Goal: Transaction & Acquisition: Purchase product/service

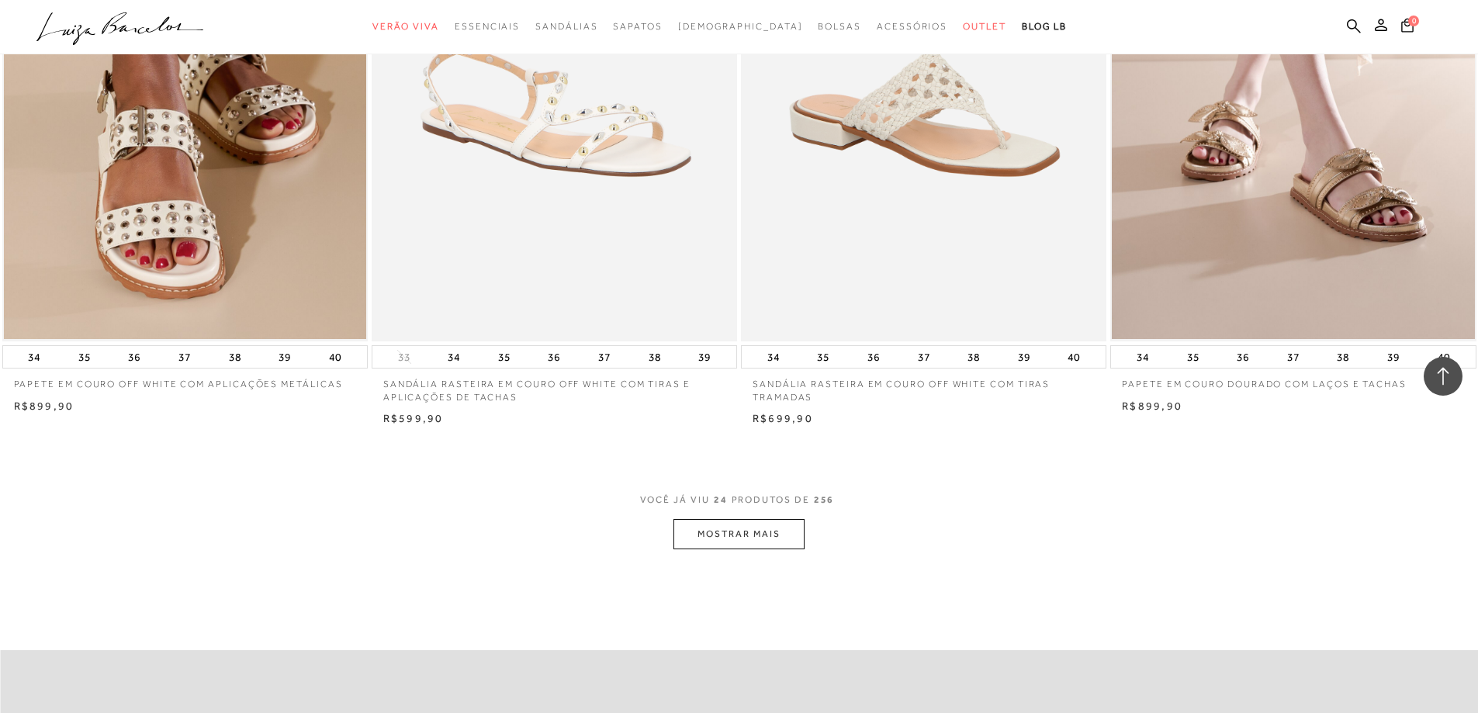
scroll to position [3646, 0]
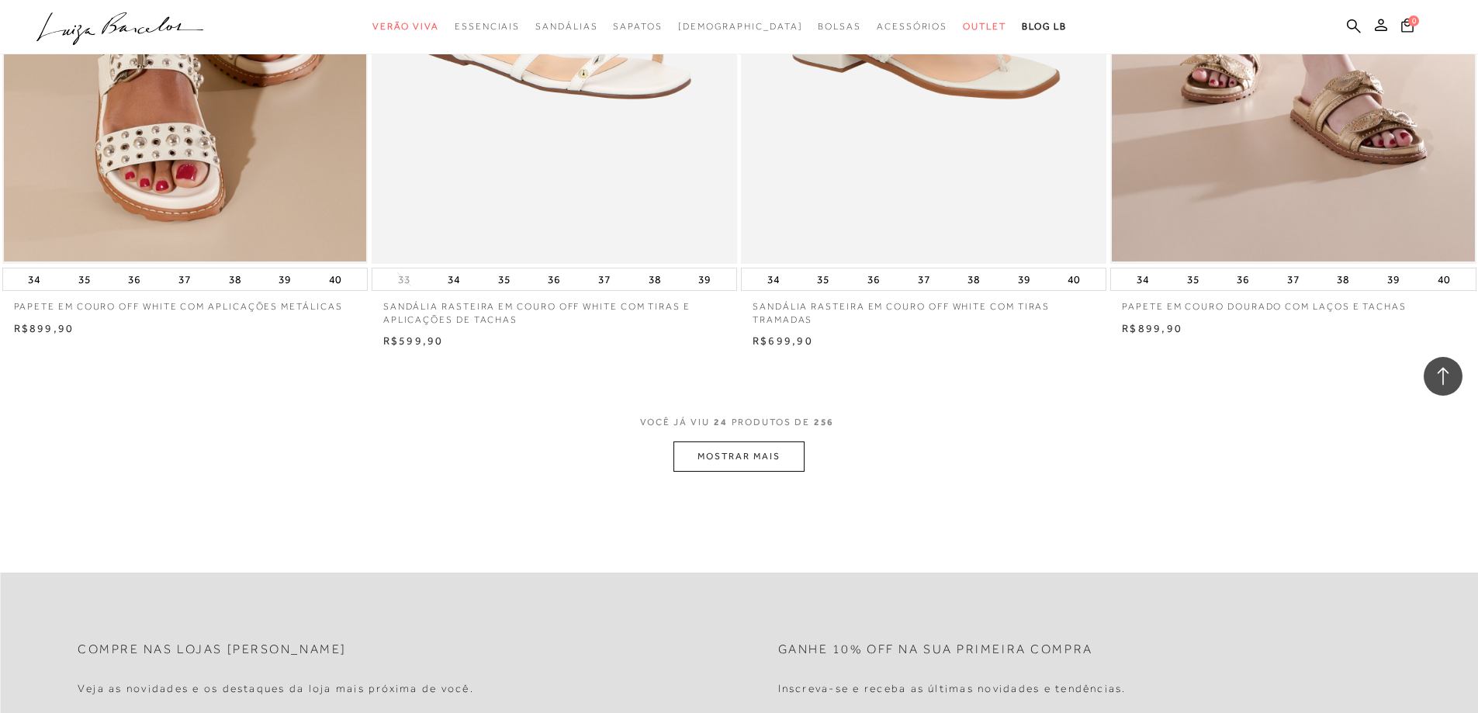
click at [731, 444] on button "MOSTRAR MAIS" at bounding box center [738, 456] width 130 height 30
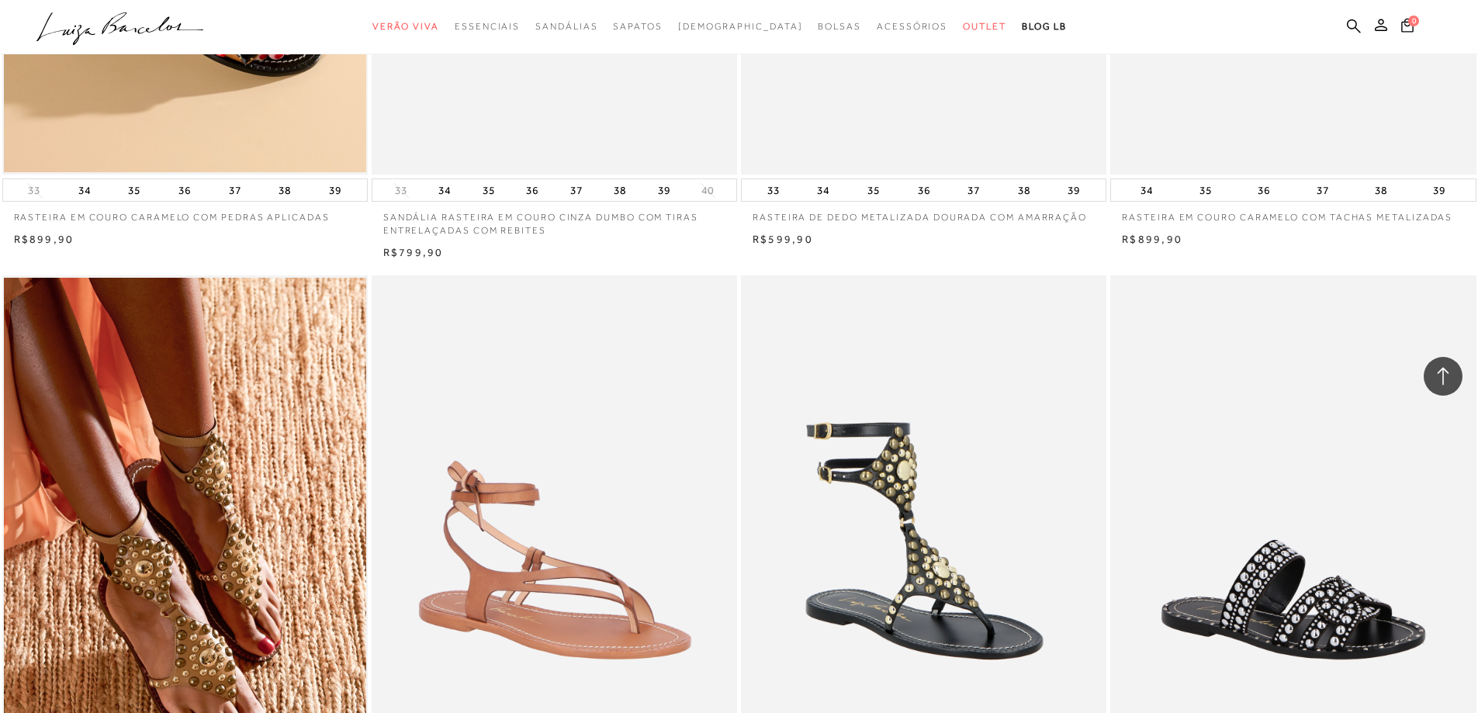
scroll to position [7059, 0]
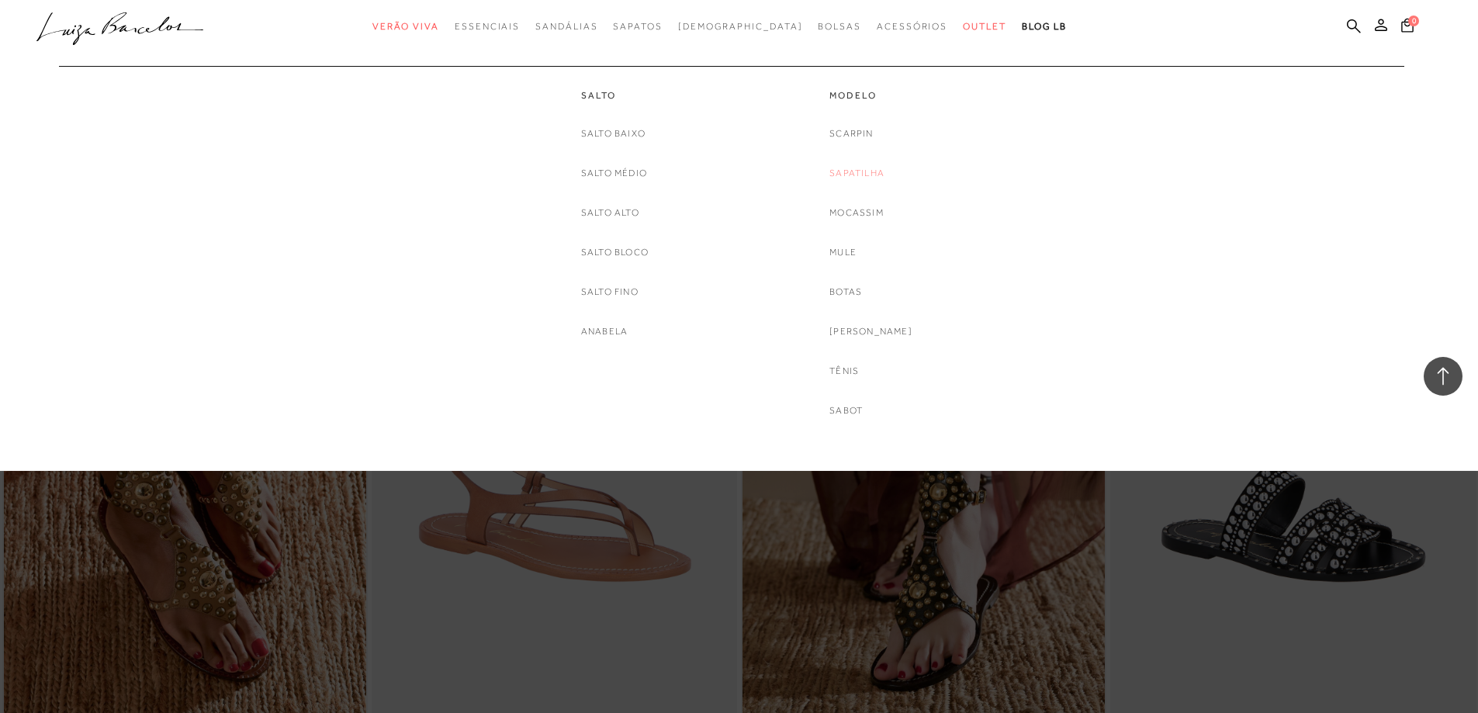
click at [873, 170] on link "Sapatilha" at bounding box center [856, 173] width 55 height 16
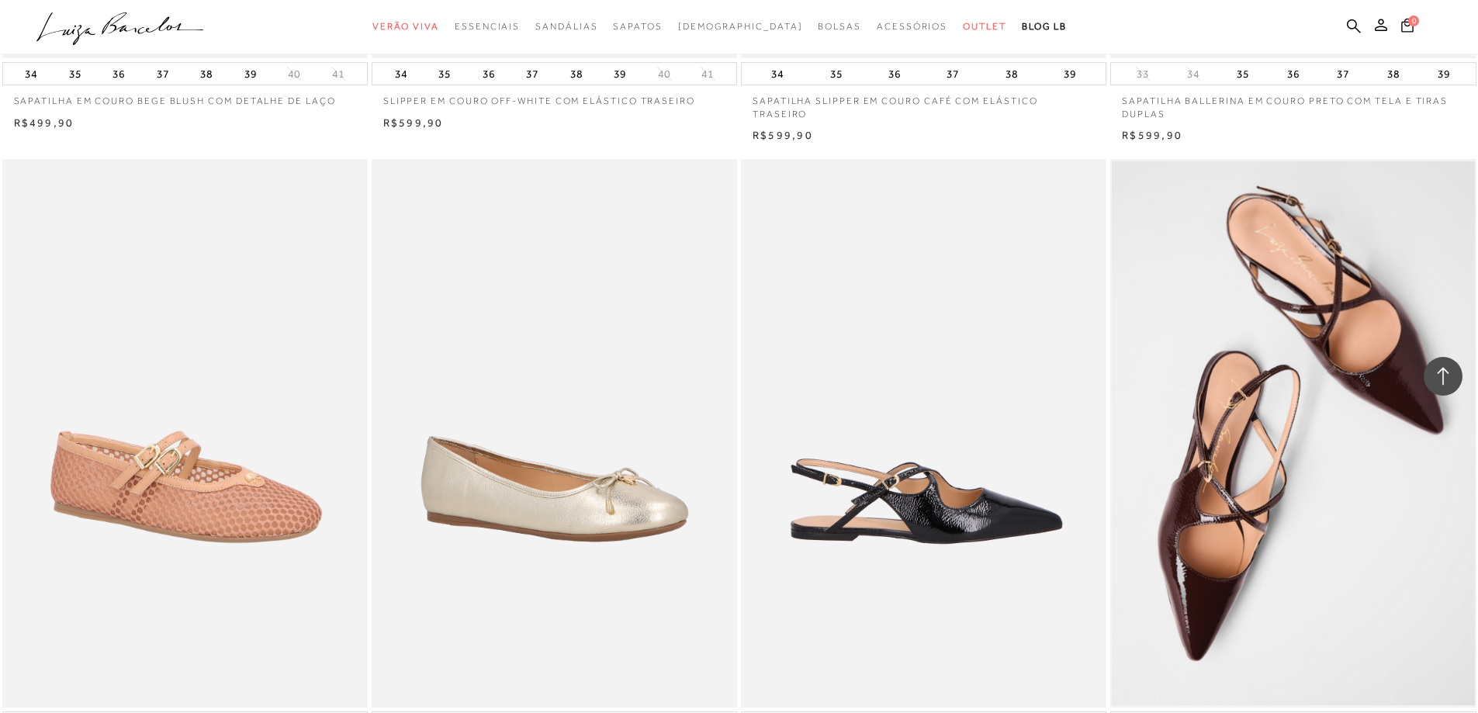
scroll to position [1319, 0]
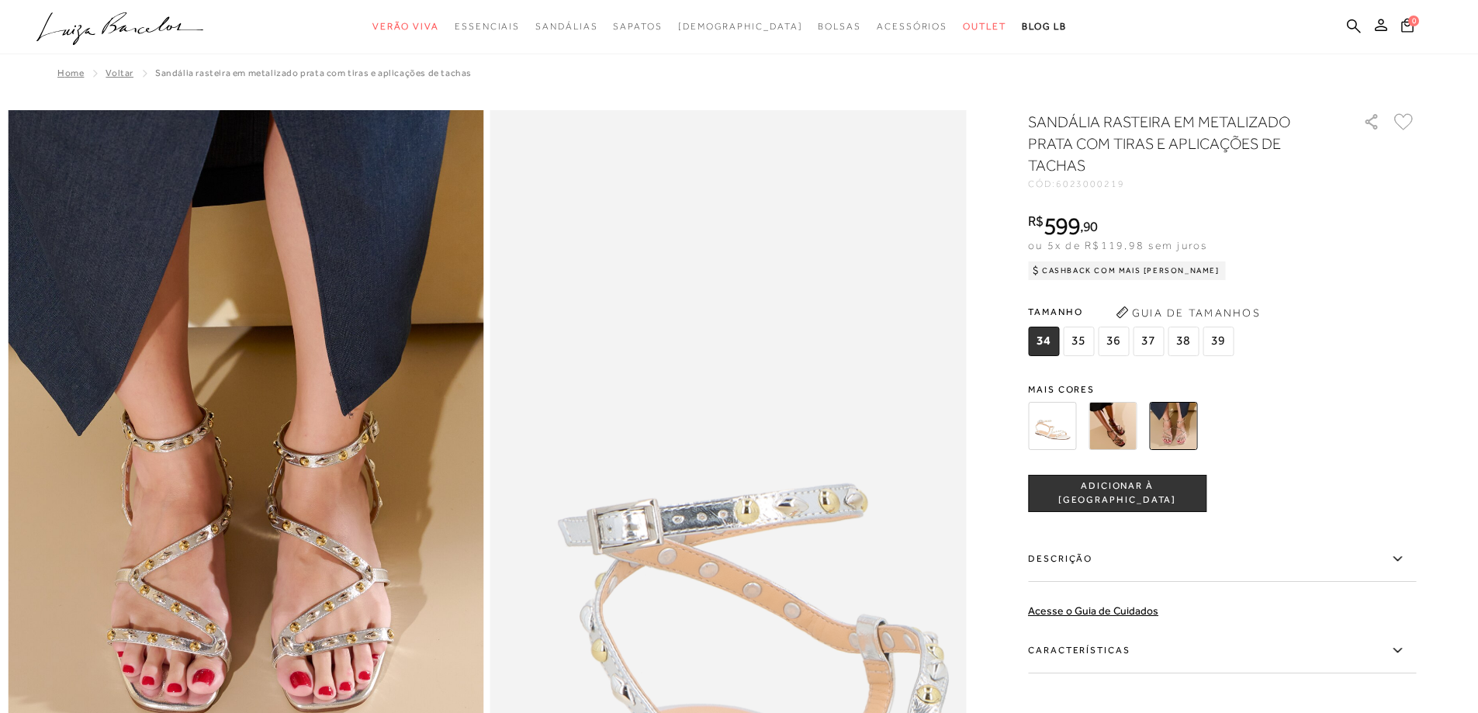
scroll to position [233, 0]
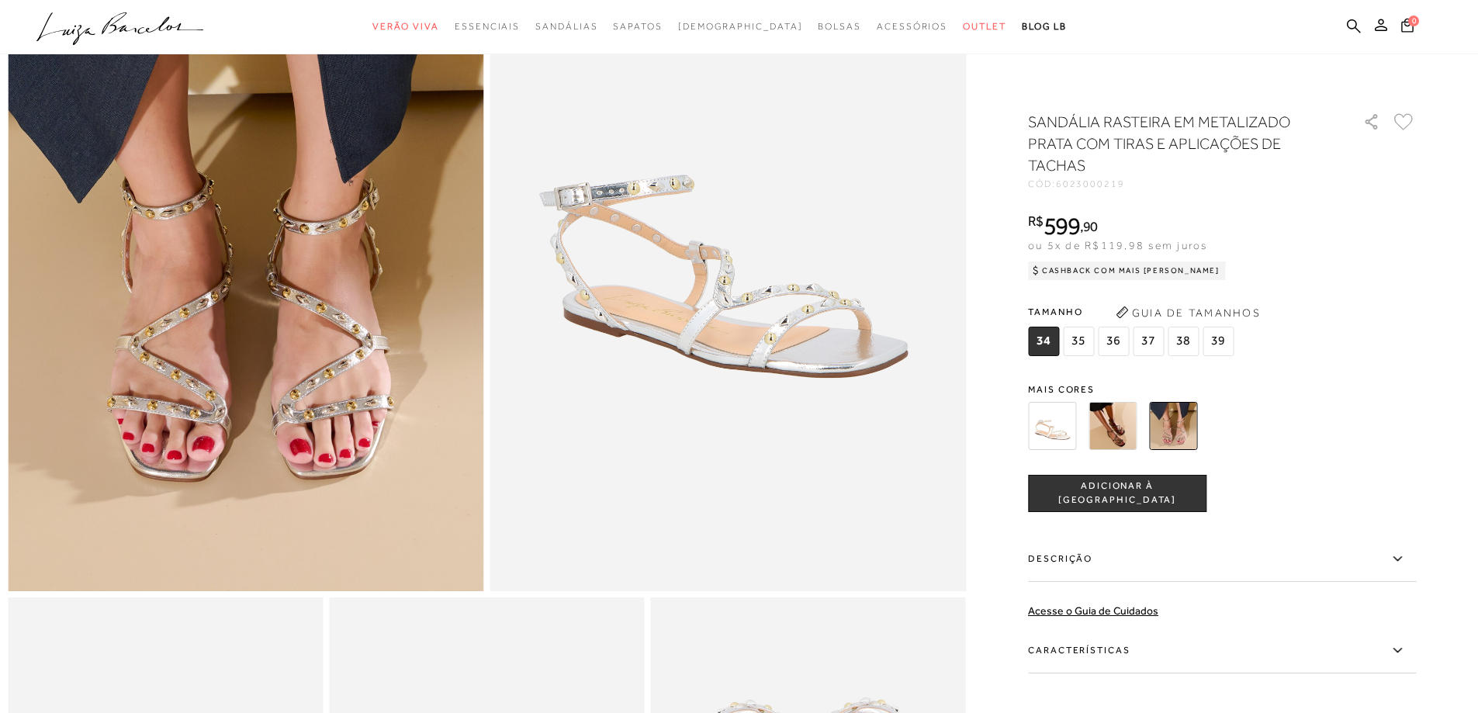
click at [1045, 420] on img at bounding box center [1052, 426] width 48 height 48
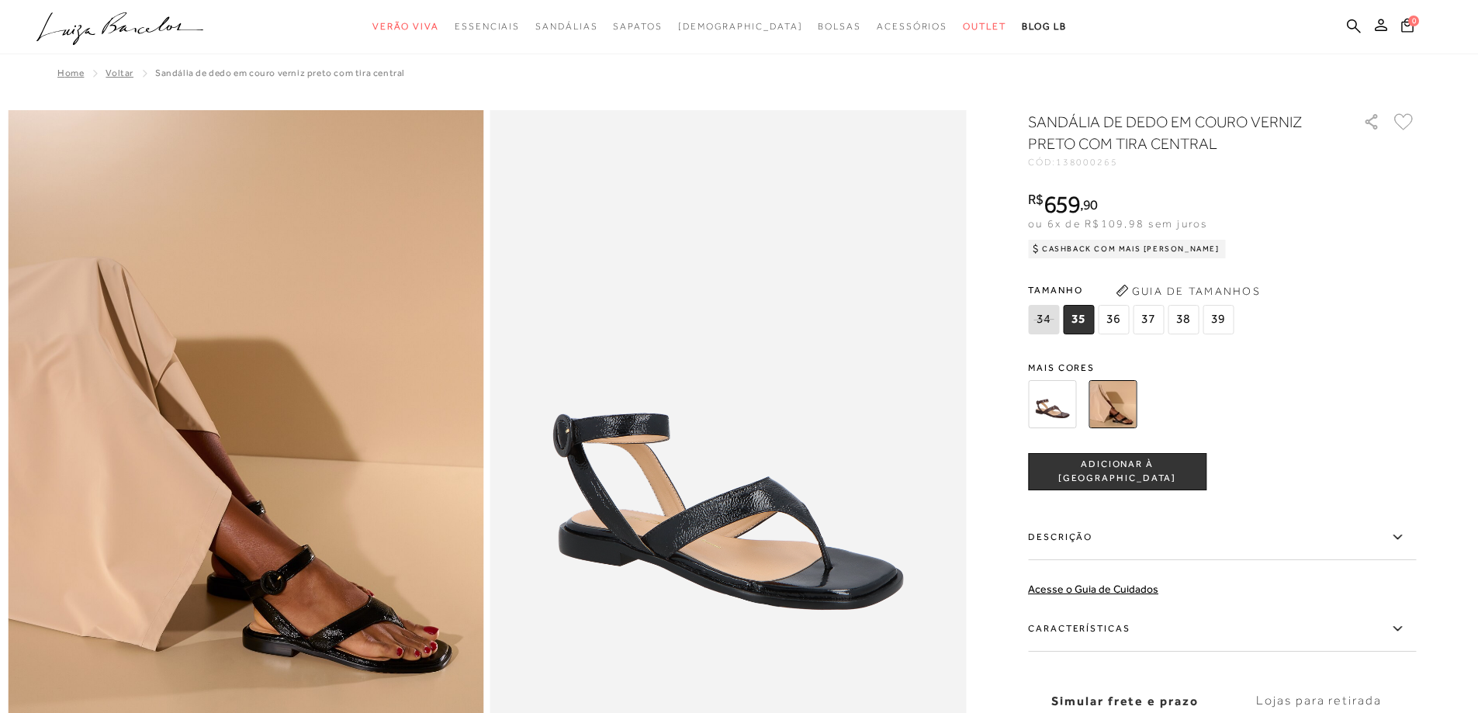
click at [1047, 400] on img at bounding box center [1052, 404] width 48 height 48
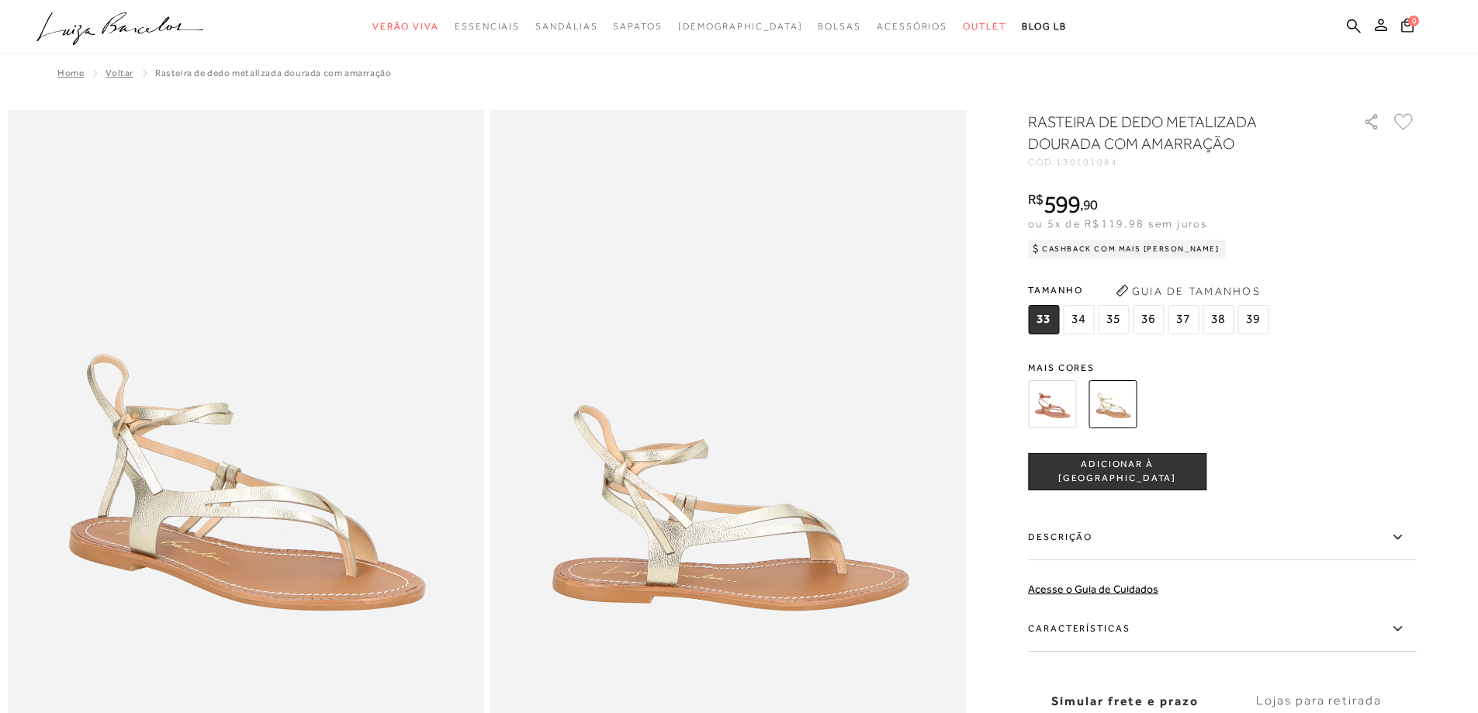
scroll to position [78, 0]
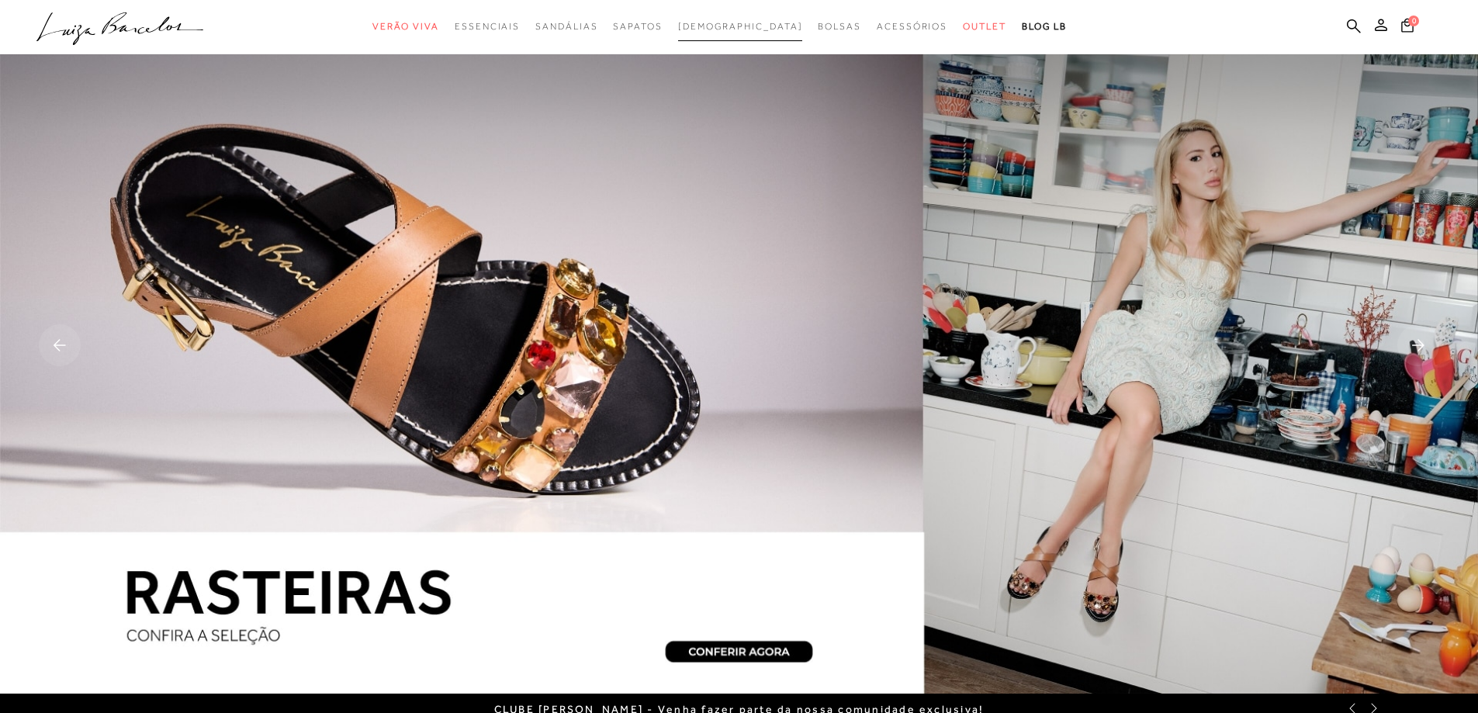
click at [746, 22] on span "[DEMOGRAPHIC_DATA]" at bounding box center [740, 26] width 125 height 11
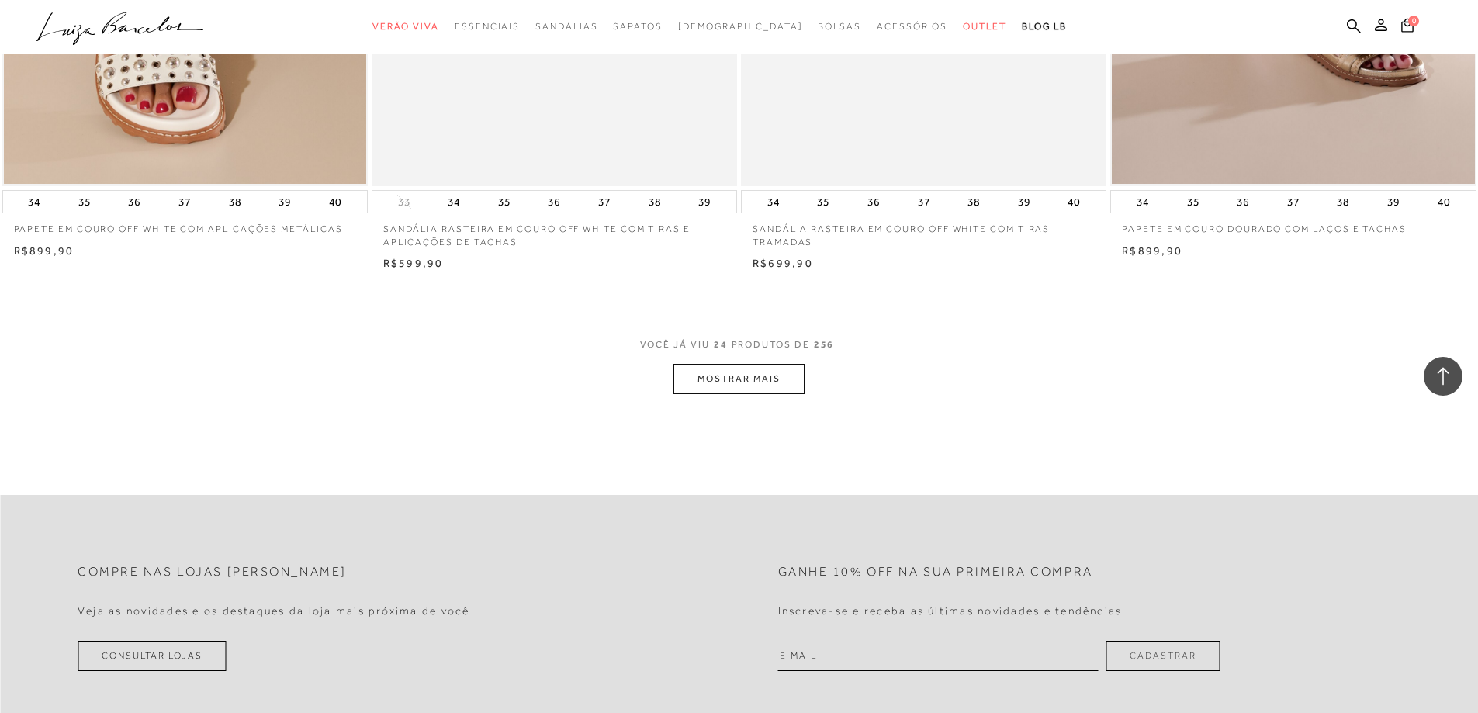
scroll to position [3801, 0]
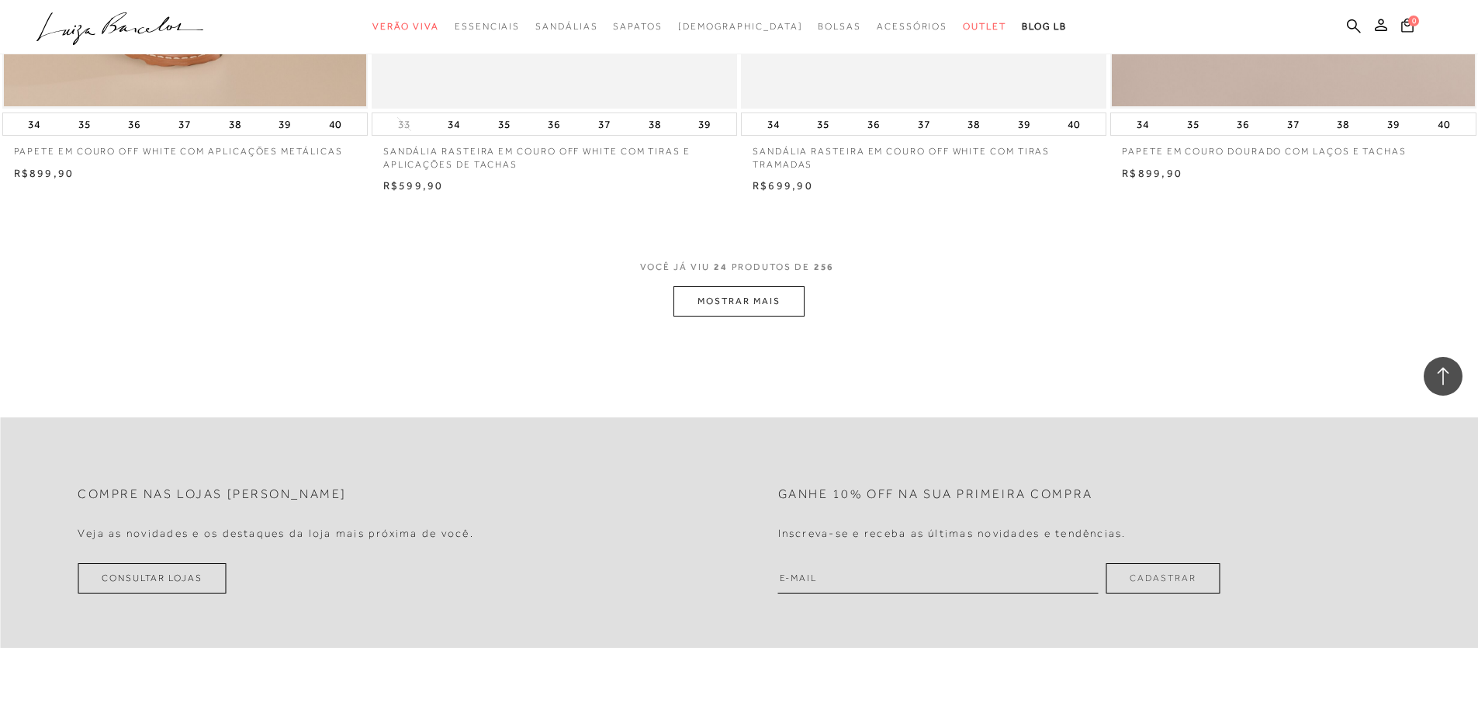
click at [735, 310] on button "MOSTRAR MAIS" at bounding box center [738, 301] width 130 height 30
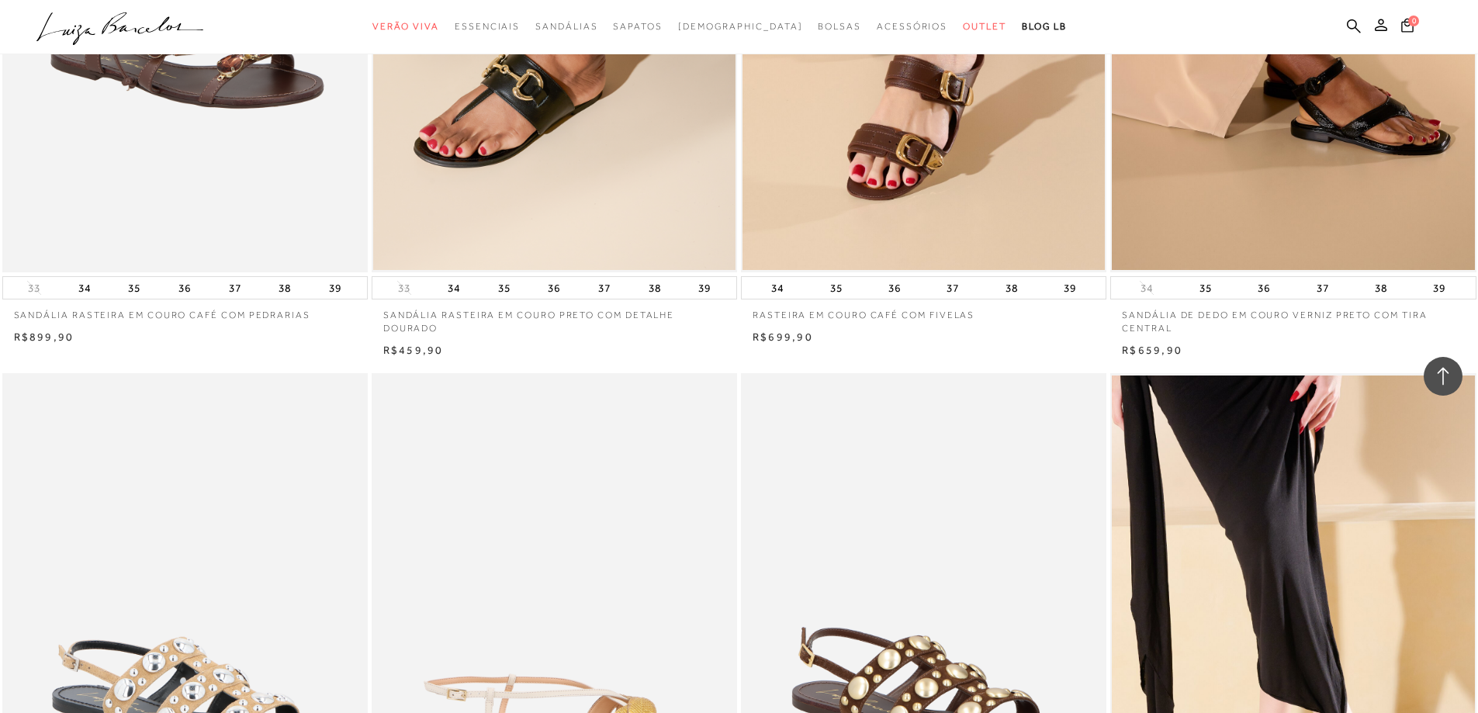
scroll to position [5818, 0]
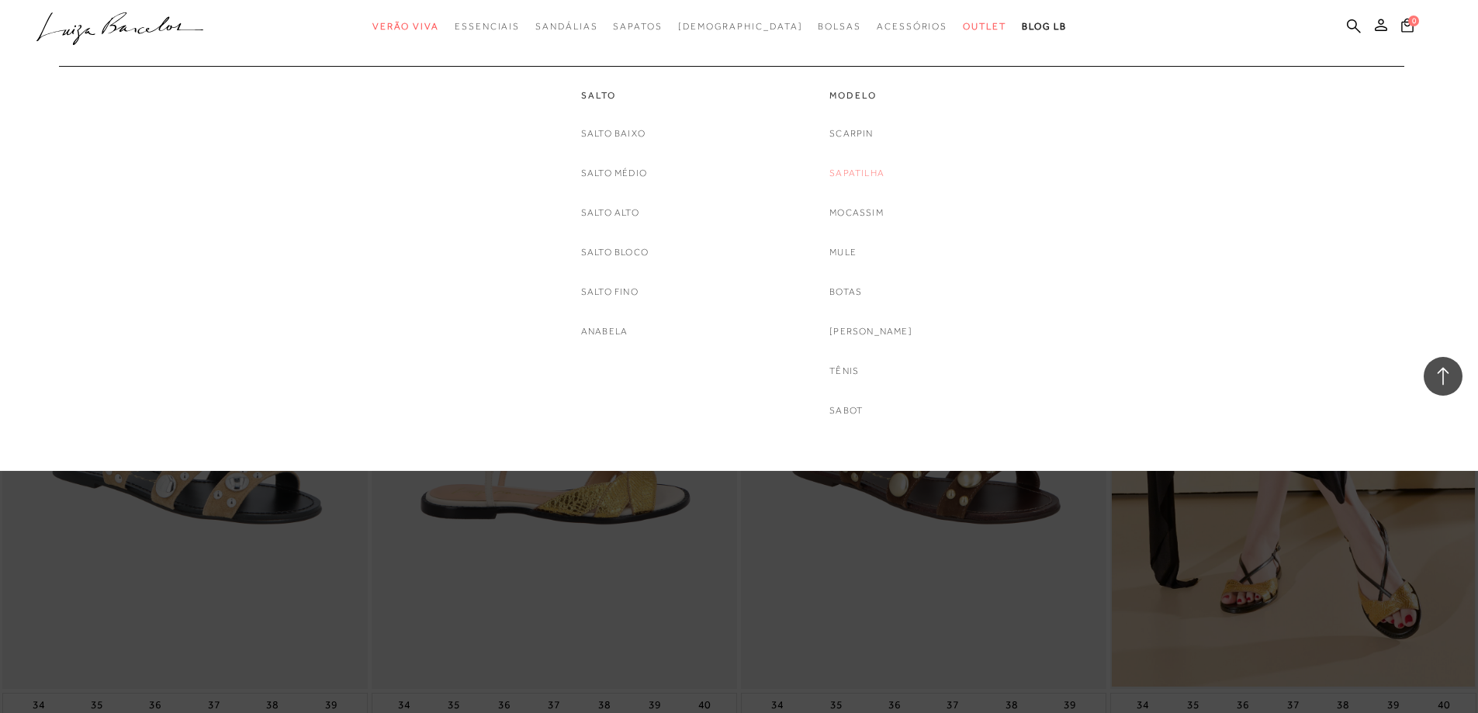
click at [883, 172] on link "Sapatilha" at bounding box center [856, 173] width 55 height 16
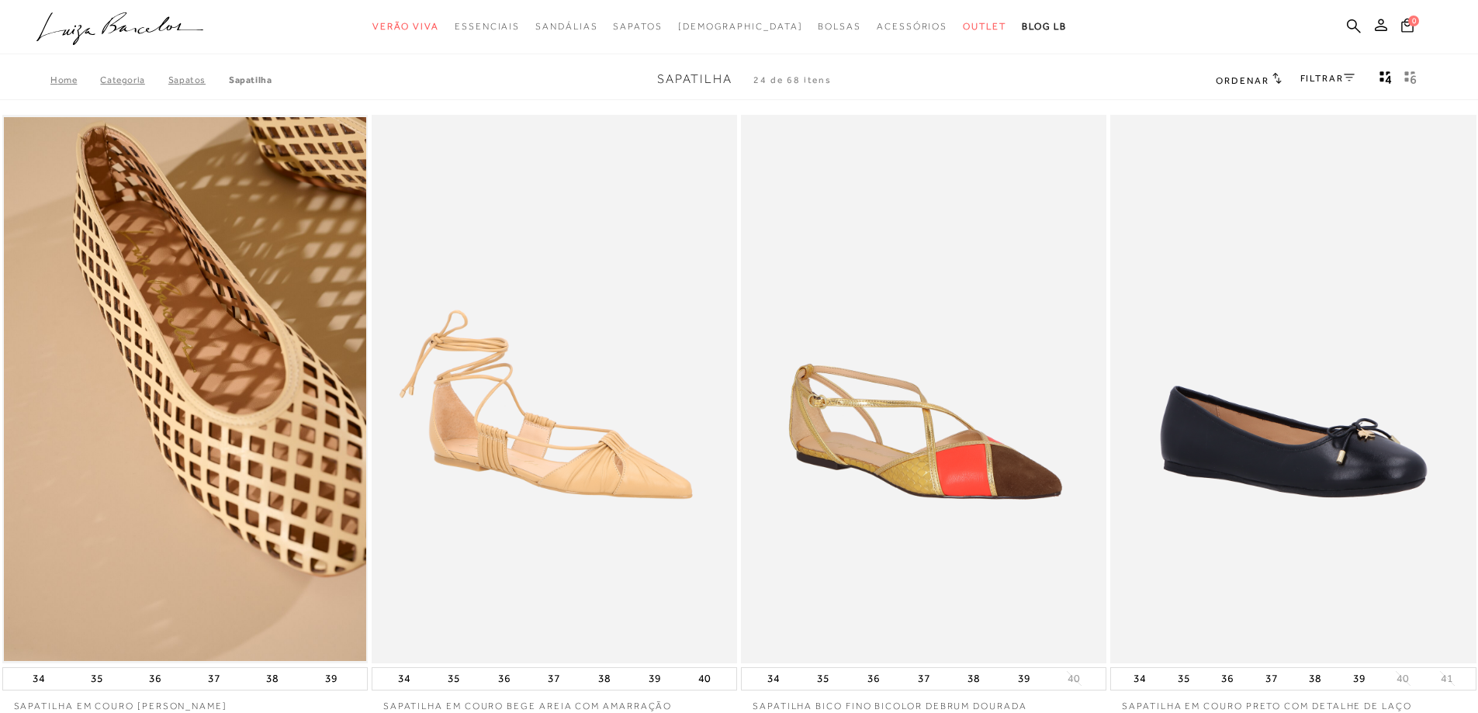
click at [937, 375] on img at bounding box center [924, 389] width 364 height 548
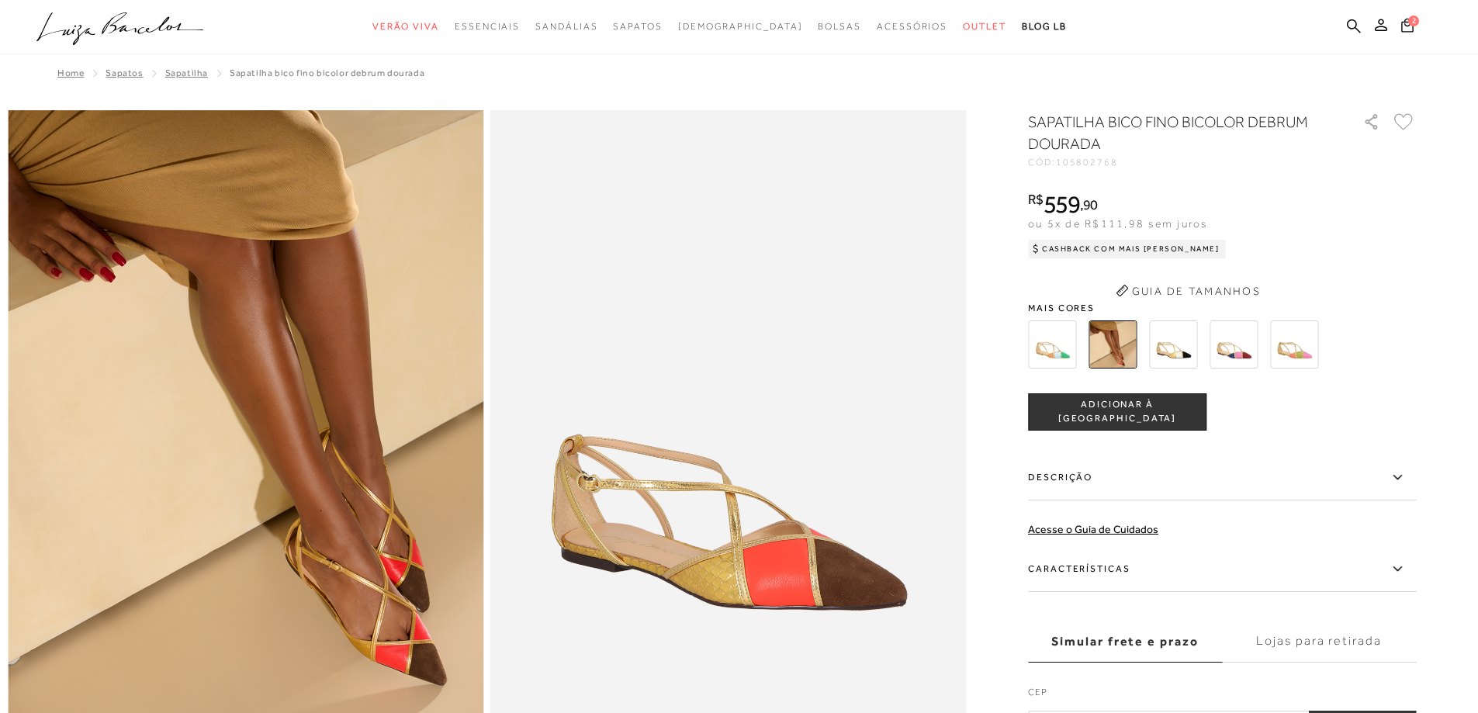
click at [1185, 344] on div "SAPATILHA BICO FINO BICOLOR DEBRUM DOURADA CÓD: 105802768 × É necessário seleci…" at bounding box center [1222, 426] width 388 height 631
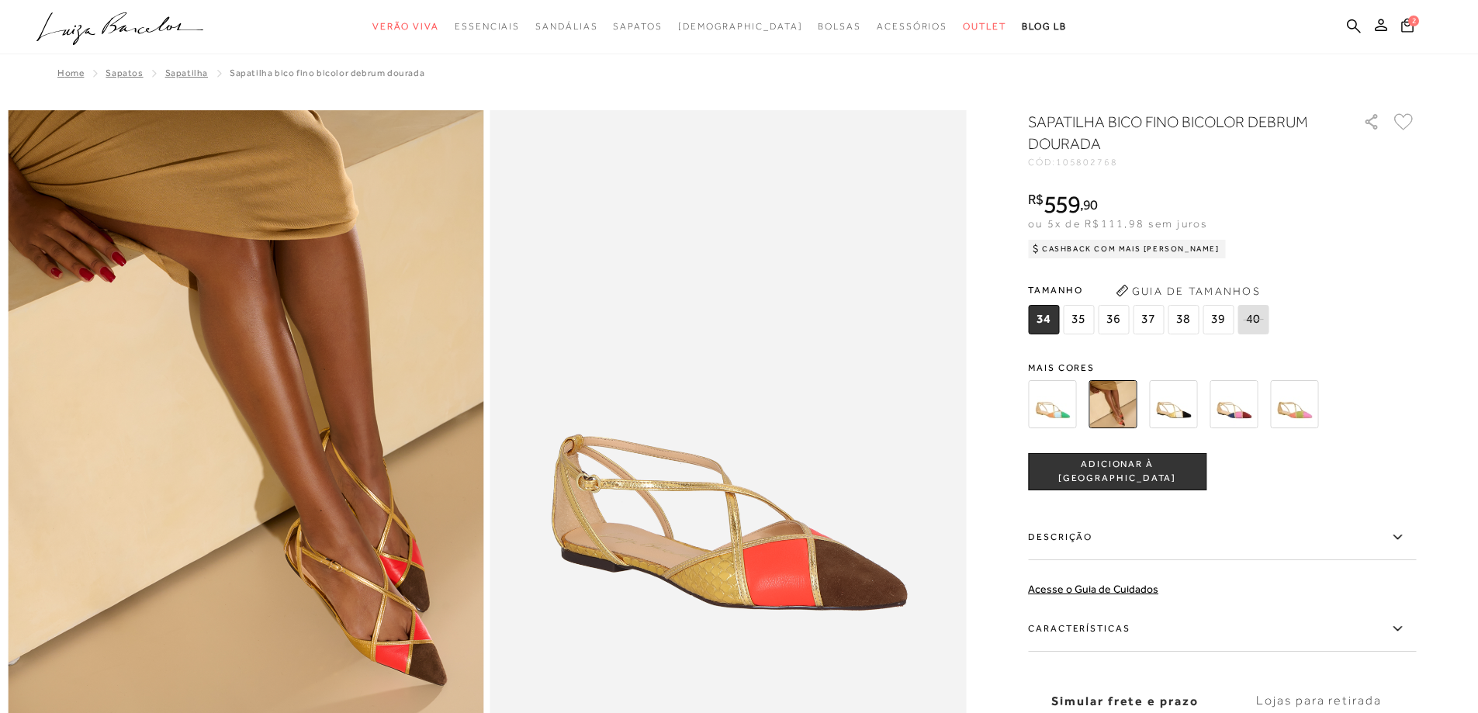
click at [1174, 407] on img at bounding box center [1173, 404] width 48 height 48
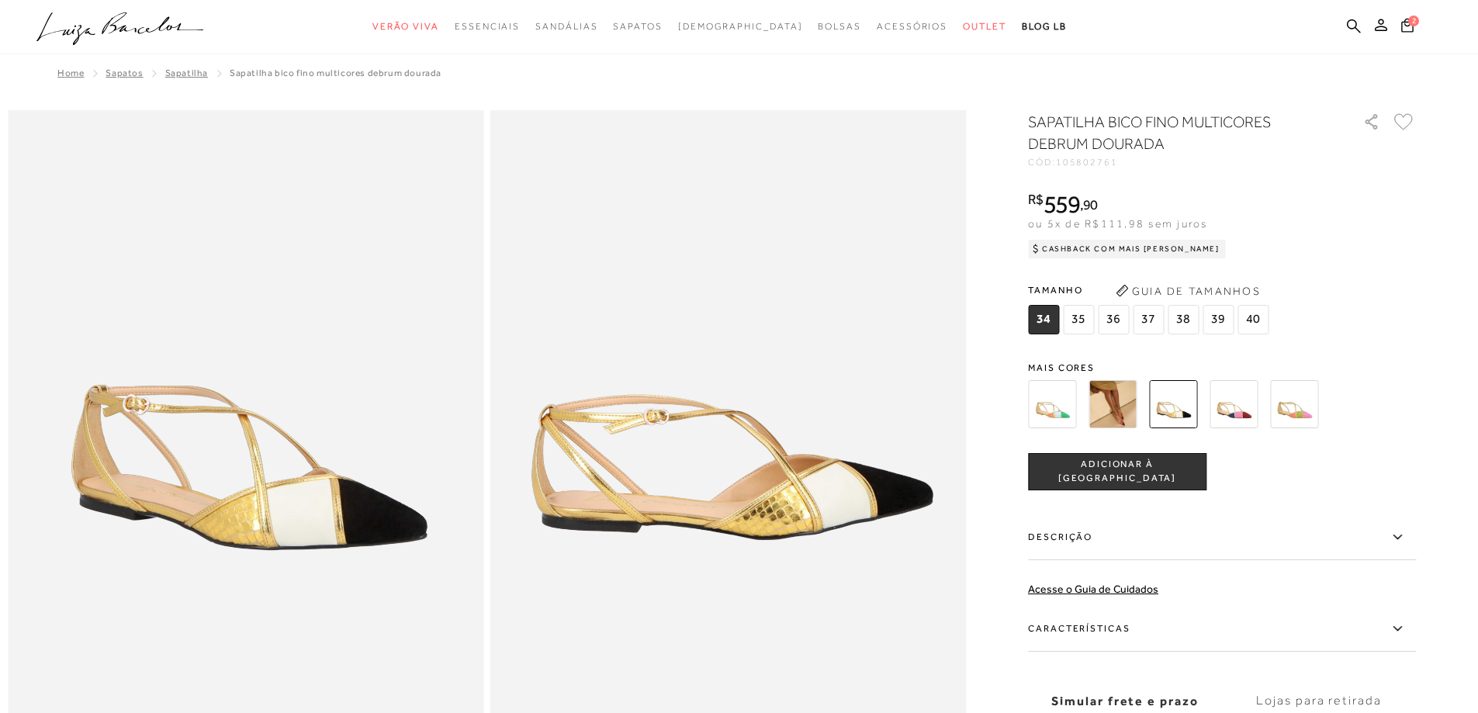
click at [1088, 318] on span "35" at bounding box center [1078, 319] width 31 height 29
click at [1136, 479] on button "ADICIONAR À [GEOGRAPHIC_DATA]" at bounding box center [1117, 471] width 178 height 37
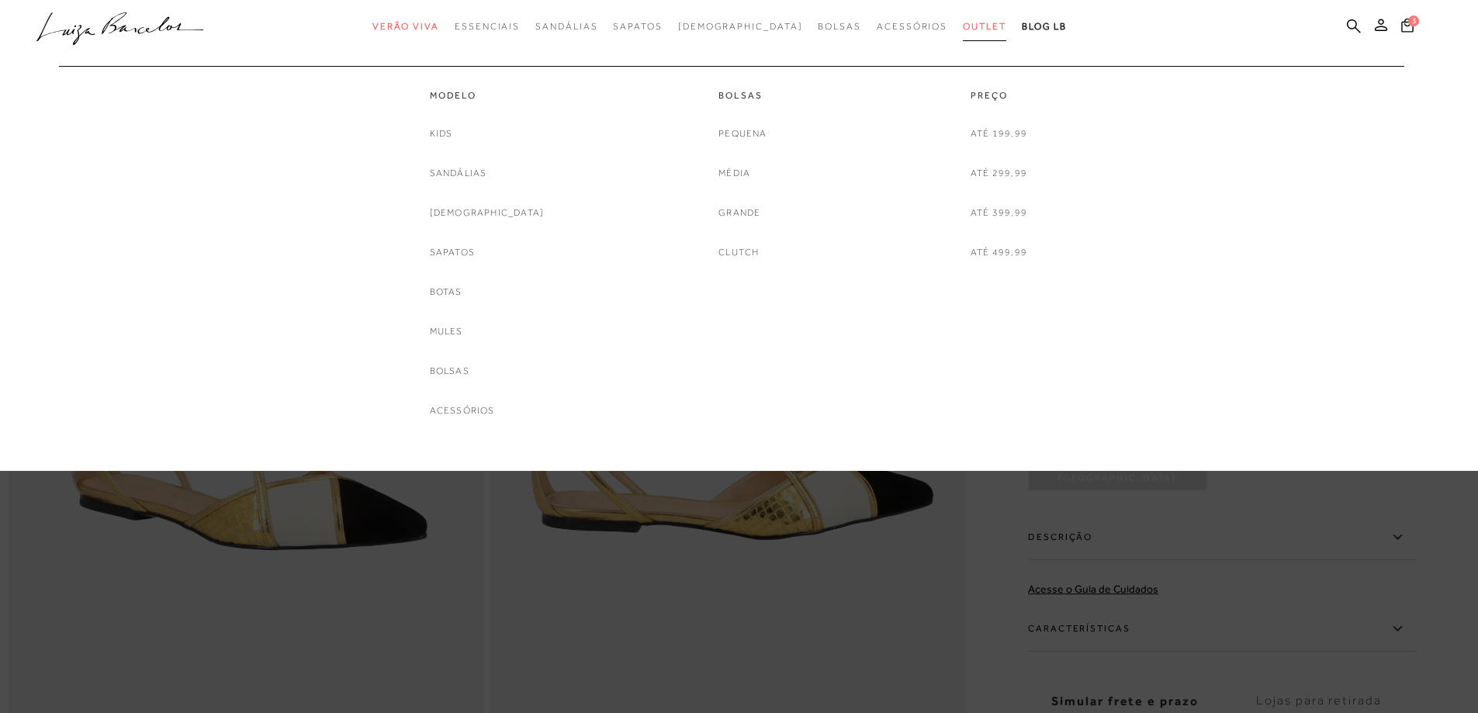
click at [963, 26] on span "Outlet" at bounding box center [984, 26] width 43 height 11
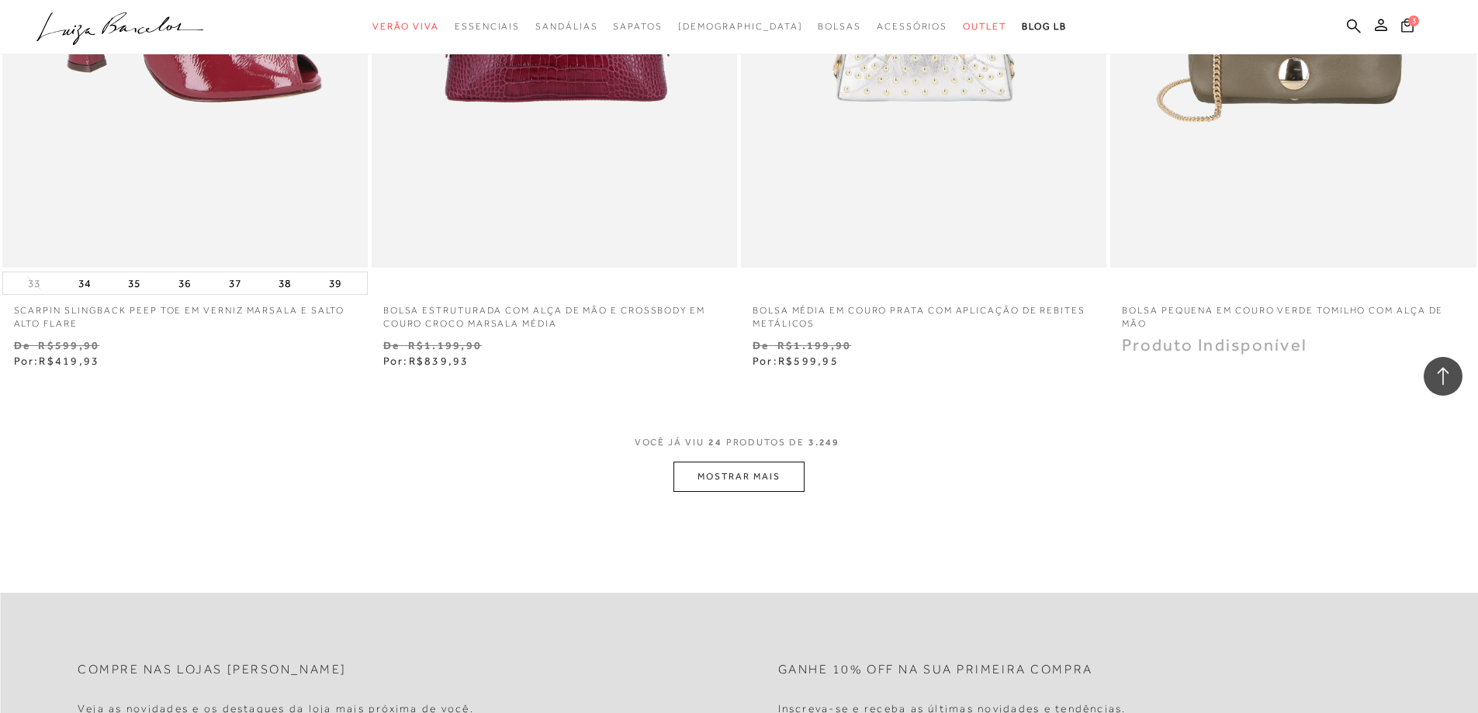
scroll to position [3879, 0]
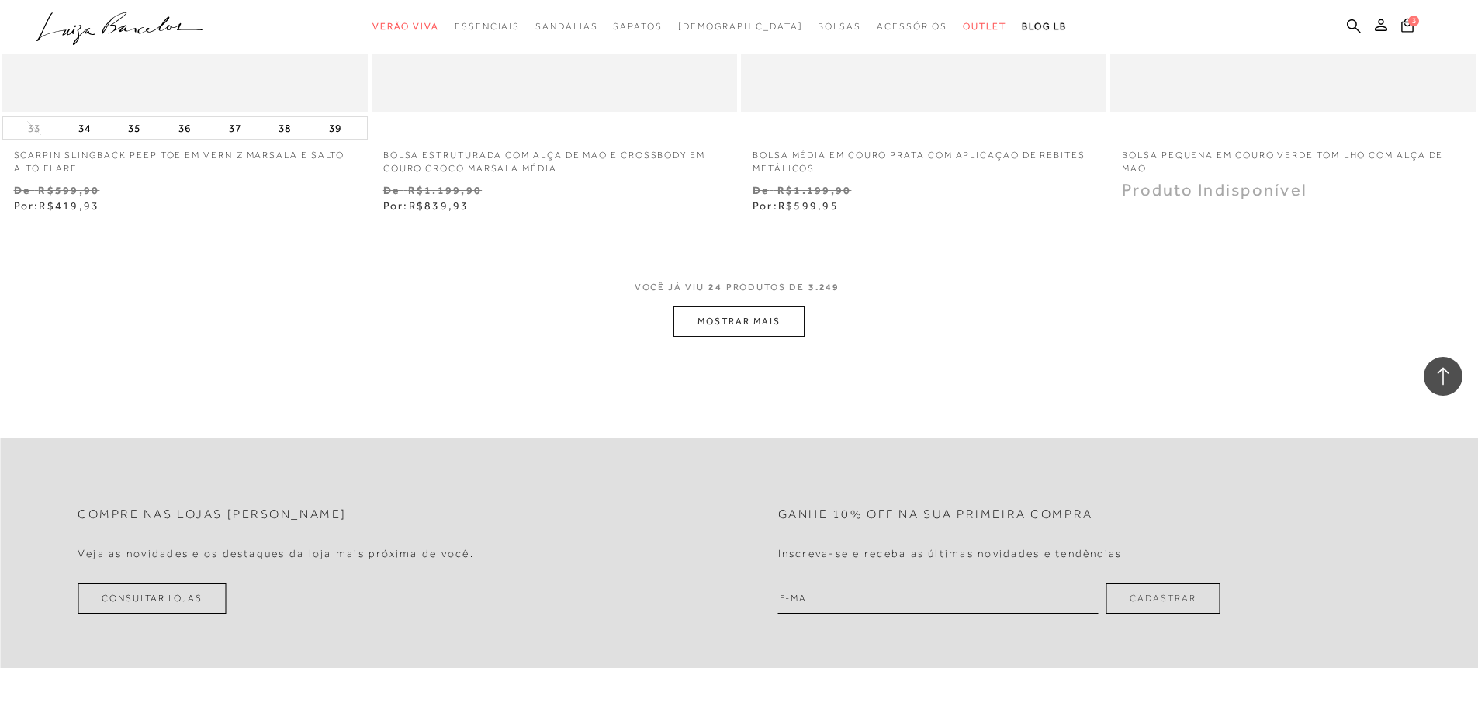
click at [730, 323] on button "MOSTRAR MAIS" at bounding box center [738, 321] width 130 height 30
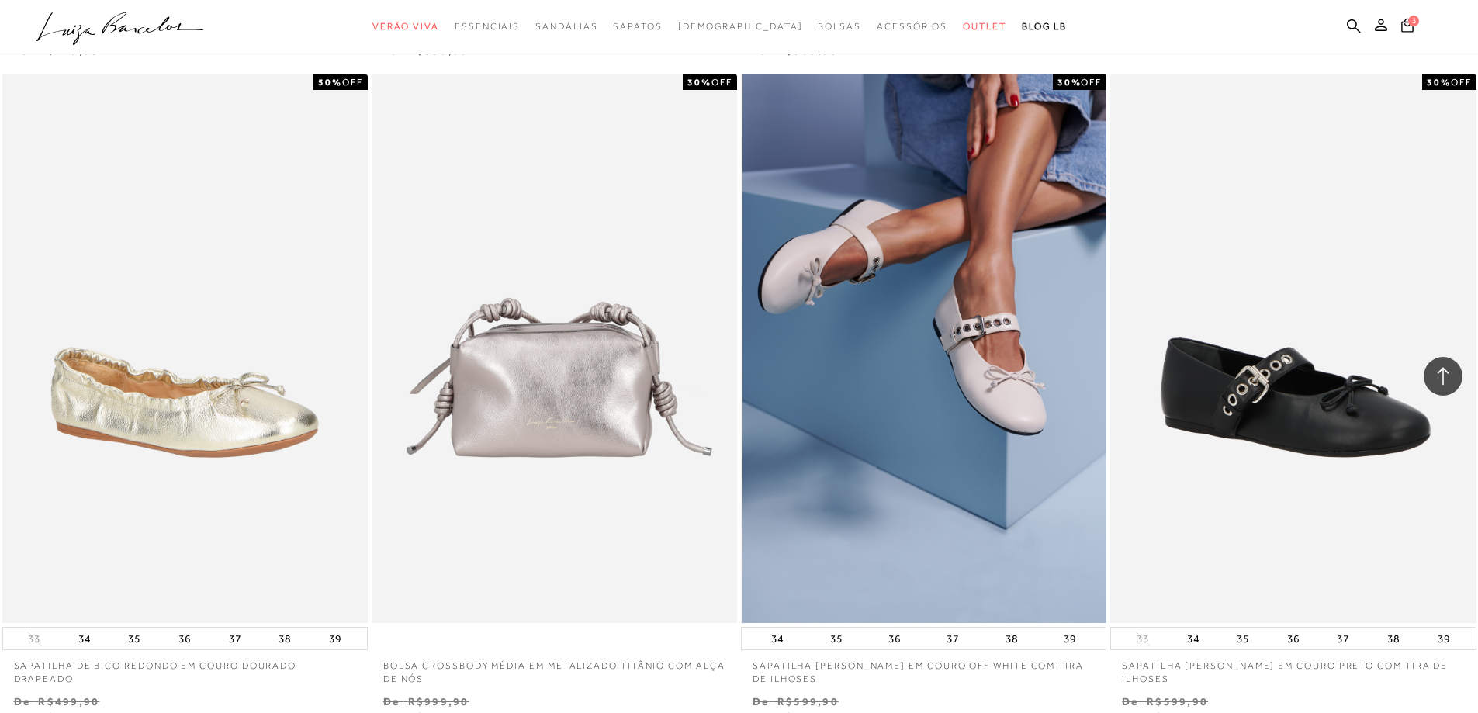
scroll to position [4112, 0]
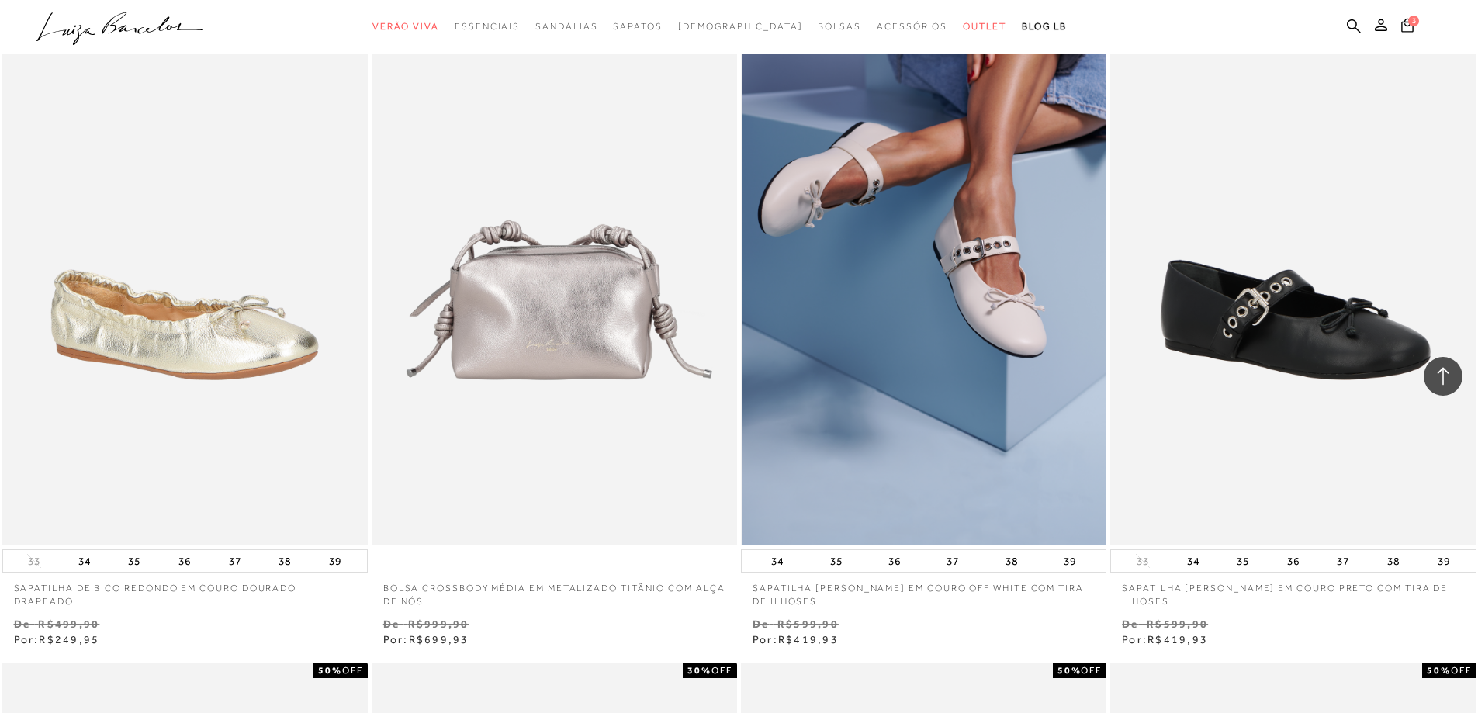
click at [908, 272] on img at bounding box center [924, 271] width 364 height 548
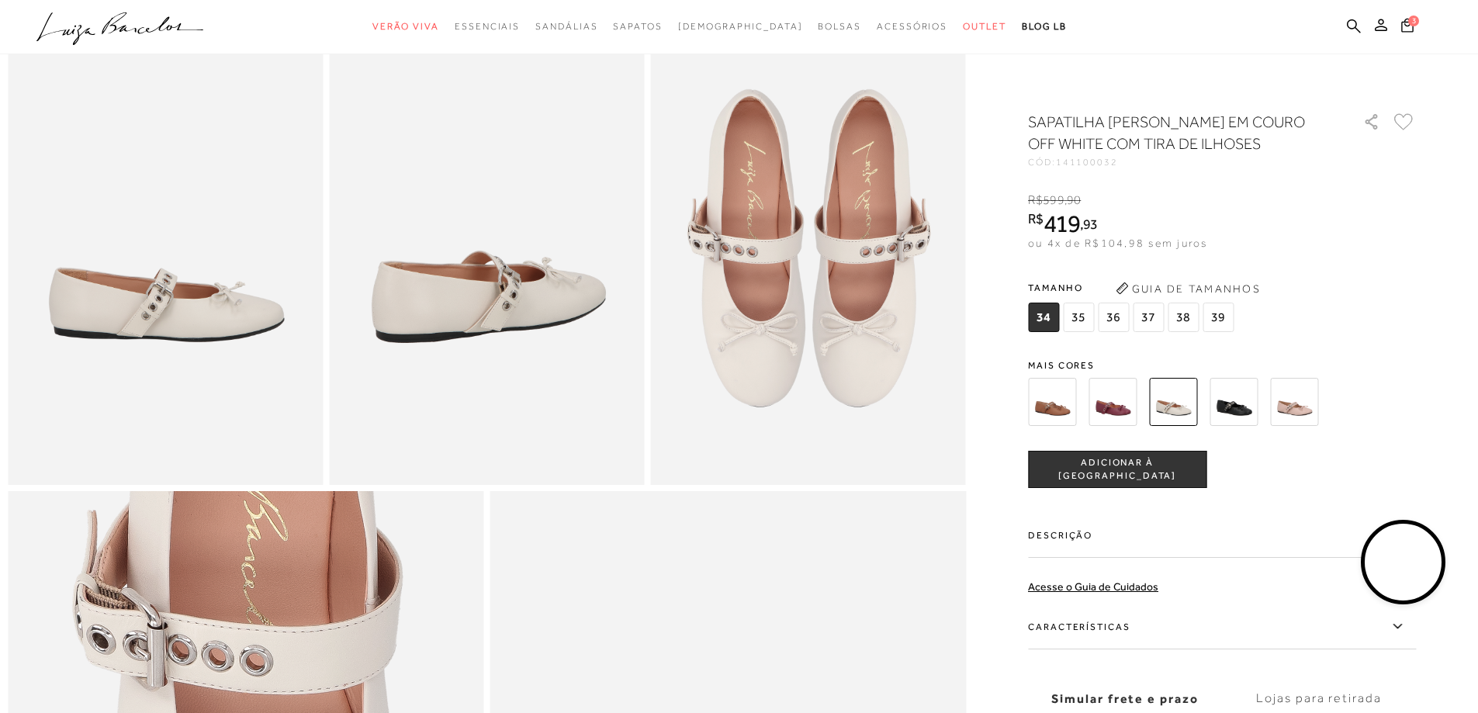
scroll to position [1051, 0]
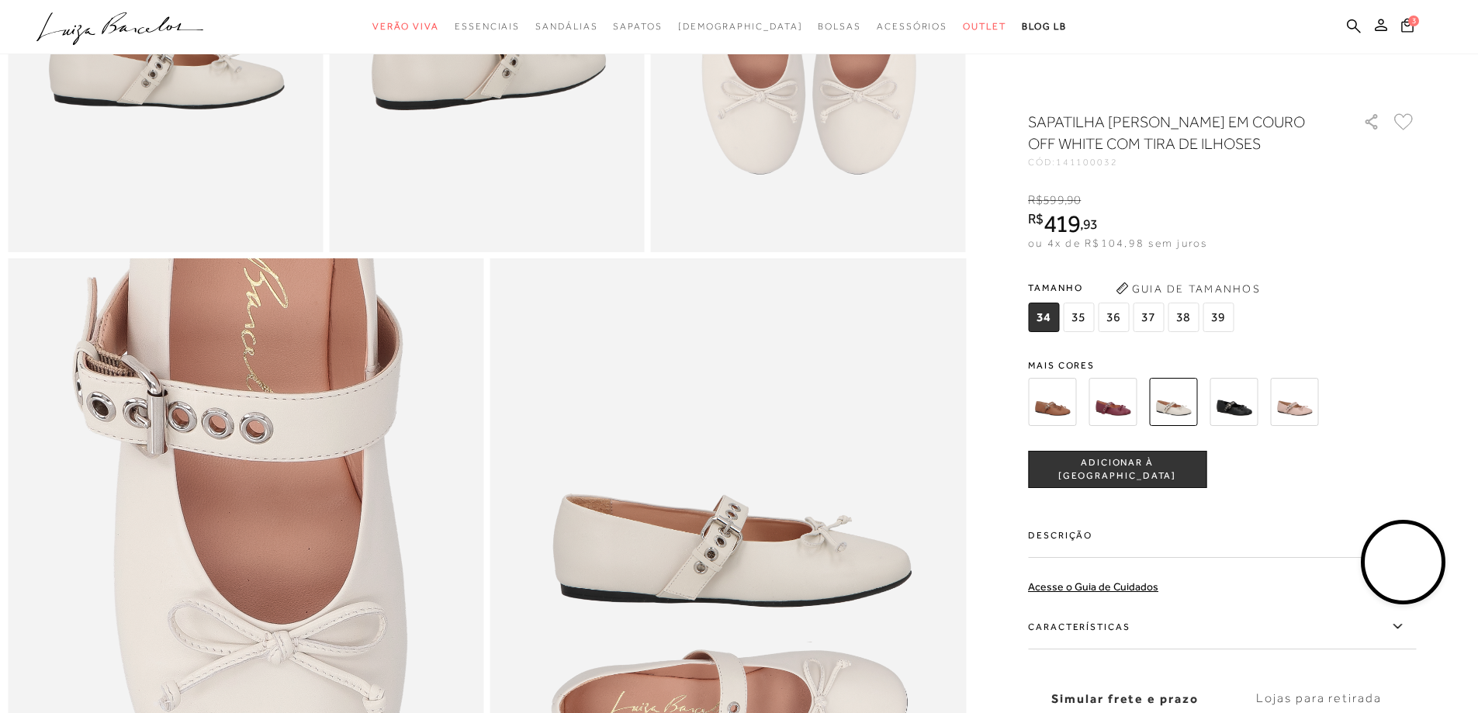
click at [1411, 559] on video at bounding box center [1403, 562] width 73 height 73
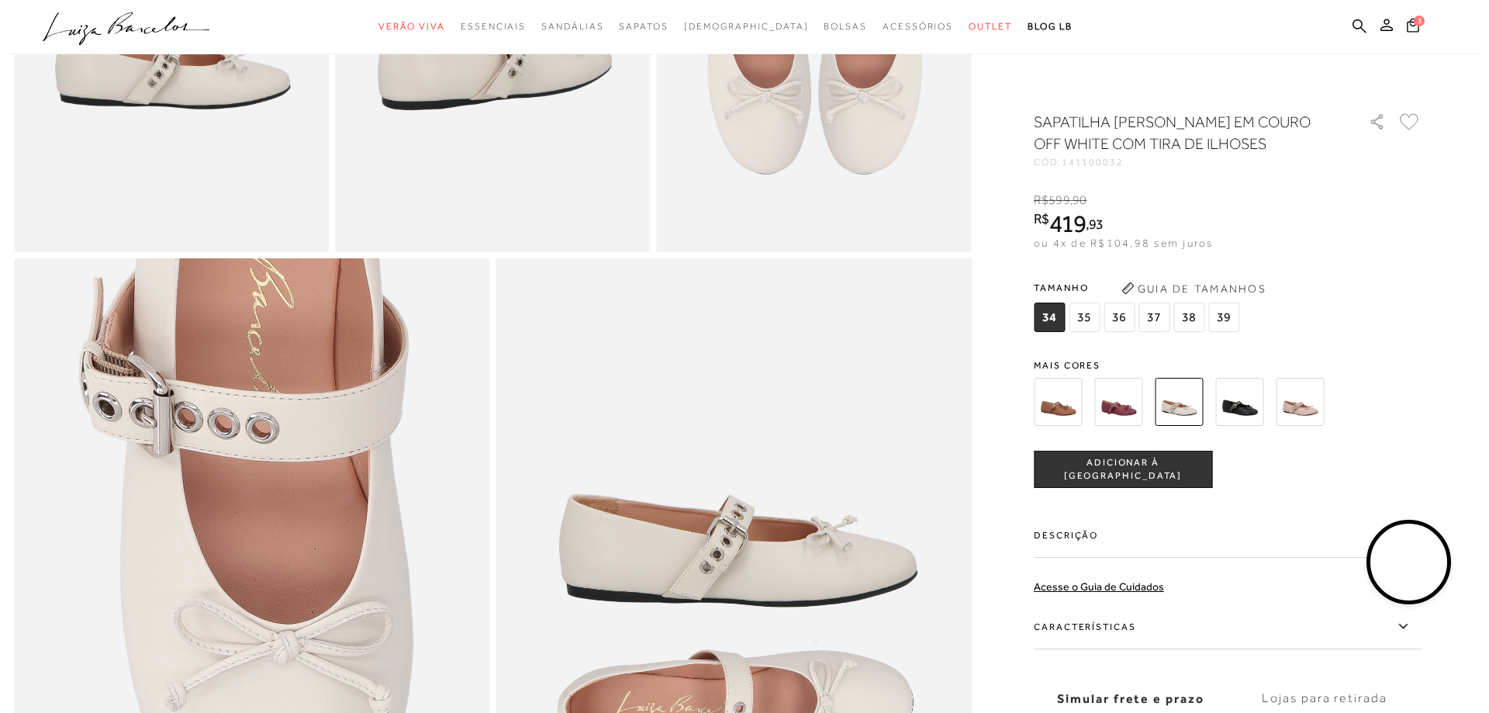
scroll to position [0, 0]
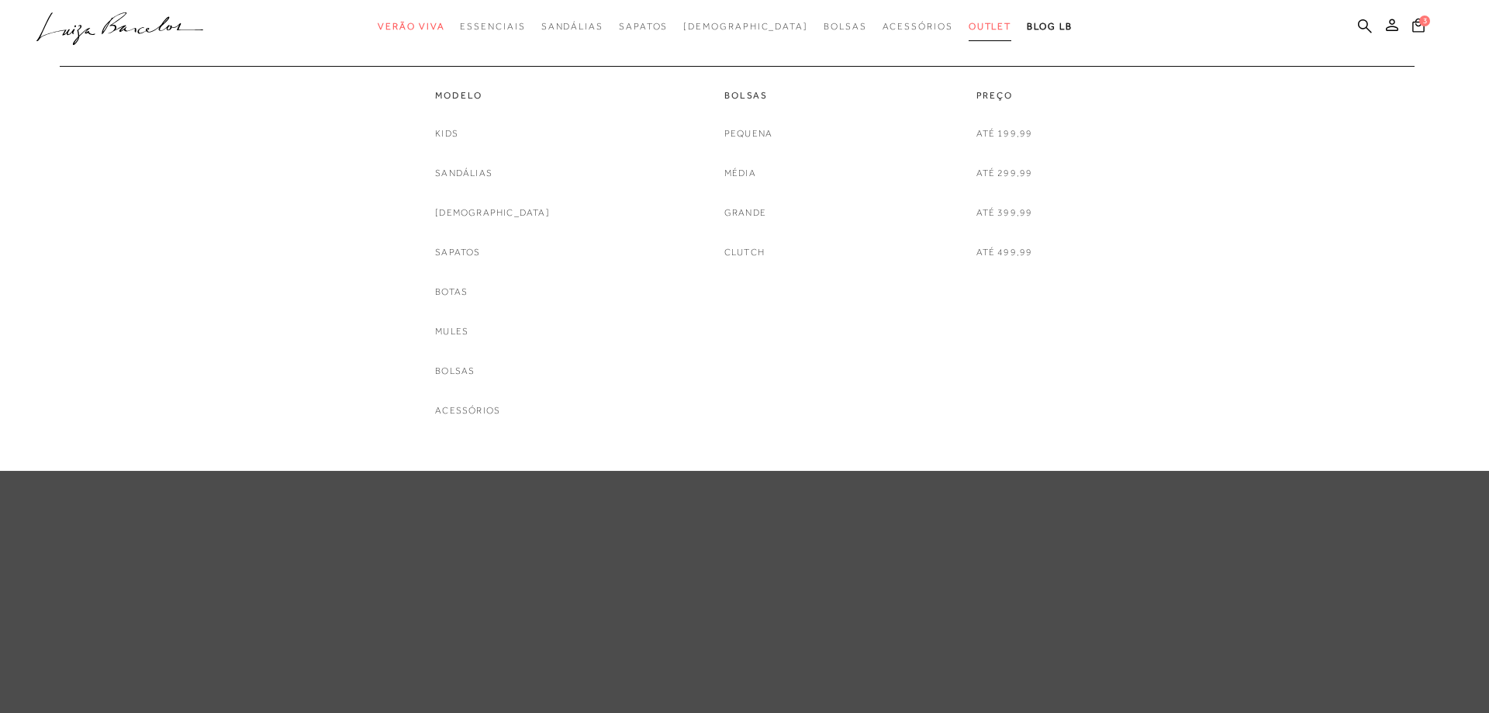
click at [969, 32] on link "Outlet" at bounding box center [990, 26] width 43 height 29
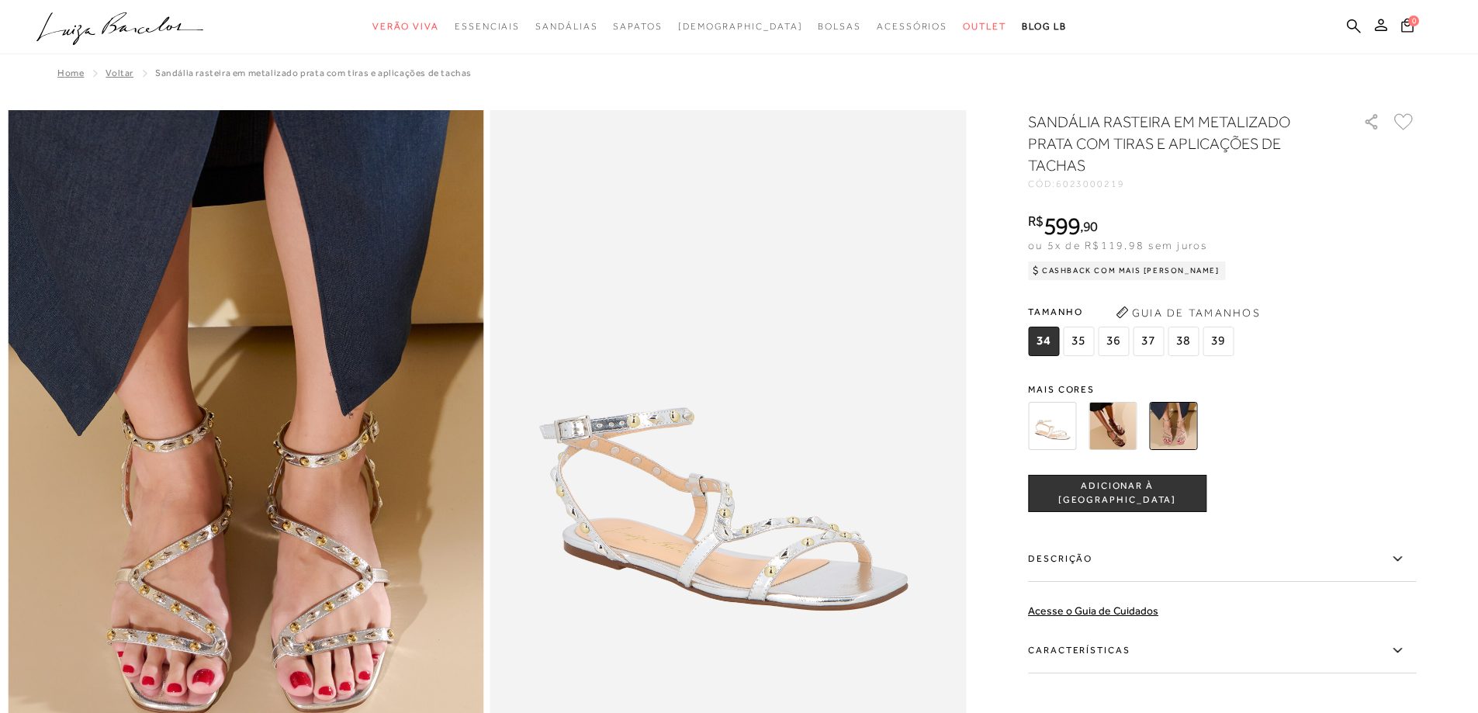
scroll to position [155, 0]
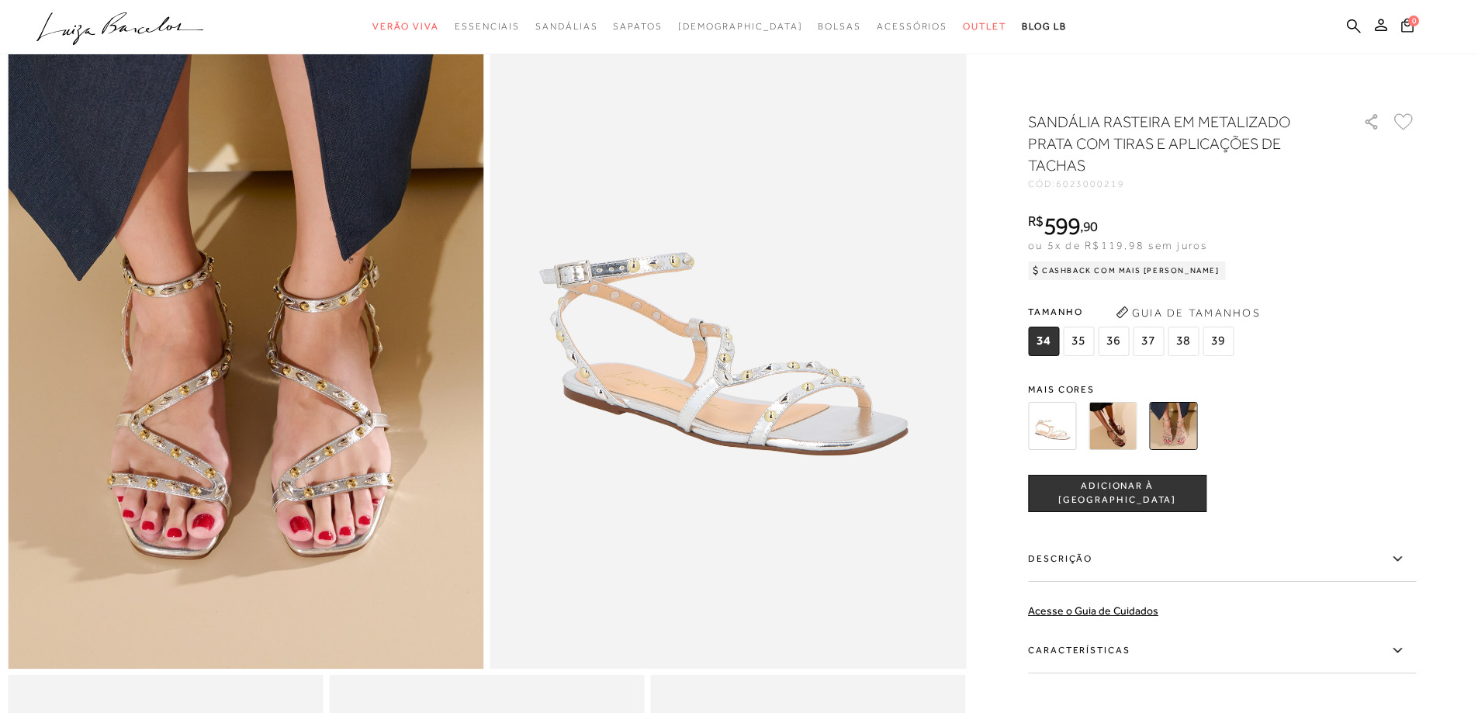
click at [1055, 421] on img at bounding box center [1052, 426] width 48 height 48
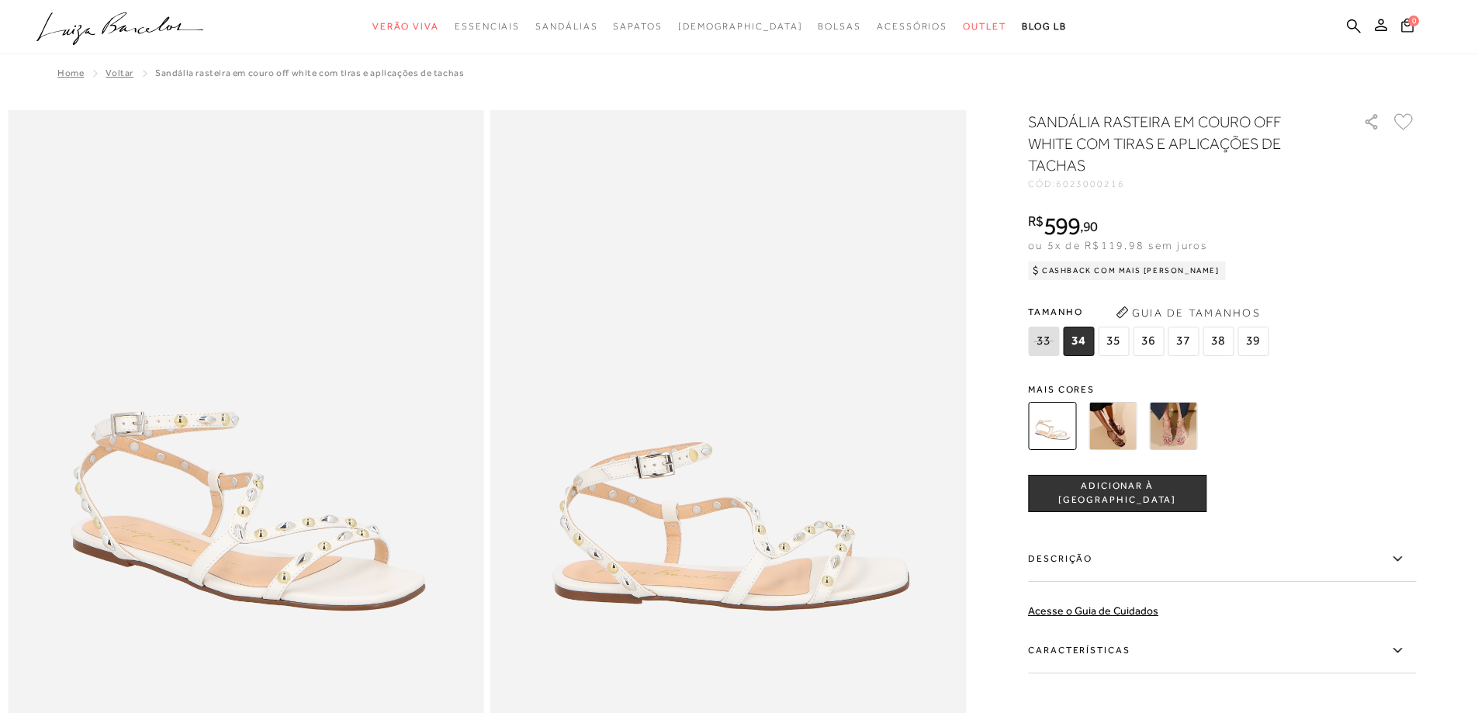
click at [1114, 341] on span "35" at bounding box center [1113, 341] width 31 height 29
click at [1130, 486] on span "ADICIONAR À [GEOGRAPHIC_DATA]" at bounding box center [1117, 492] width 177 height 27
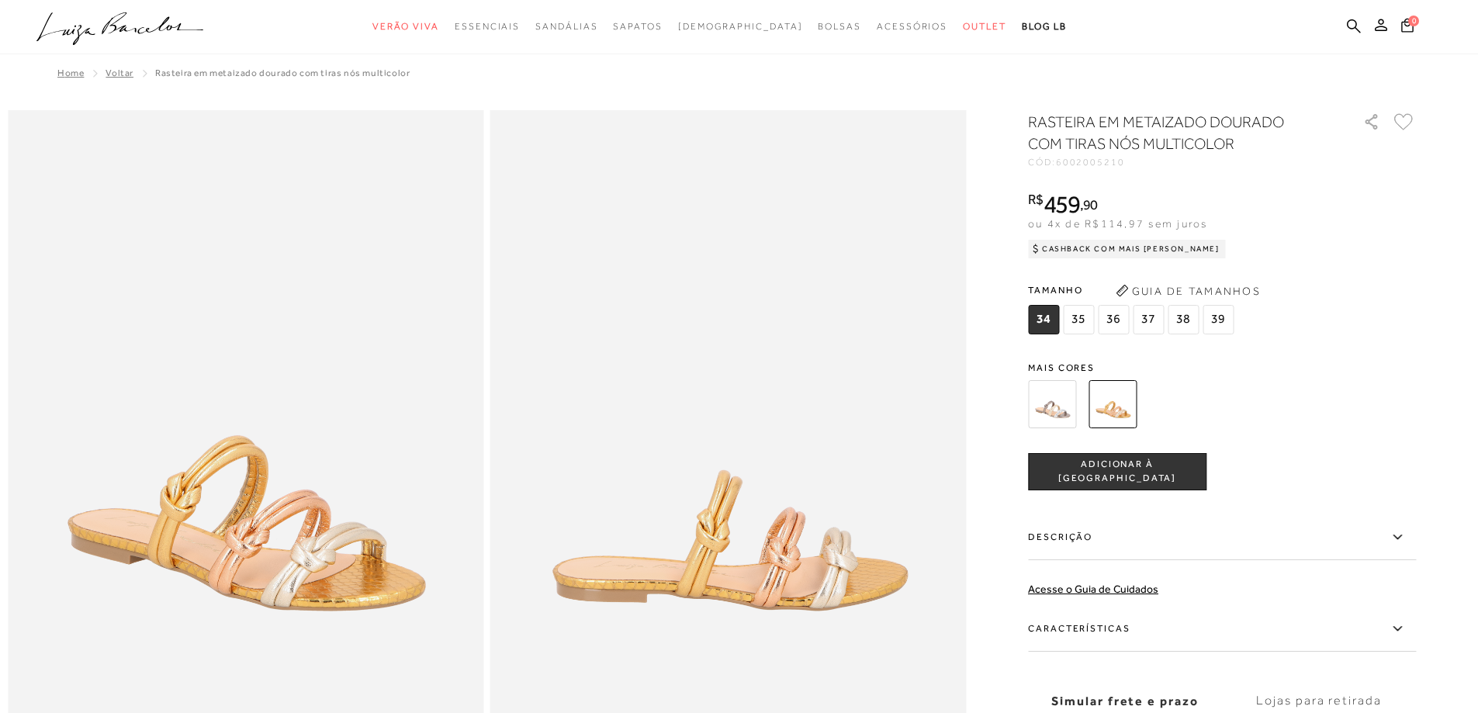
click at [1088, 320] on span "35" at bounding box center [1078, 319] width 31 height 29
click at [1131, 472] on span "ADICIONAR À SACOLA" at bounding box center [1117, 471] width 177 height 27
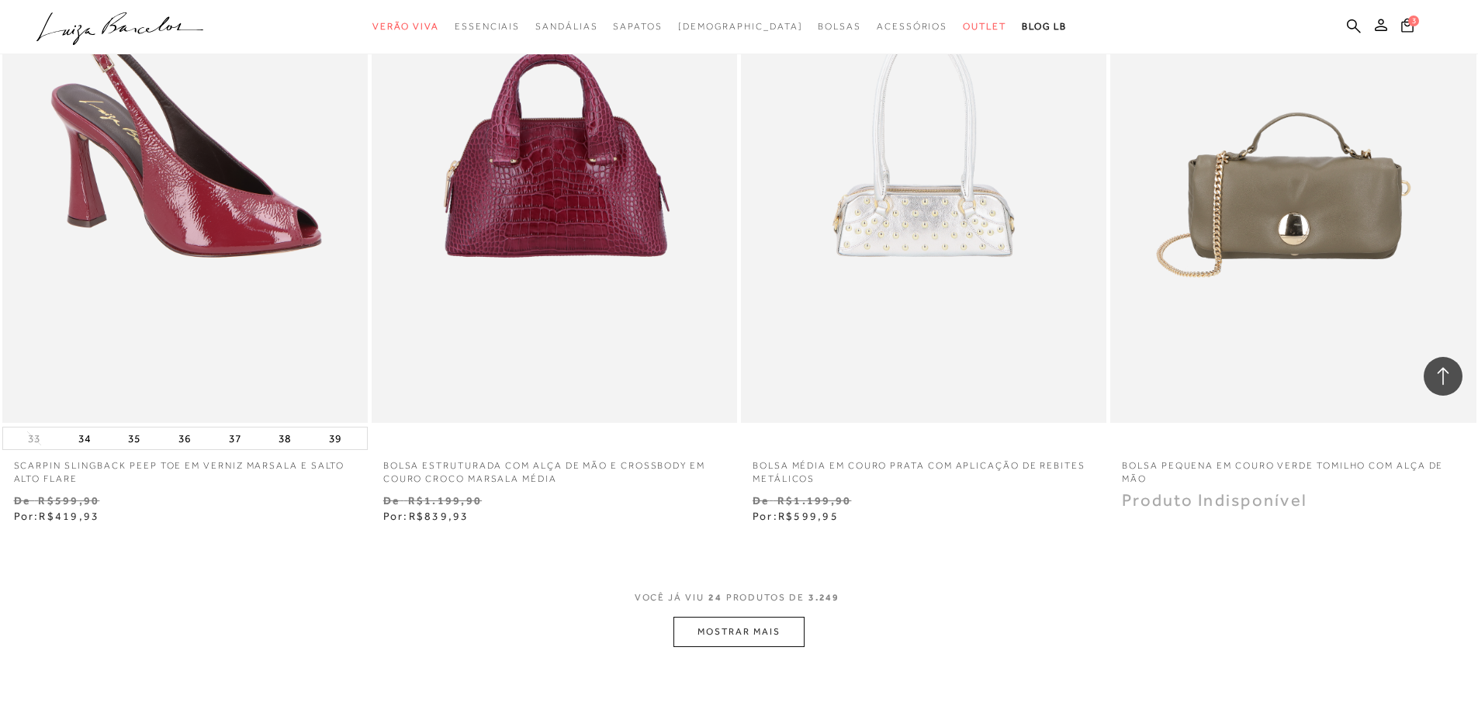
scroll to position [3956, 0]
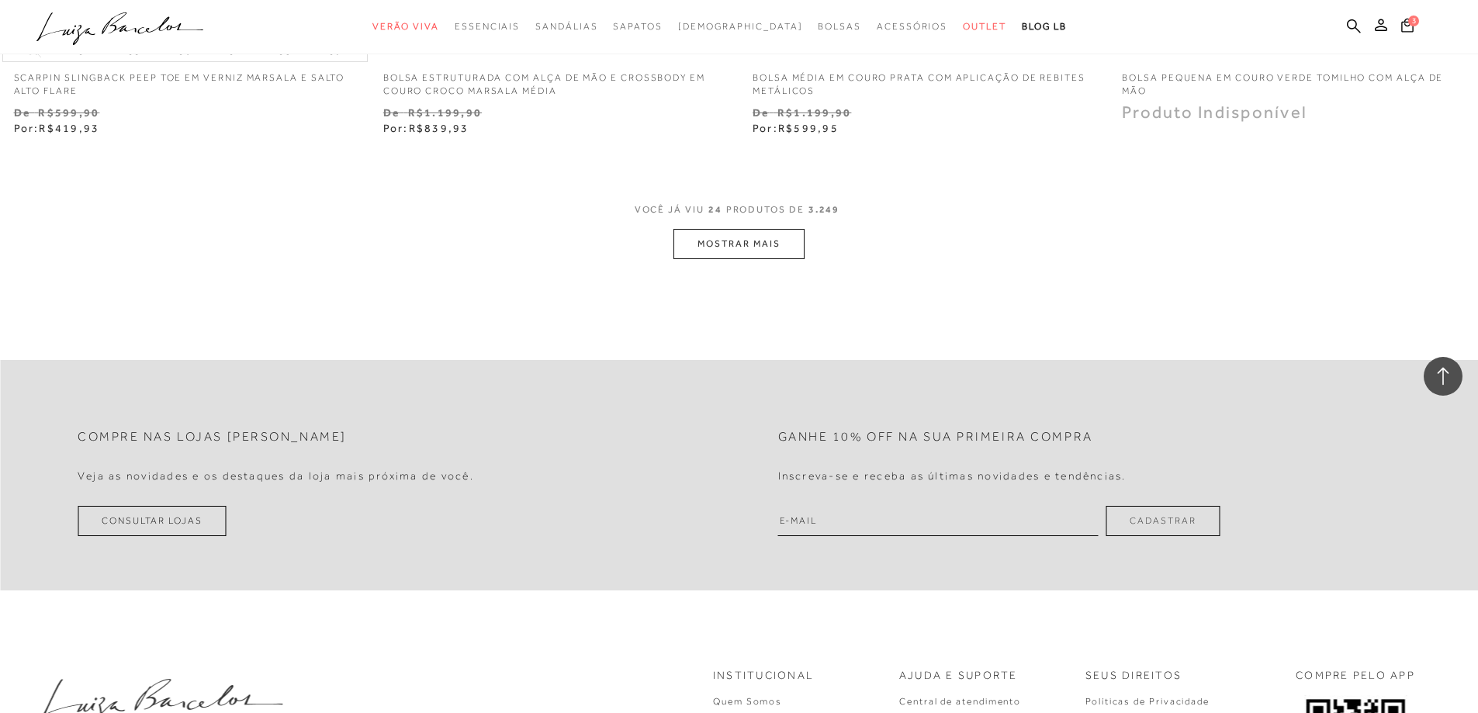
click at [763, 255] on button "MOSTRAR MAIS" at bounding box center [738, 244] width 130 height 30
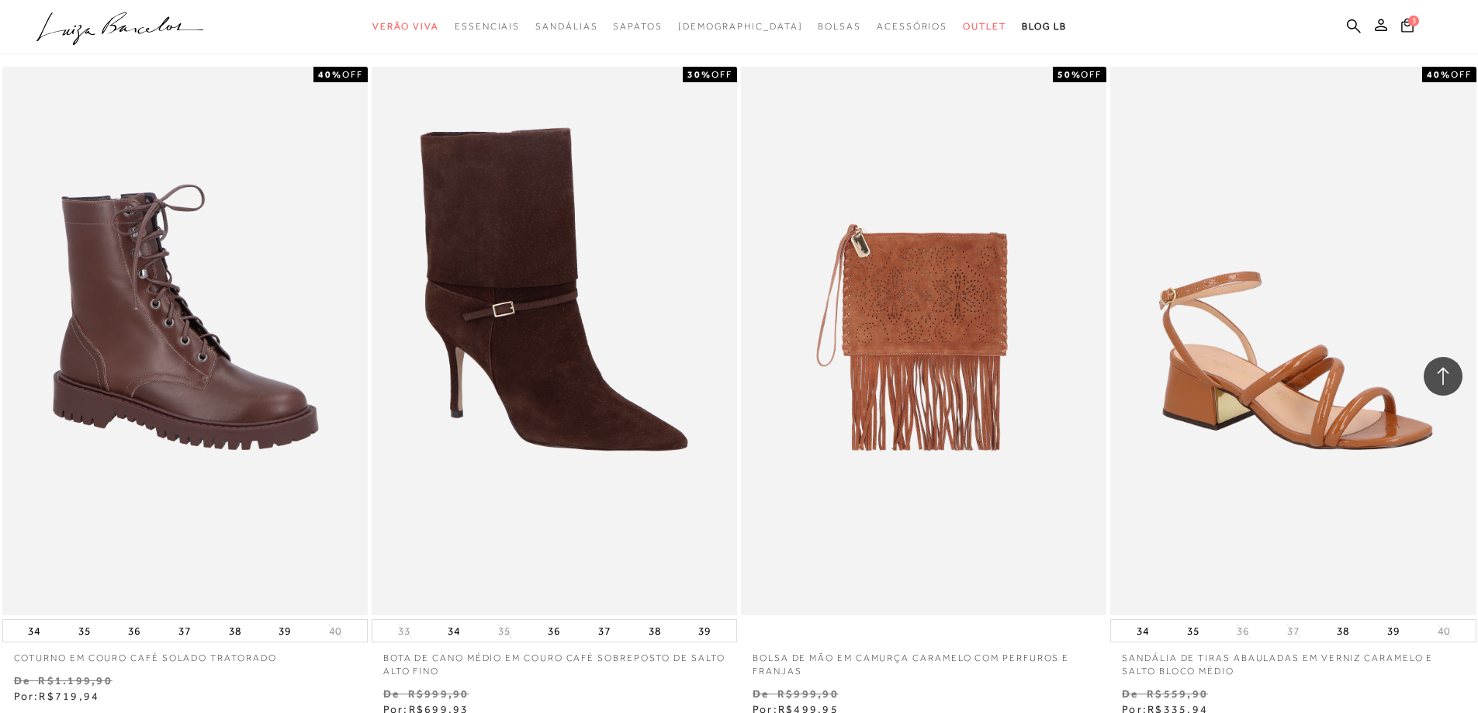
scroll to position [7913, 0]
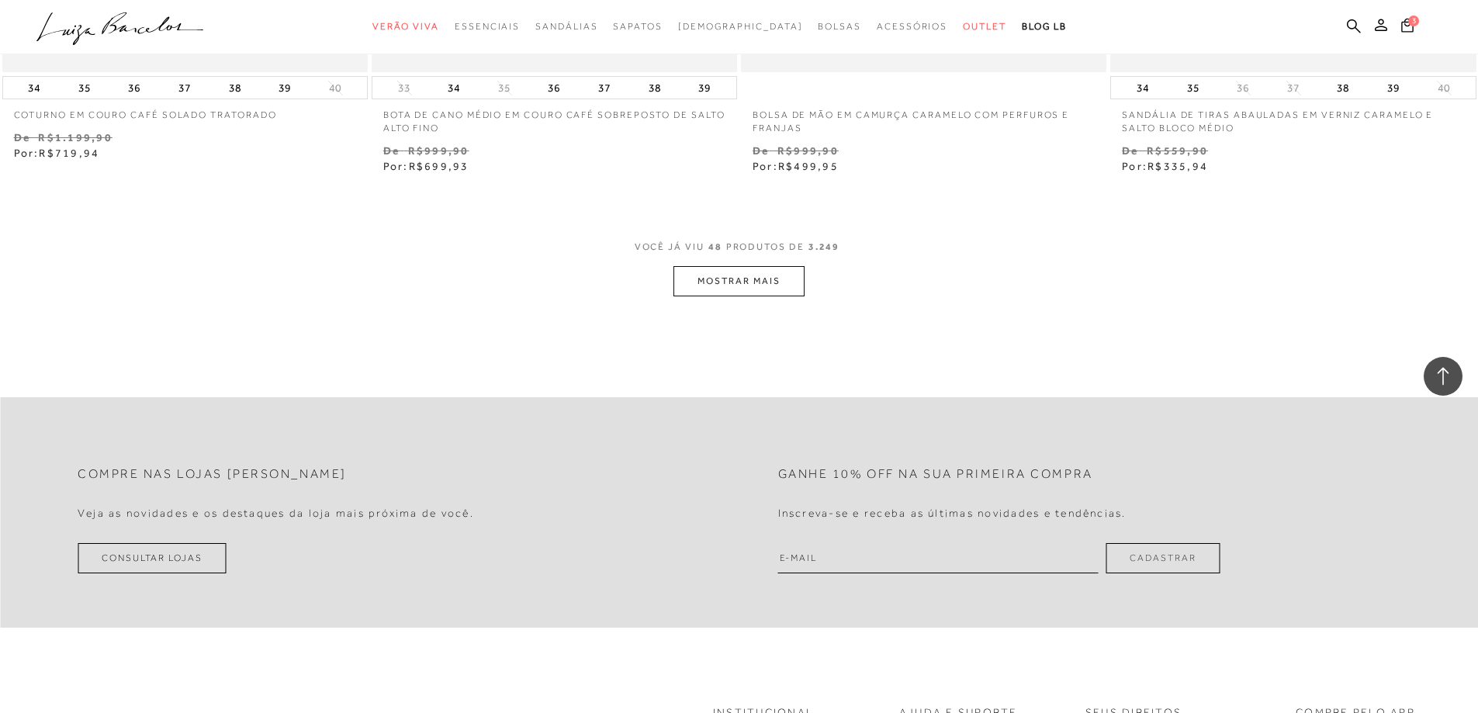
click at [769, 268] on button "MOSTRAR MAIS" at bounding box center [738, 281] width 130 height 30
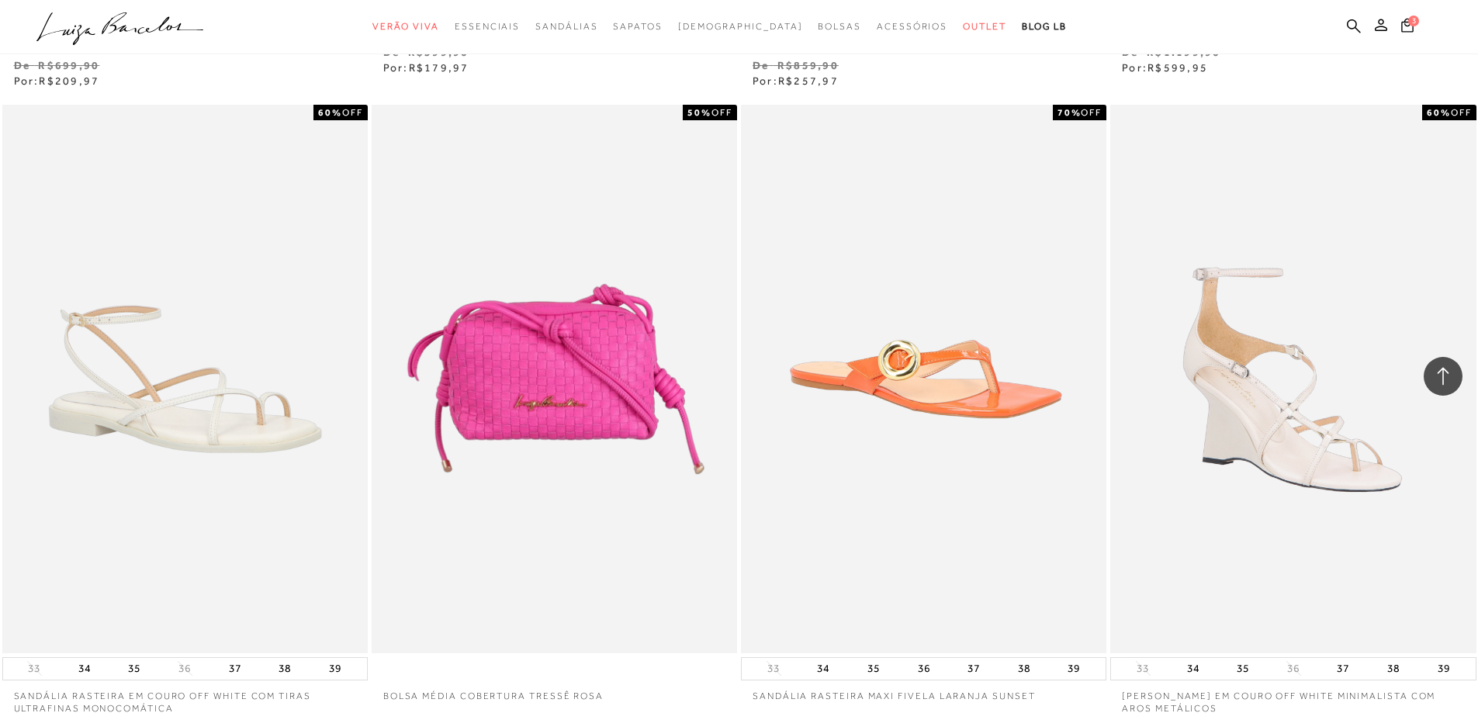
scroll to position [11714, 0]
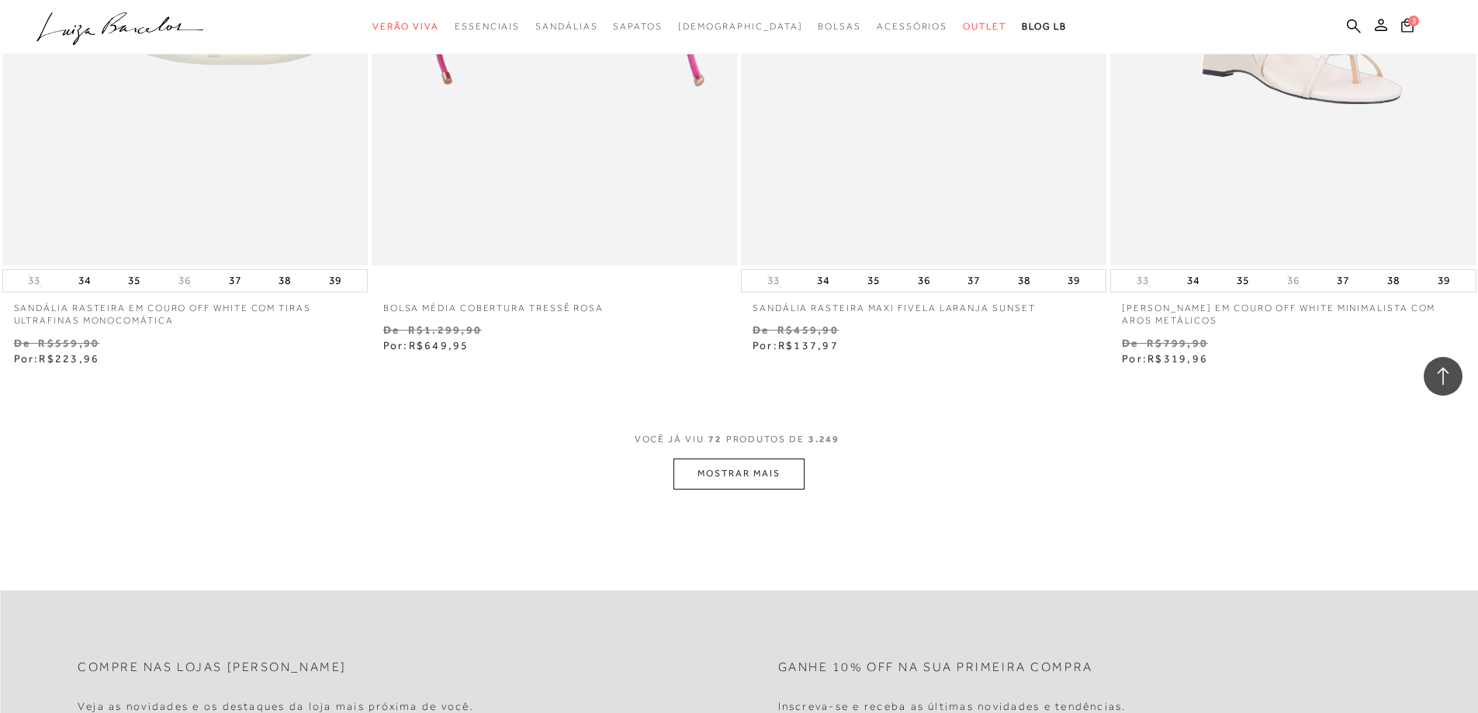
click at [725, 476] on button "MOSTRAR MAIS" at bounding box center [738, 473] width 130 height 30
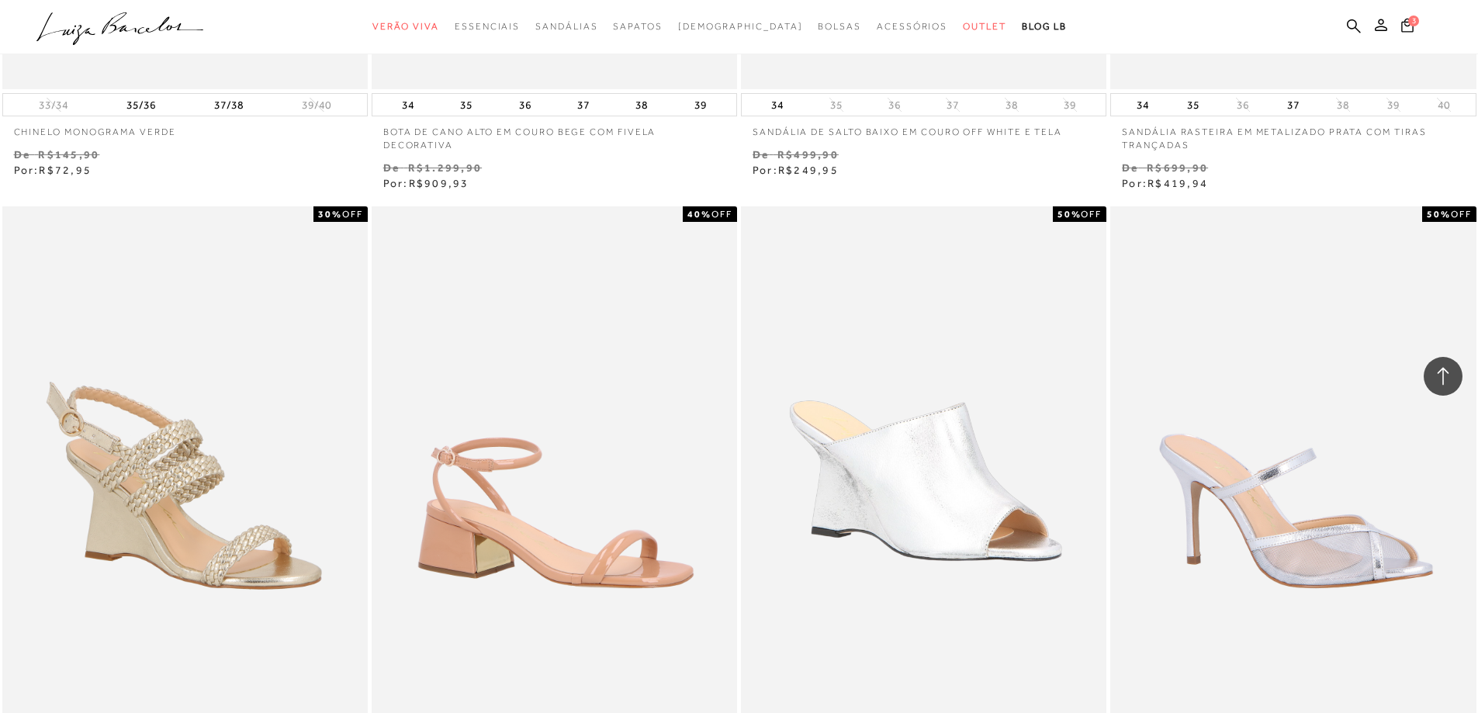
scroll to position [15670, 0]
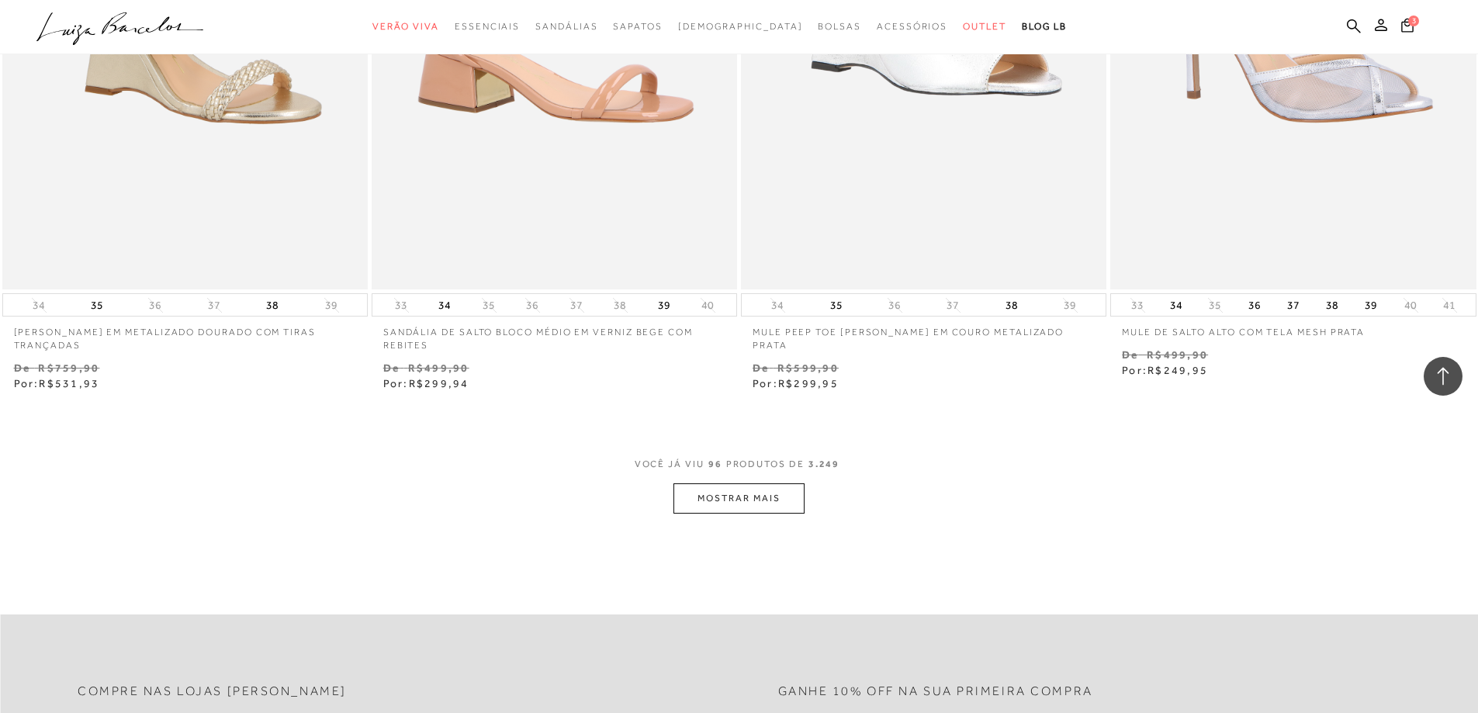
click at [748, 511] on button "MOSTRAR MAIS" at bounding box center [738, 498] width 130 height 30
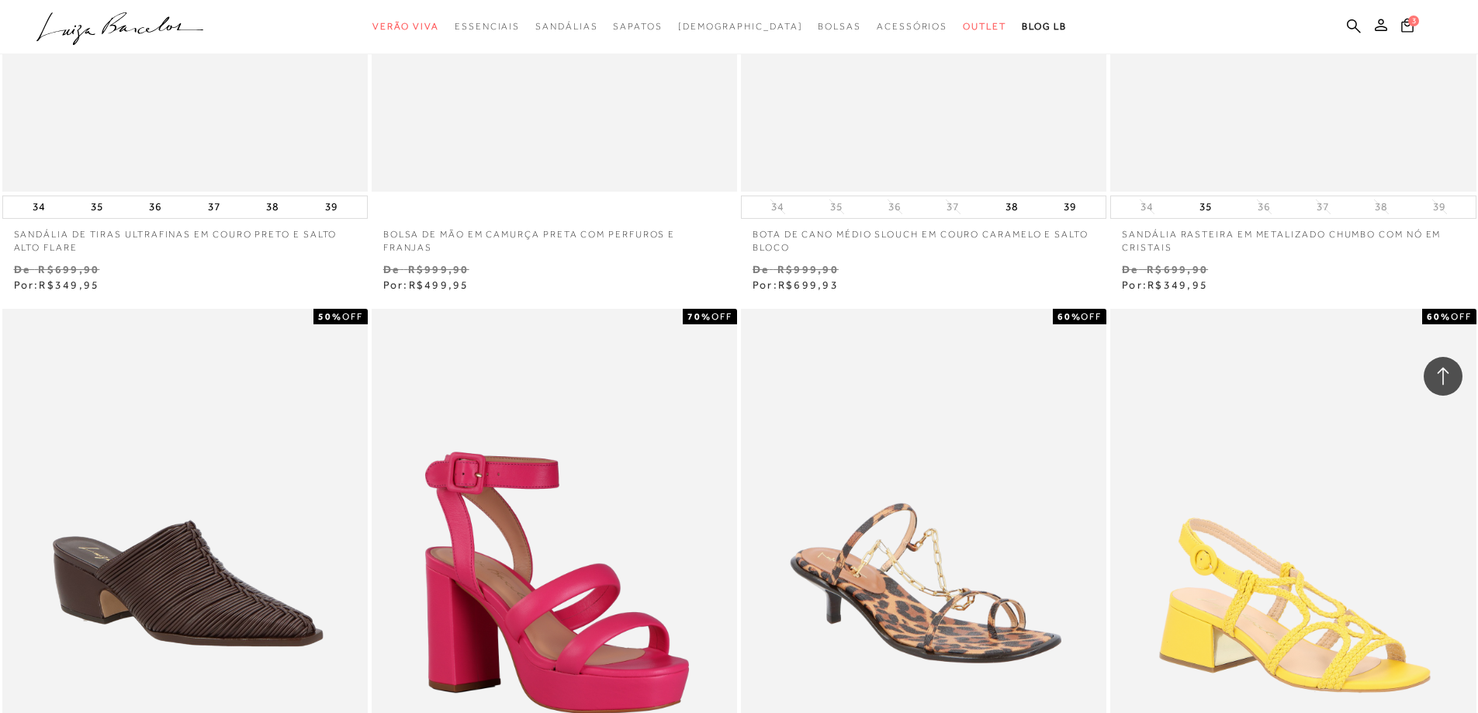
scroll to position [19394, 0]
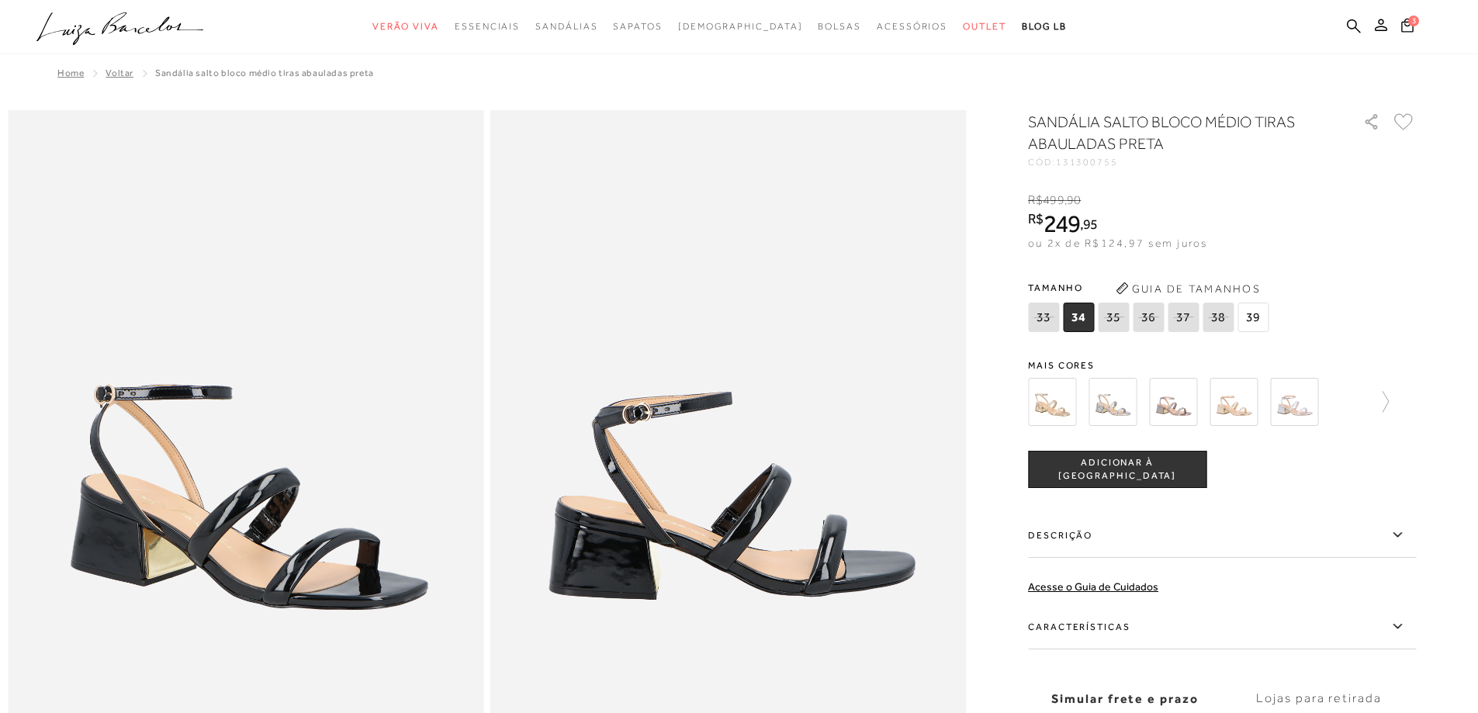
click at [1060, 410] on img at bounding box center [1052, 402] width 48 height 48
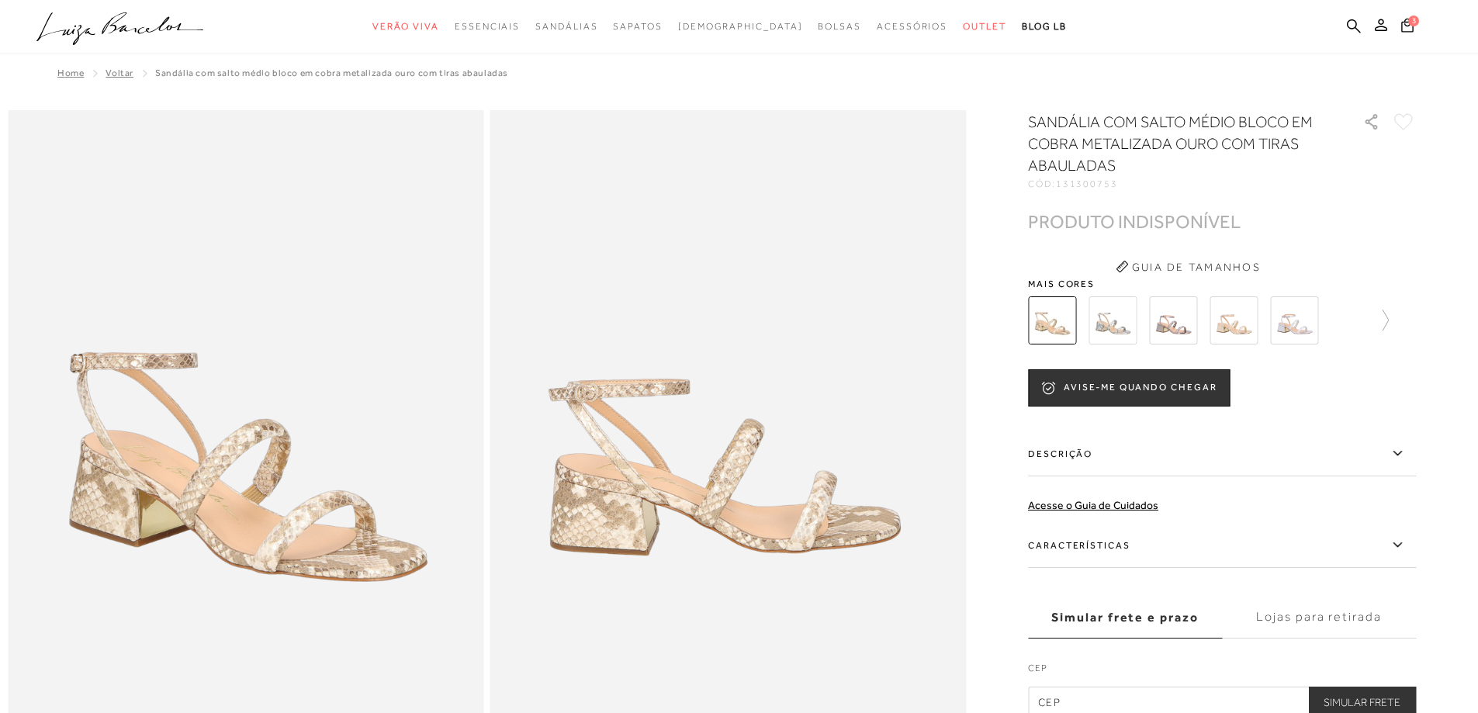
click at [1116, 330] on img at bounding box center [1112, 320] width 48 height 48
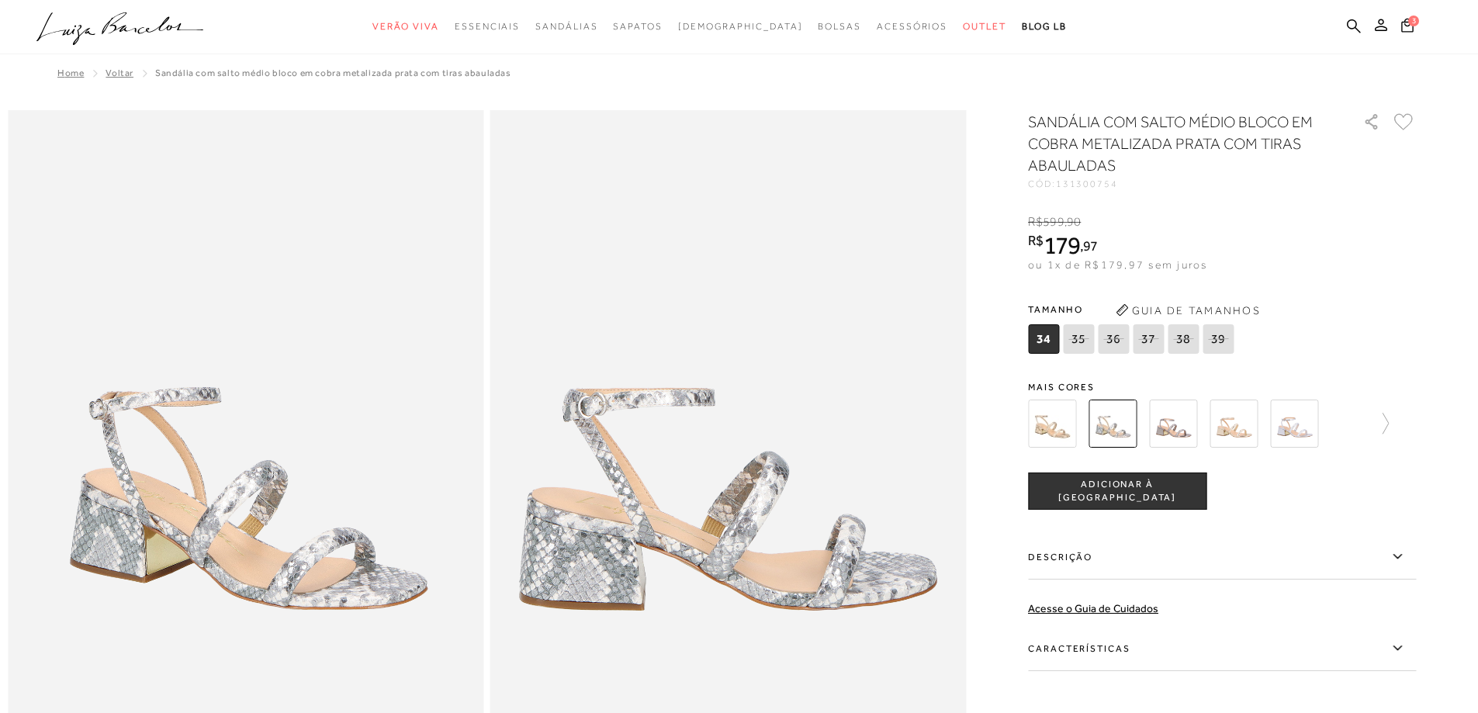
click at [1179, 416] on img at bounding box center [1173, 424] width 48 height 48
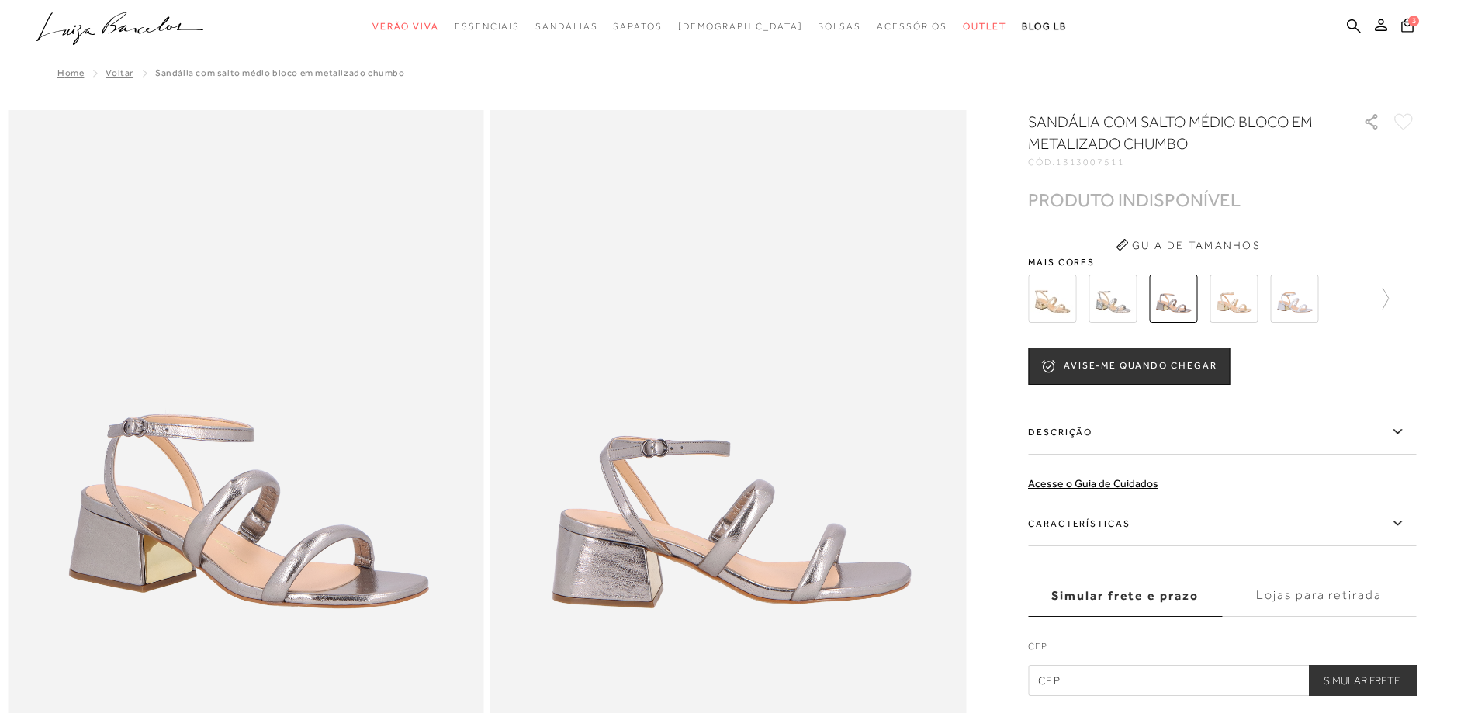
click at [1237, 310] on img at bounding box center [1233, 299] width 48 height 48
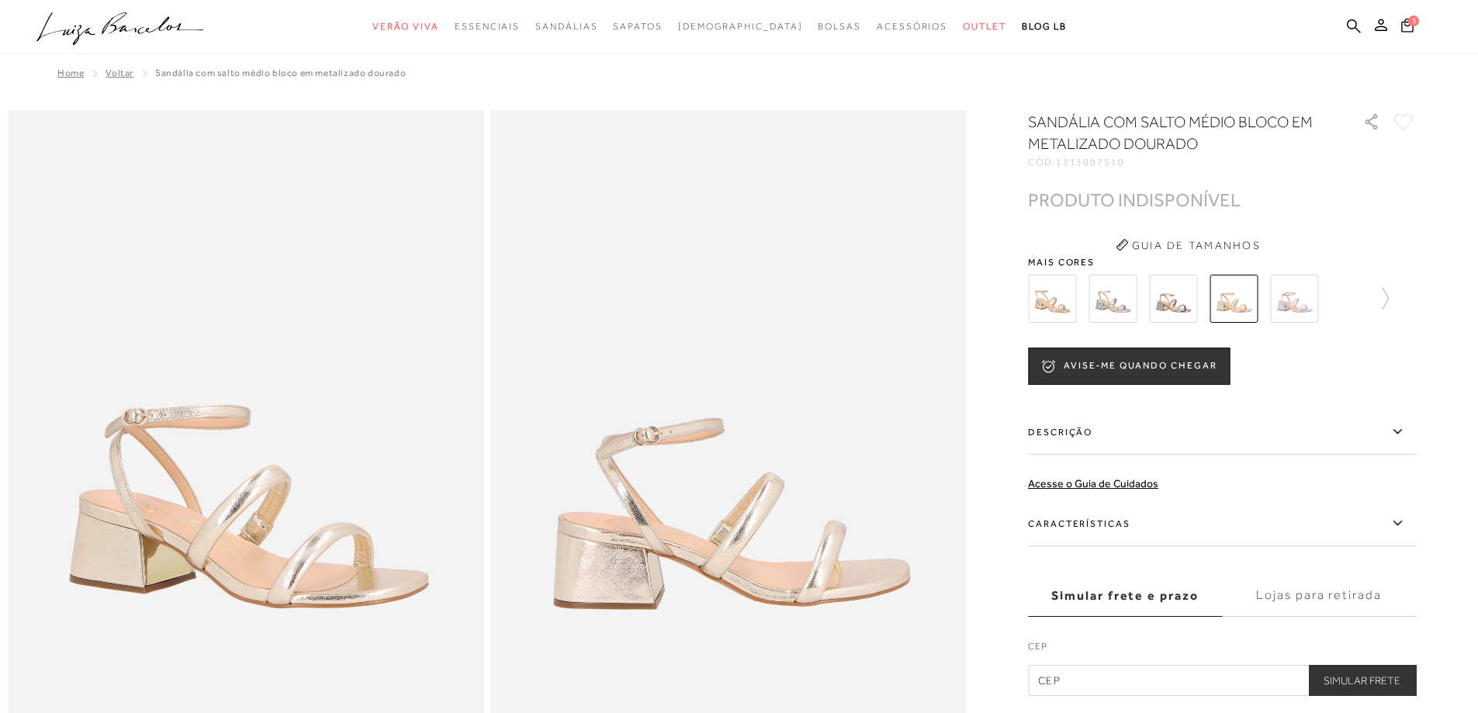
click at [1313, 304] on img at bounding box center [1294, 299] width 48 height 48
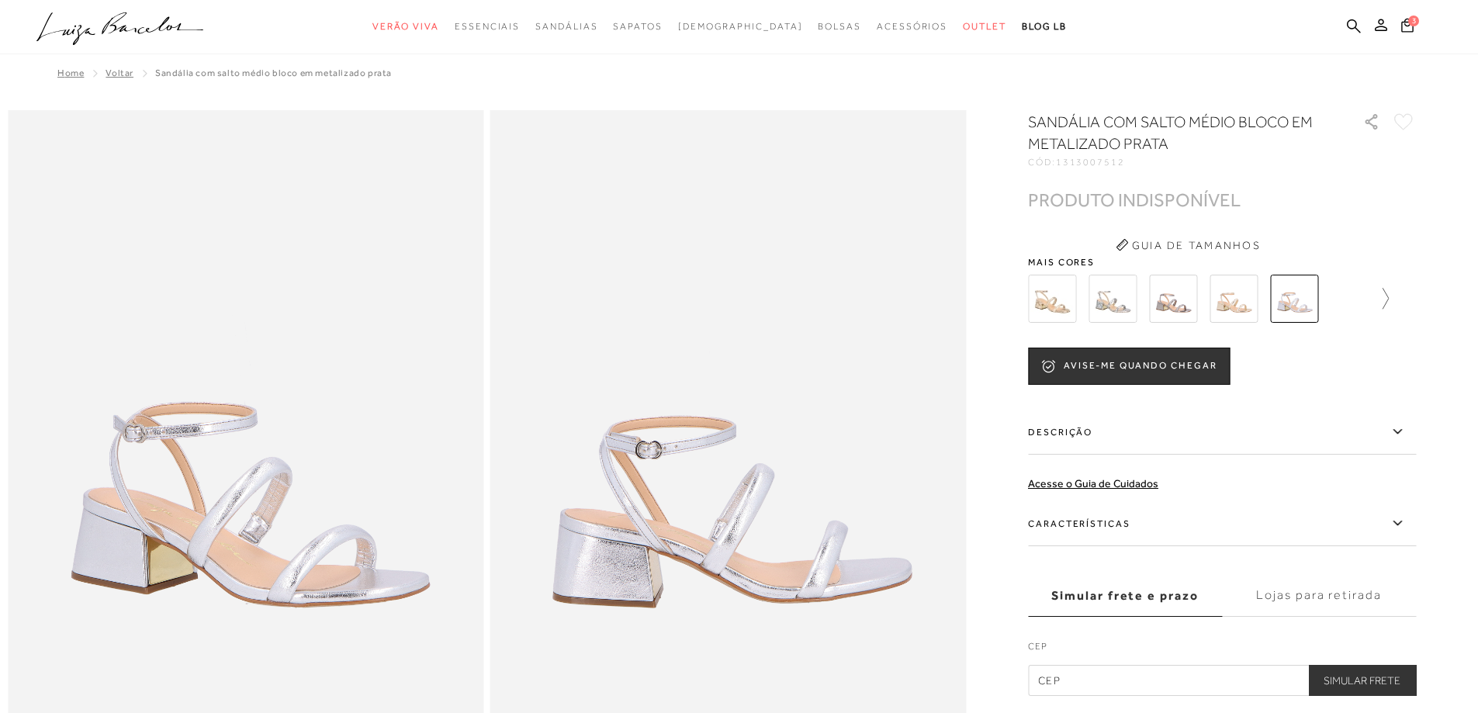
click at [1389, 292] on icon at bounding box center [1378, 299] width 22 height 22
click at [1083, 298] on img at bounding box center [1079, 299] width 48 height 48
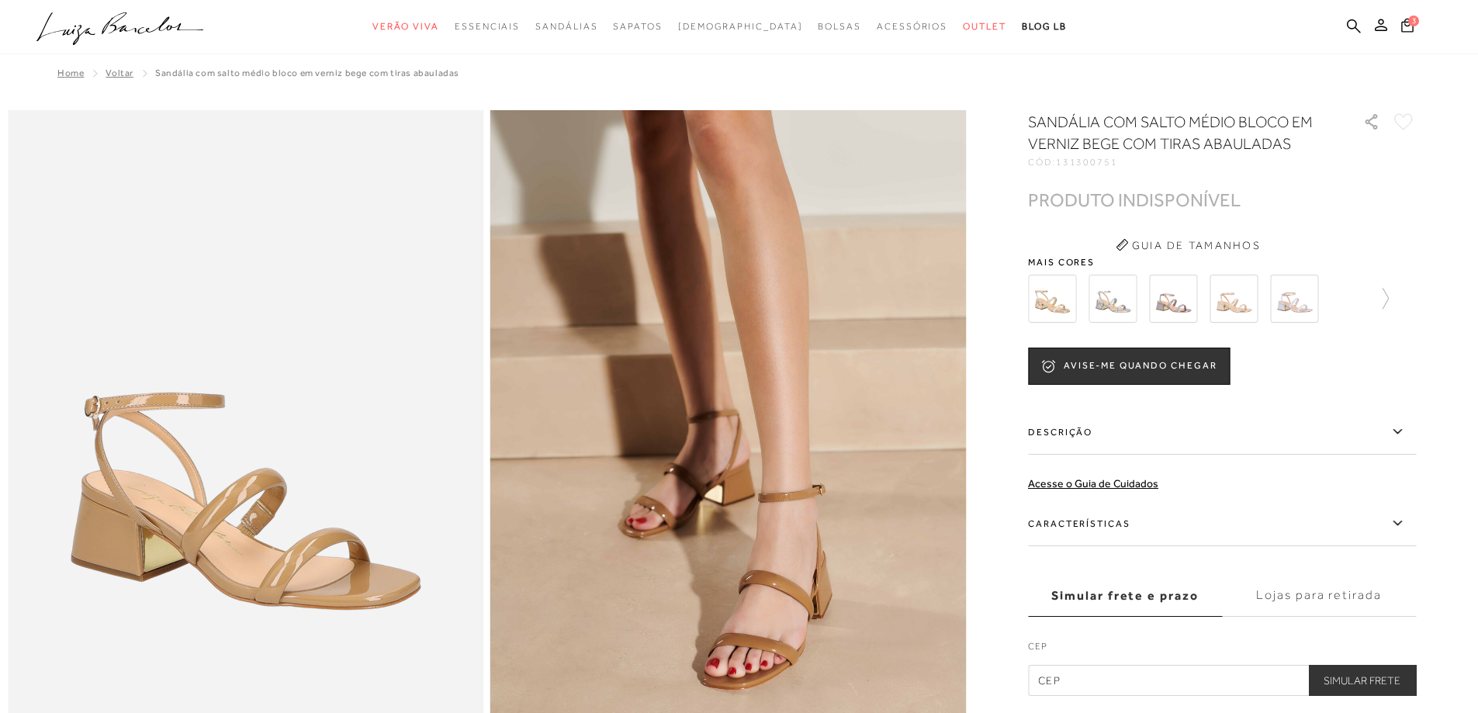
click at [1236, 302] on img at bounding box center [1233, 299] width 48 height 48
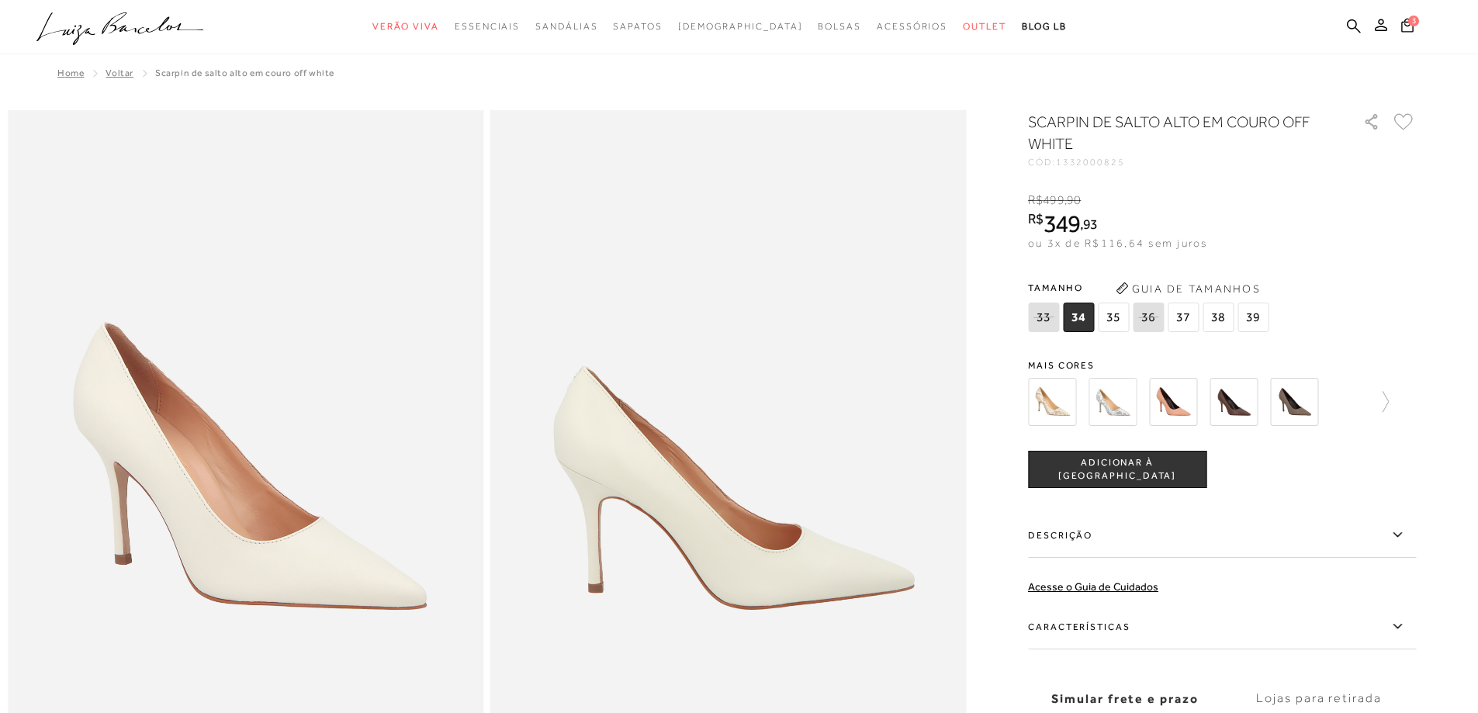
click at [1124, 317] on span "35" at bounding box center [1113, 317] width 31 height 29
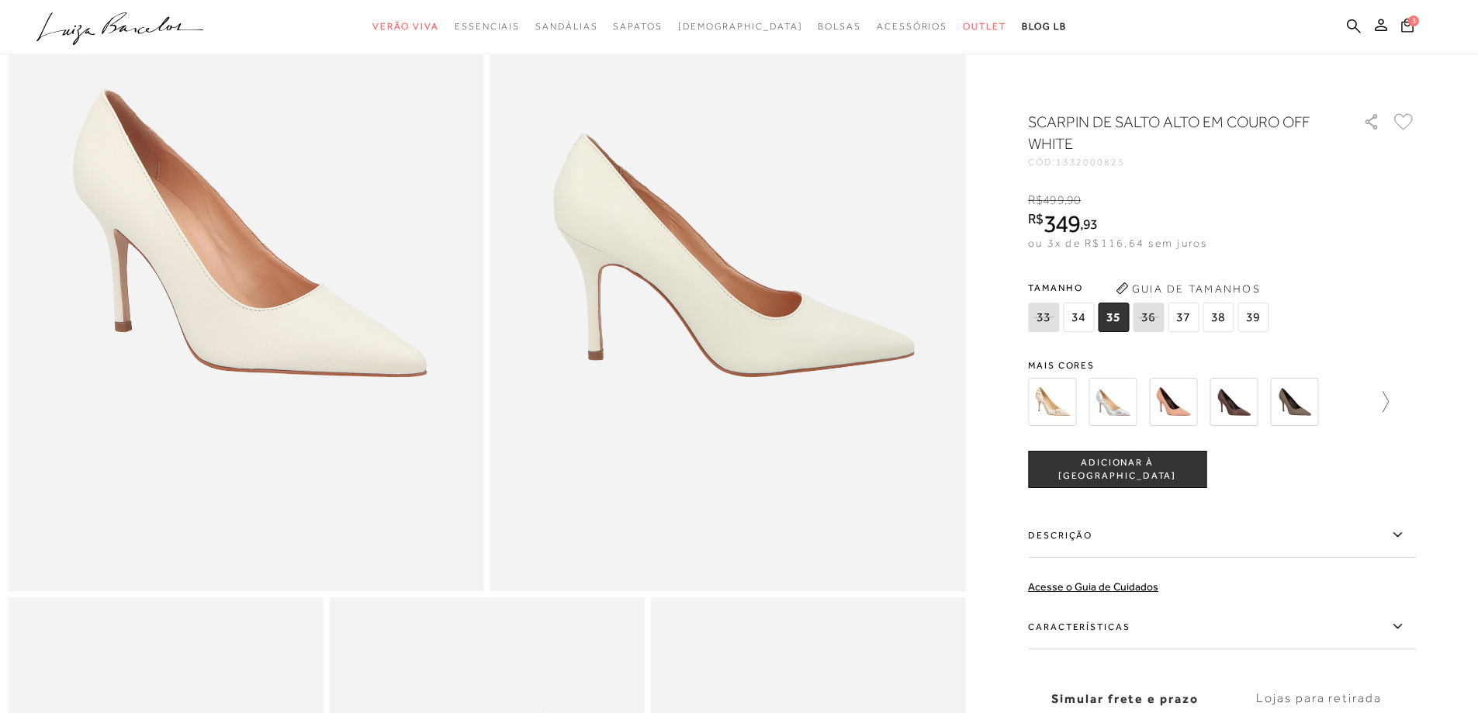
click at [1380, 401] on icon at bounding box center [1378, 402] width 22 height 22
click at [1173, 469] on span "ADICIONAR À [GEOGRAPHIC_DATA]" at bounding box center [1117, 469] width 177 height 27
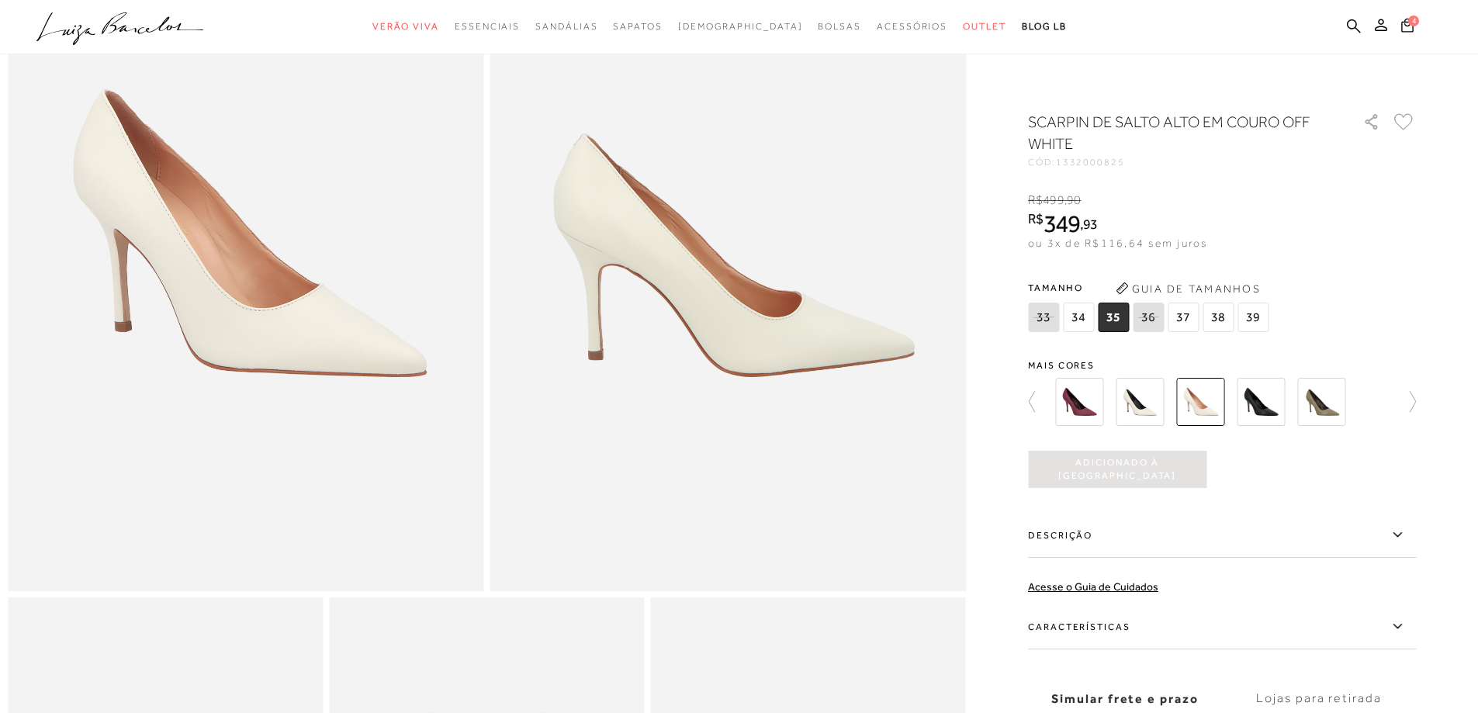
scroll to position [0, 0]
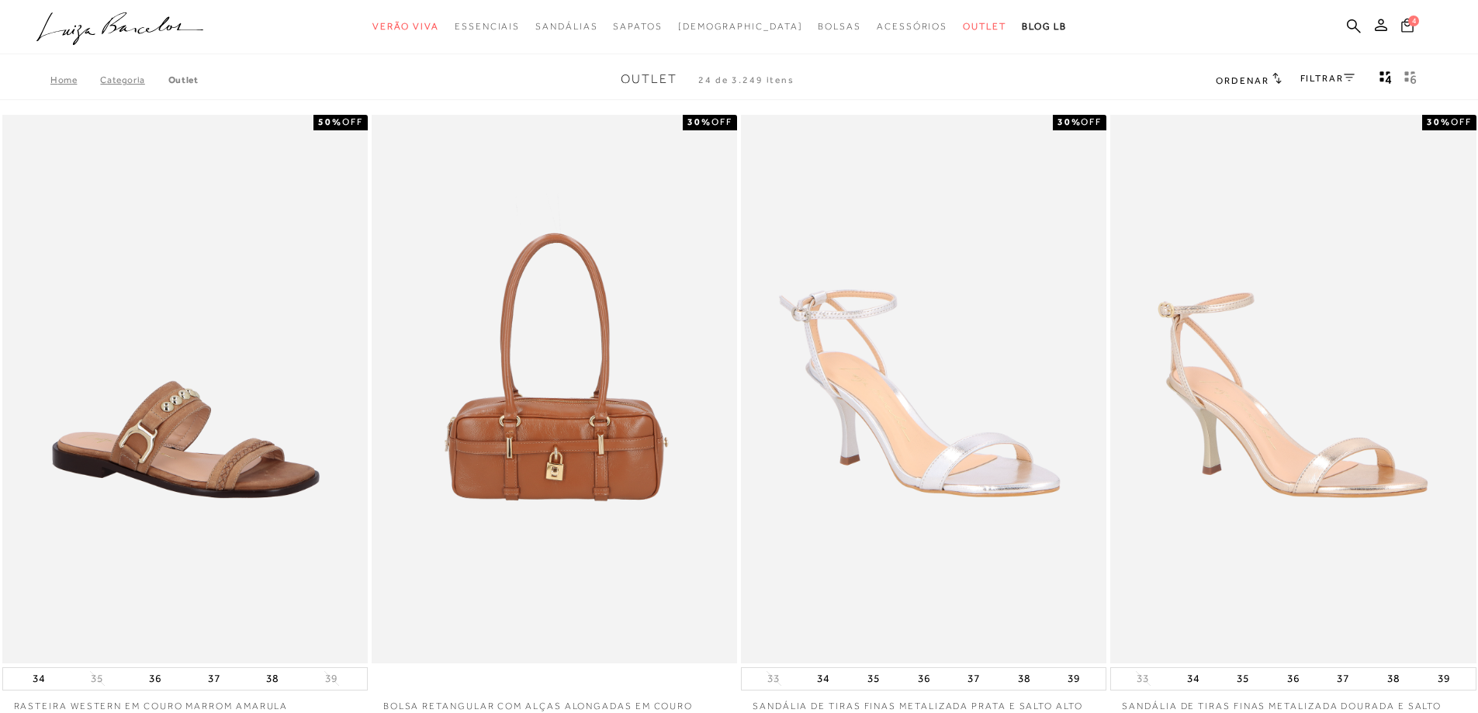
click at [1410, 26] on button "4" at bounding box center [1407, 27] width 22 height 21
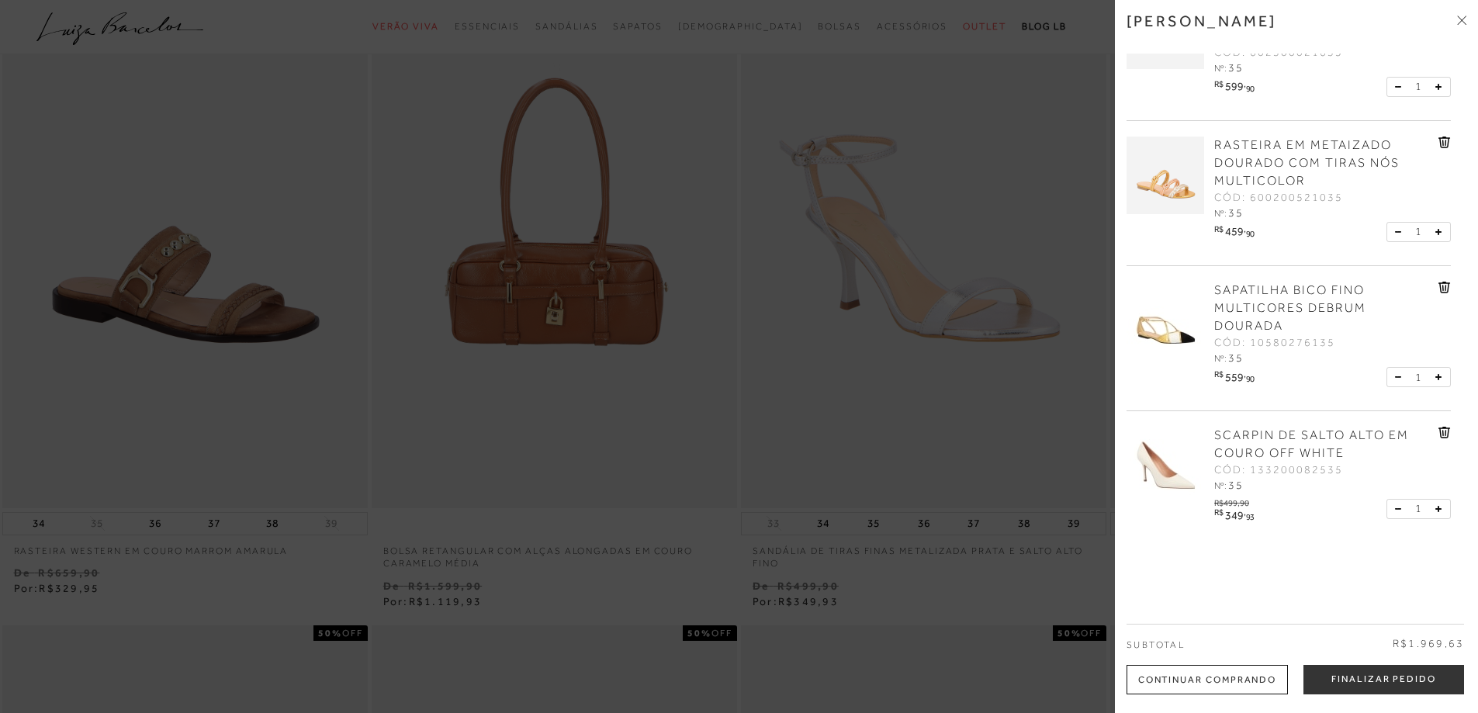
scroll to position [83, 0]
click at [1336, 685] on button "Finalizar Pedido" at bounding box center [1383, 679] width 161 height 29
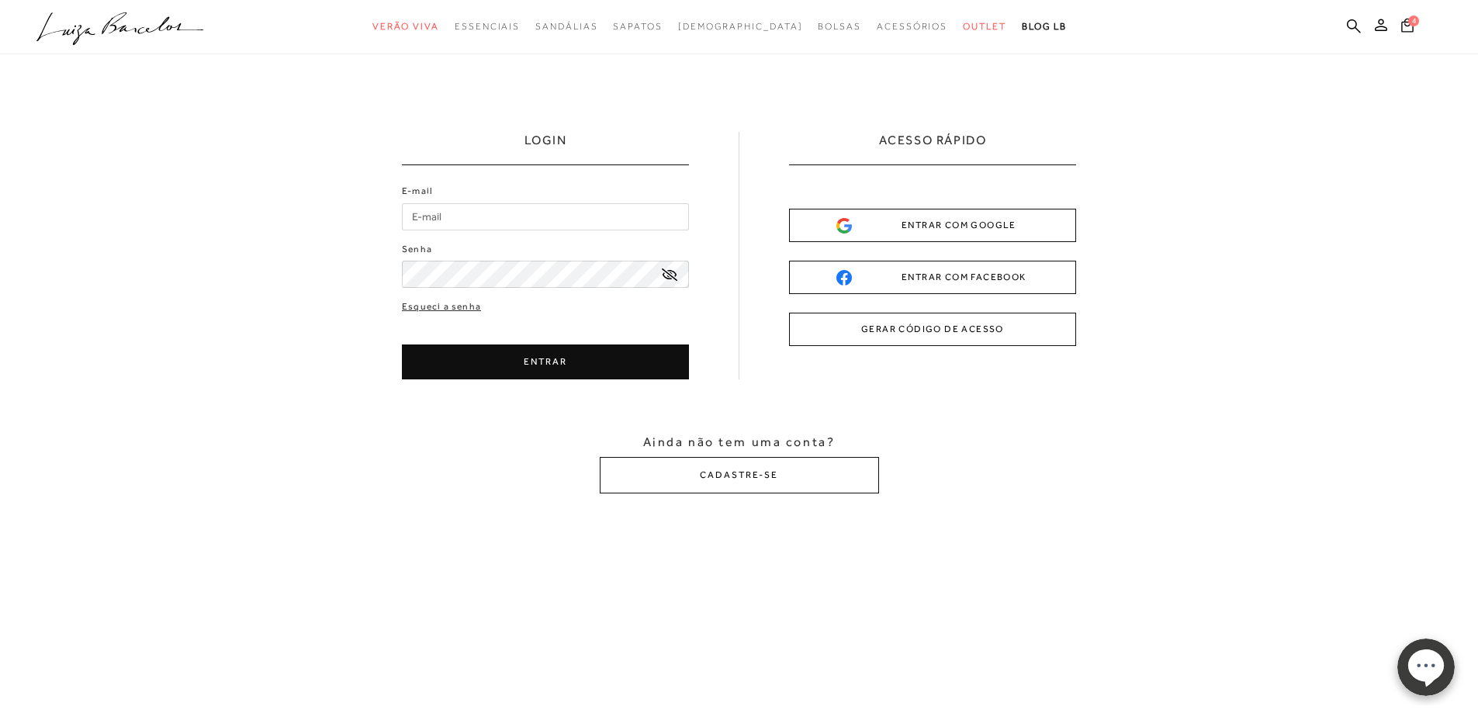
type input "maajulian@hotmail.com"
click at [668, 273] on icon at bounding box center [670, 274] width 16 height 12
click at [637, 365] on button "ENTRAR" at bounding box center [545, 361] width 287 height 35
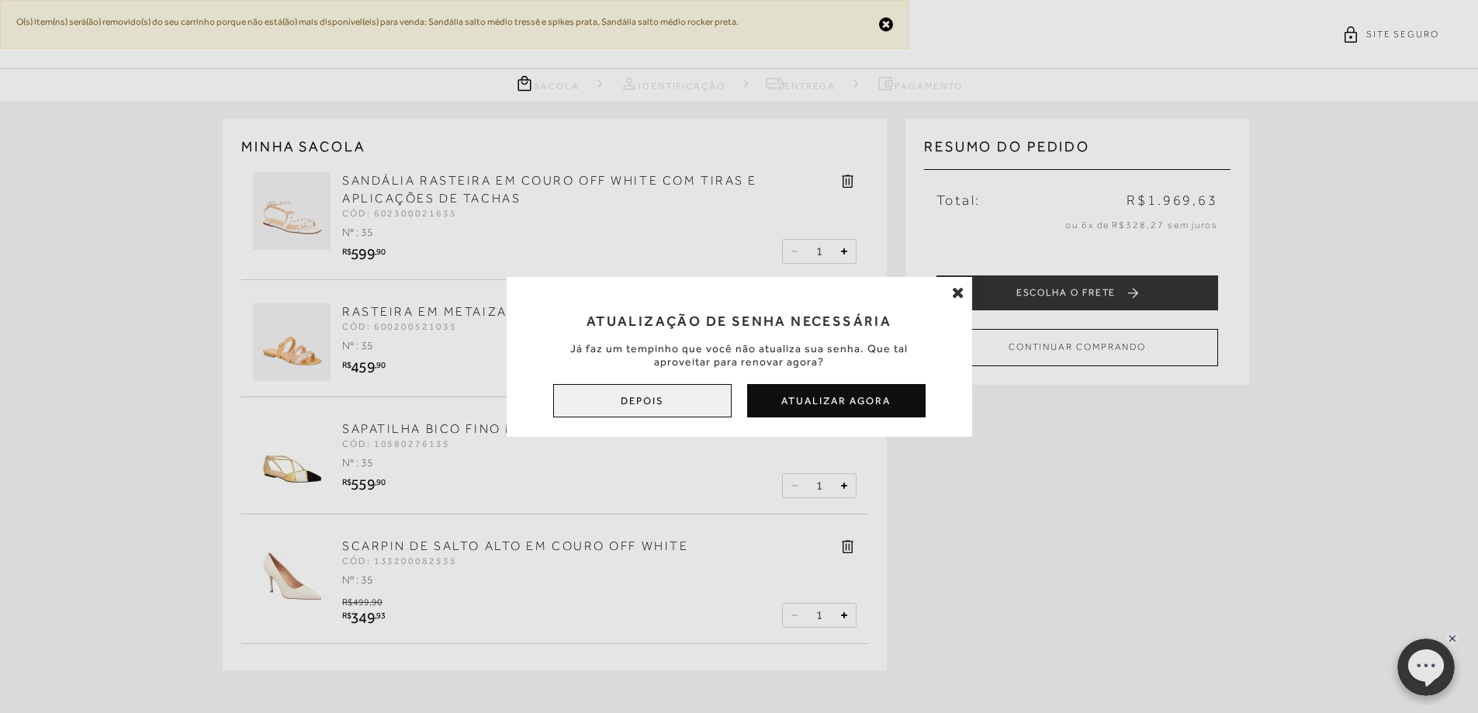
click at [639, 401] on button "Depois" at bounding box center [642, 400] width 178 height 33
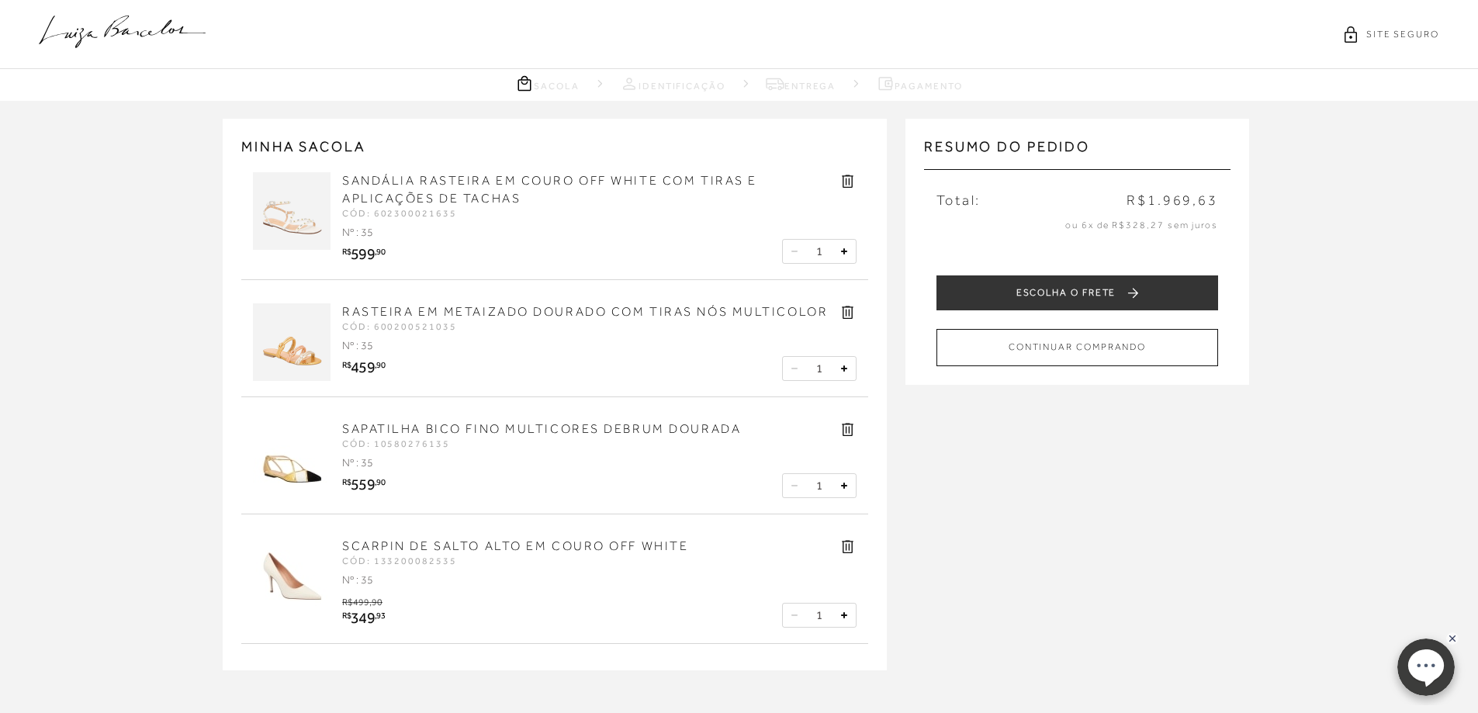
scroll to position [78, 0]
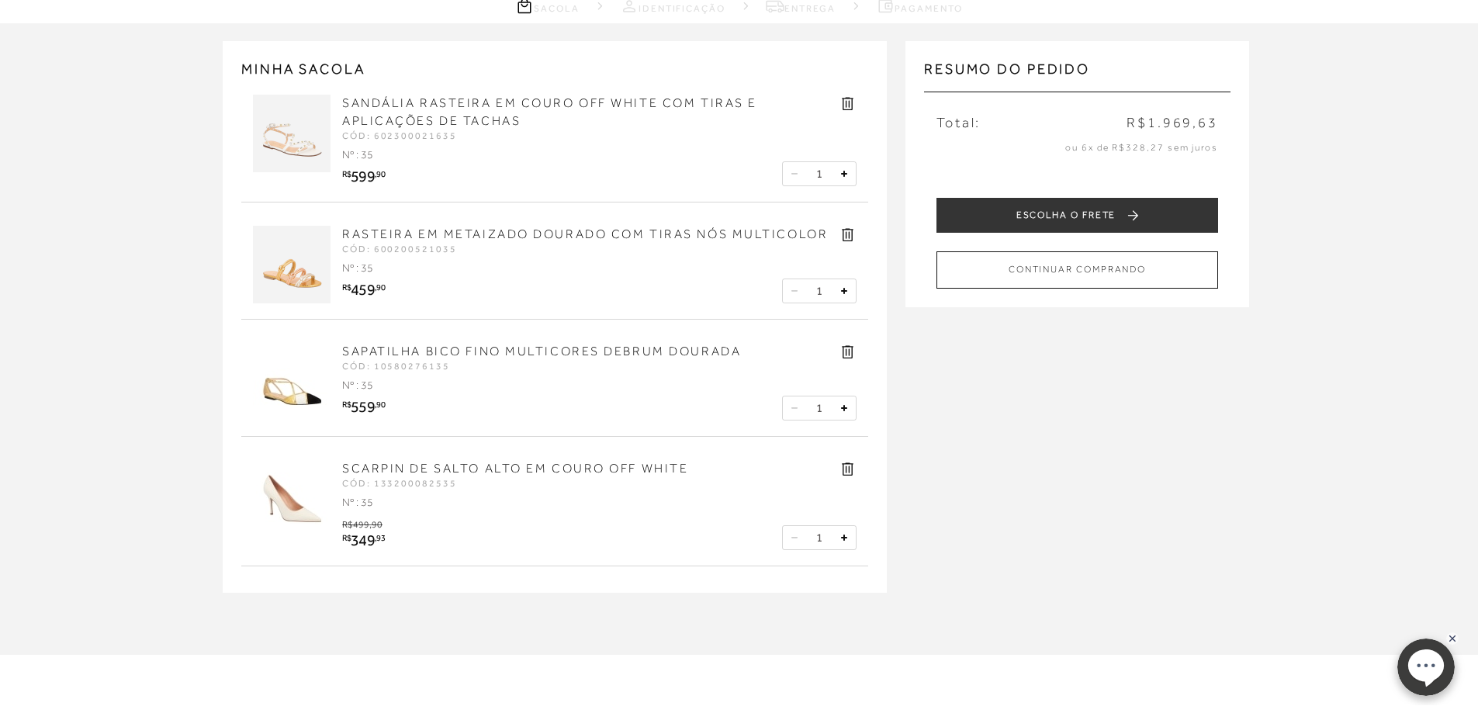
click at [843, 473] on icon at bounding box center [848, 469] width 12 height 13
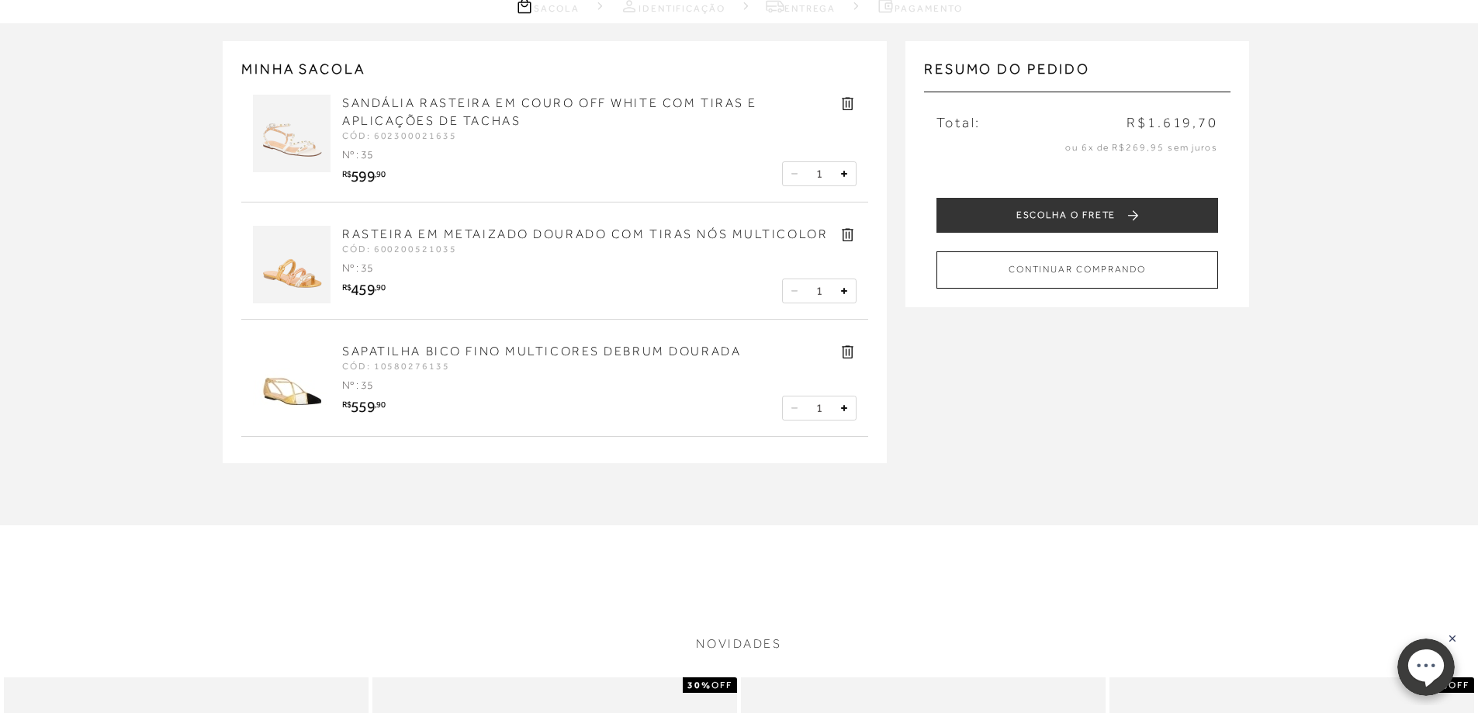
scroll to position [0, 0]
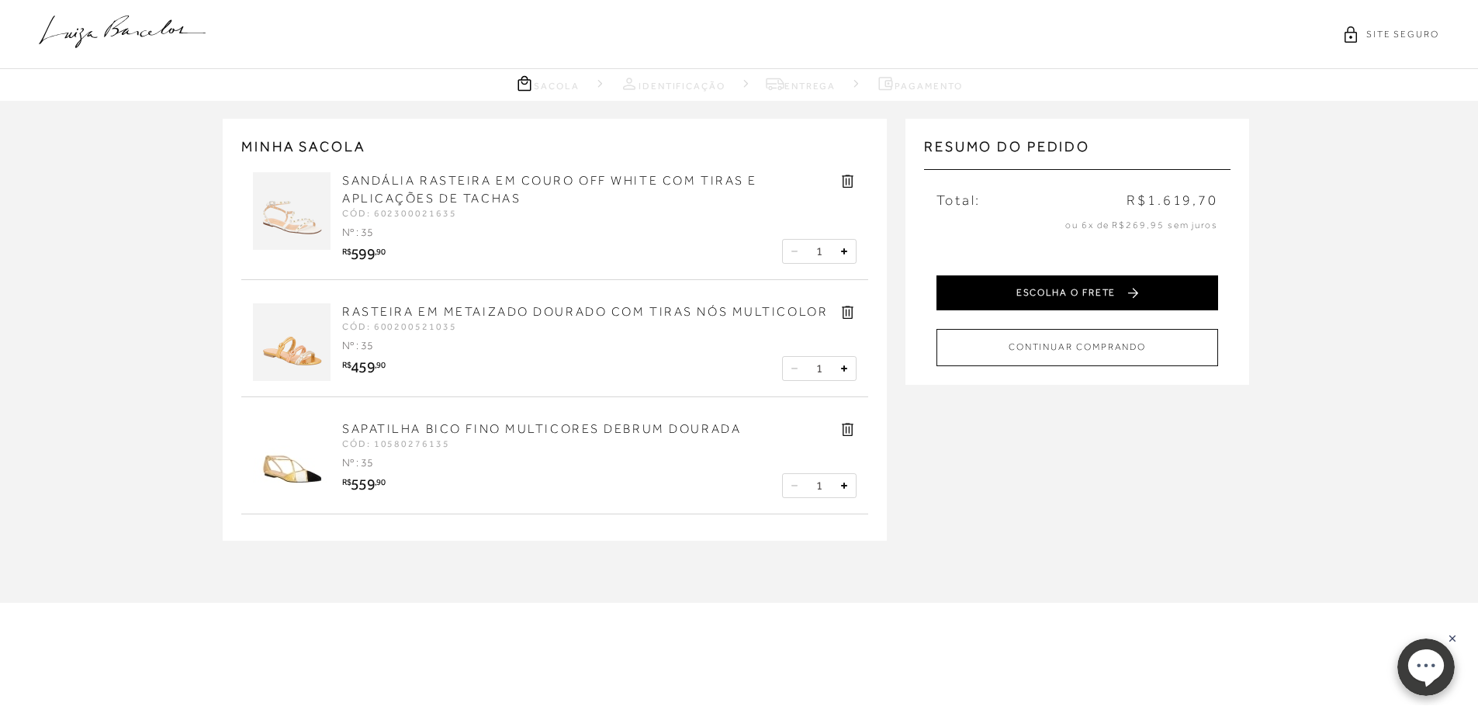
click at [1037, 293] on button "ESCOLHA O FRETE" at bounding box center [1077, 292] width 282 height 35
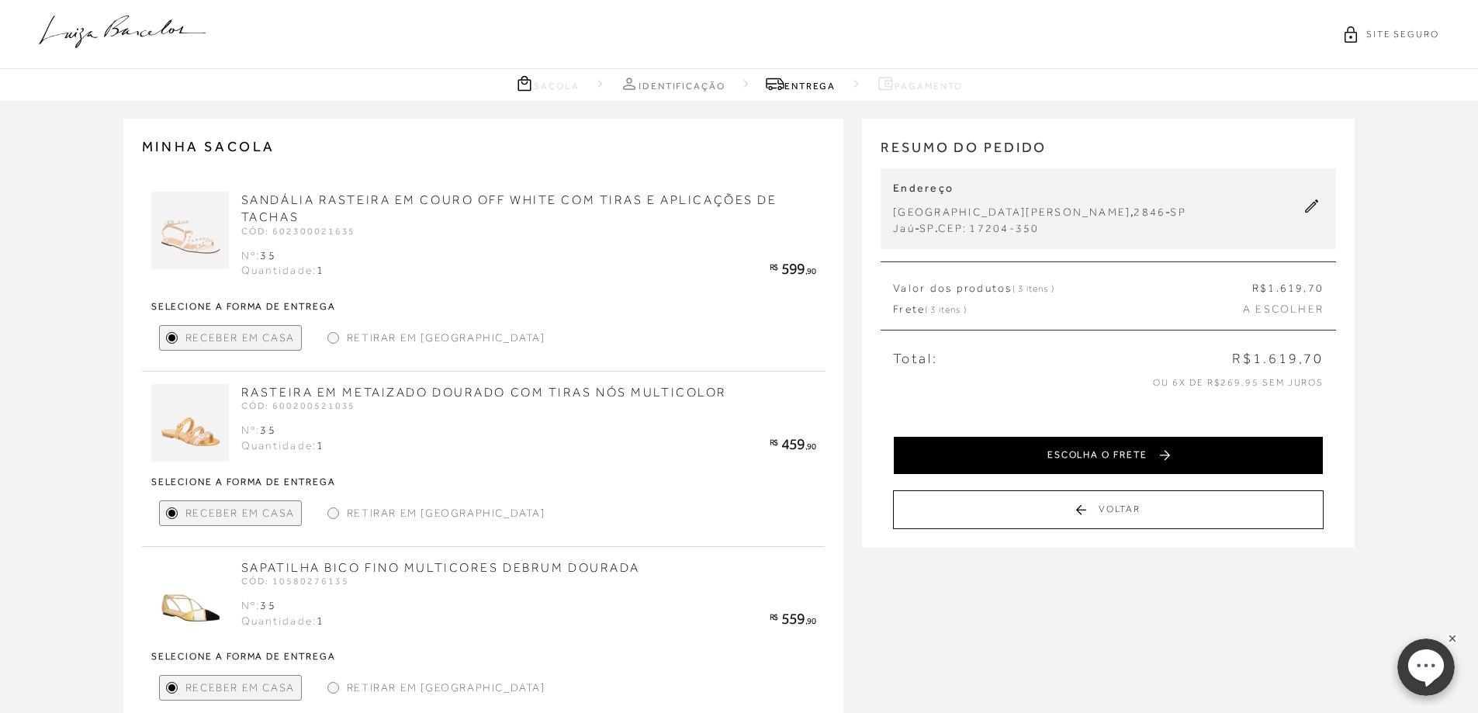
click at [1232, 455] on button "ESCOLHA O FRETE" at bounding box center [1108, 455] width 431 height 39
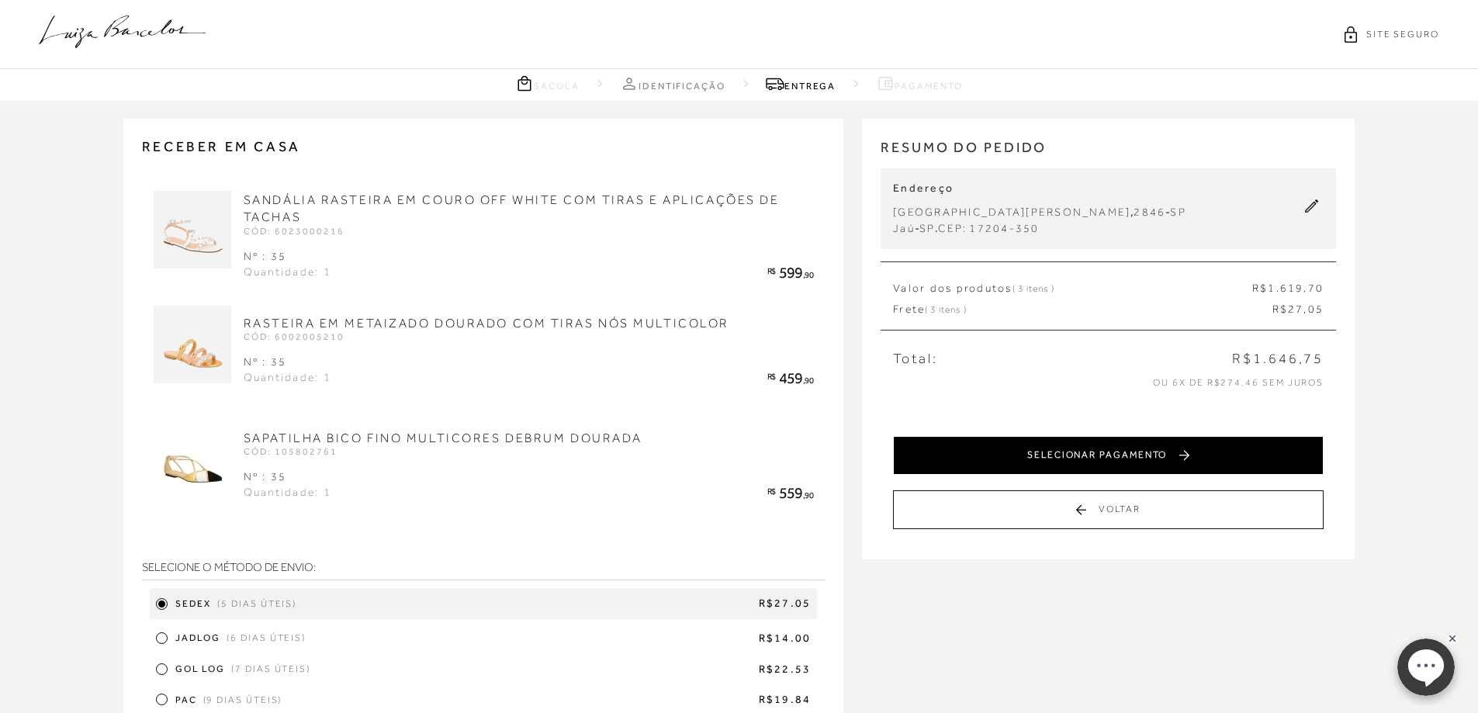
click at [1183, 453] on button "SELECIONAR PAGAMENTO" at bounding box center [1108, 455] width 431 height 39
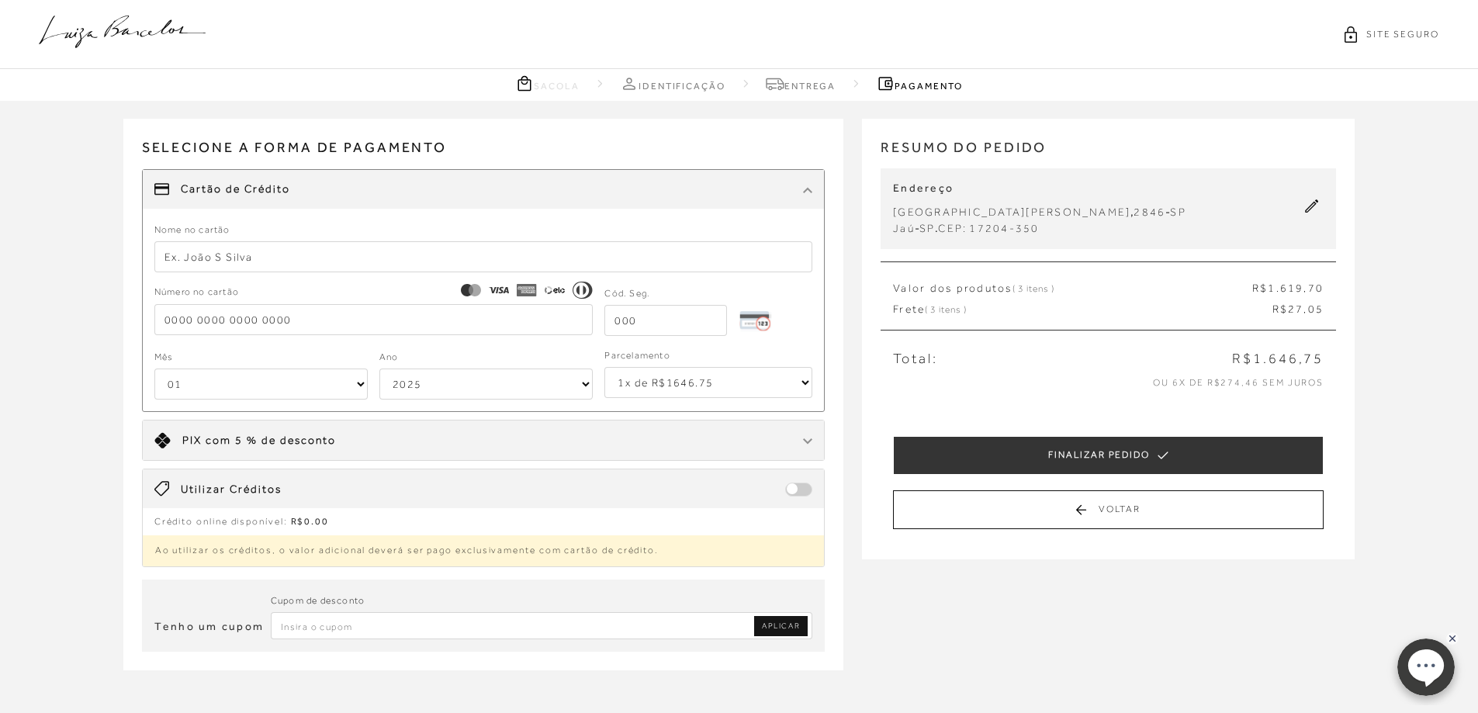
click at [455, 265] on input "text" at bounding box center [483, 256] width 659 height 31
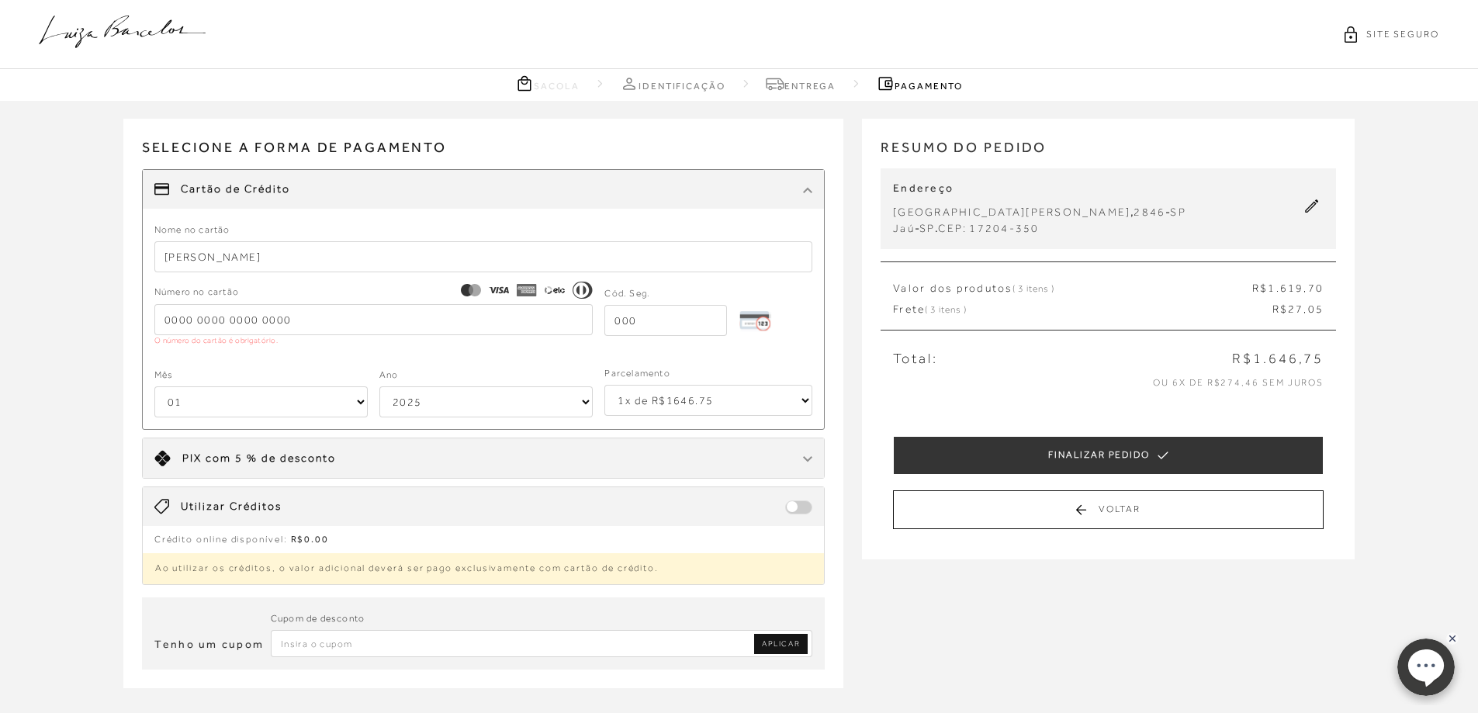
click at [455, 264] on input "MARIANA A JULIA" at bounding box center [483, 256] width 659 height 31
type input "MARIANA A JULIAN"
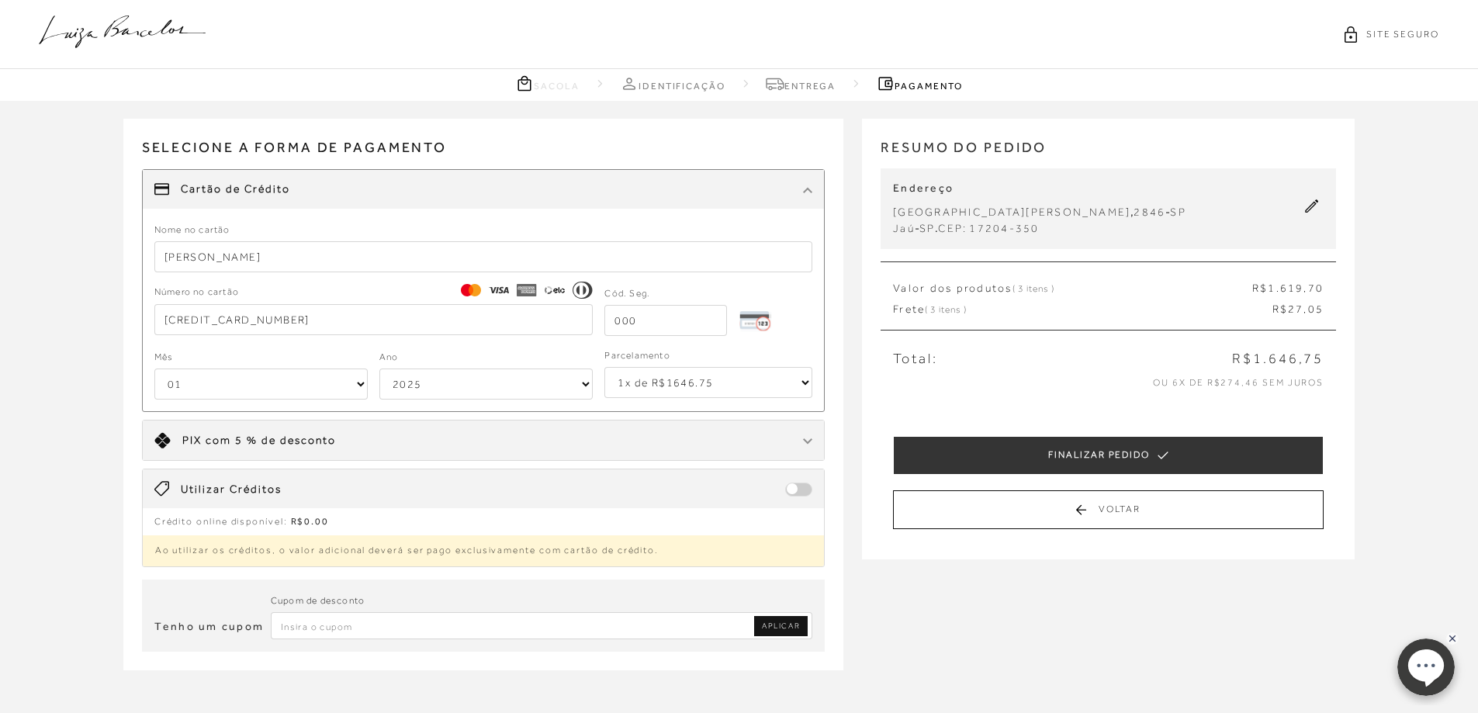
type input "5234 3112 8938 5864"
click at [690, 320] on input "tel" at bounding box center [665, 320] width 123 height 31
type input "941"
click at [291, 373] on select "01 02 03 04 05 06 07 08 09 10 11 12" at bounding box center [260, 383] width 213 height 31
select select "07"
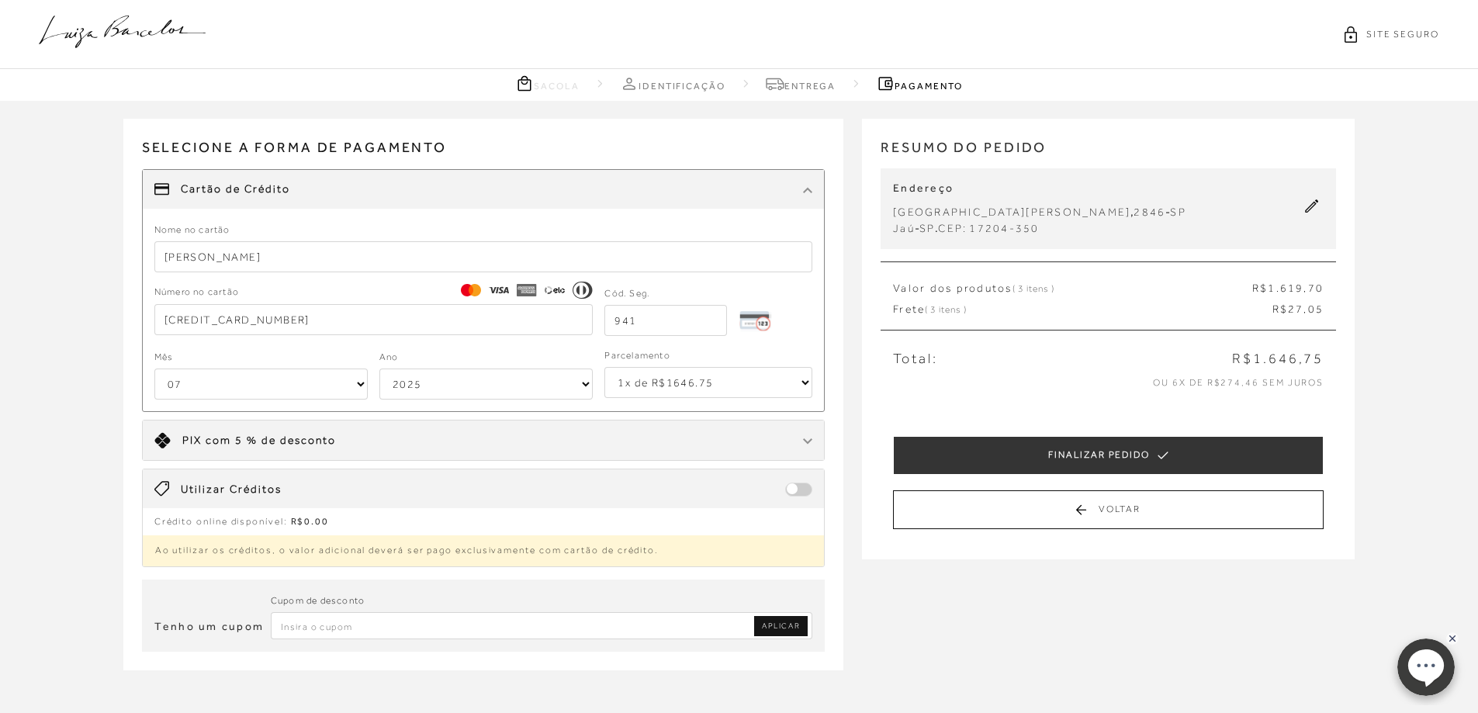
click at [154, 368] on select "01 02 03 04 05 06 07 08 09 10 11 12" at bounding box center [260, 383] width 213 height 31
click at [424, 373] on select "2025 2026 2027 2028 2029 2030 2031 2032 2033 2034 2035 2036 2037 2038 2039 2040…" at bounding box center [485, 383] width 213 height 31
select select "2033"
click at [379, 368] on select "2025 2026 2027 2028 2029 2030 2031 2032 2033 2034 2035 2036 2037 2038 2039 2040…" at bounding box center [485, 383] width 213 height 31
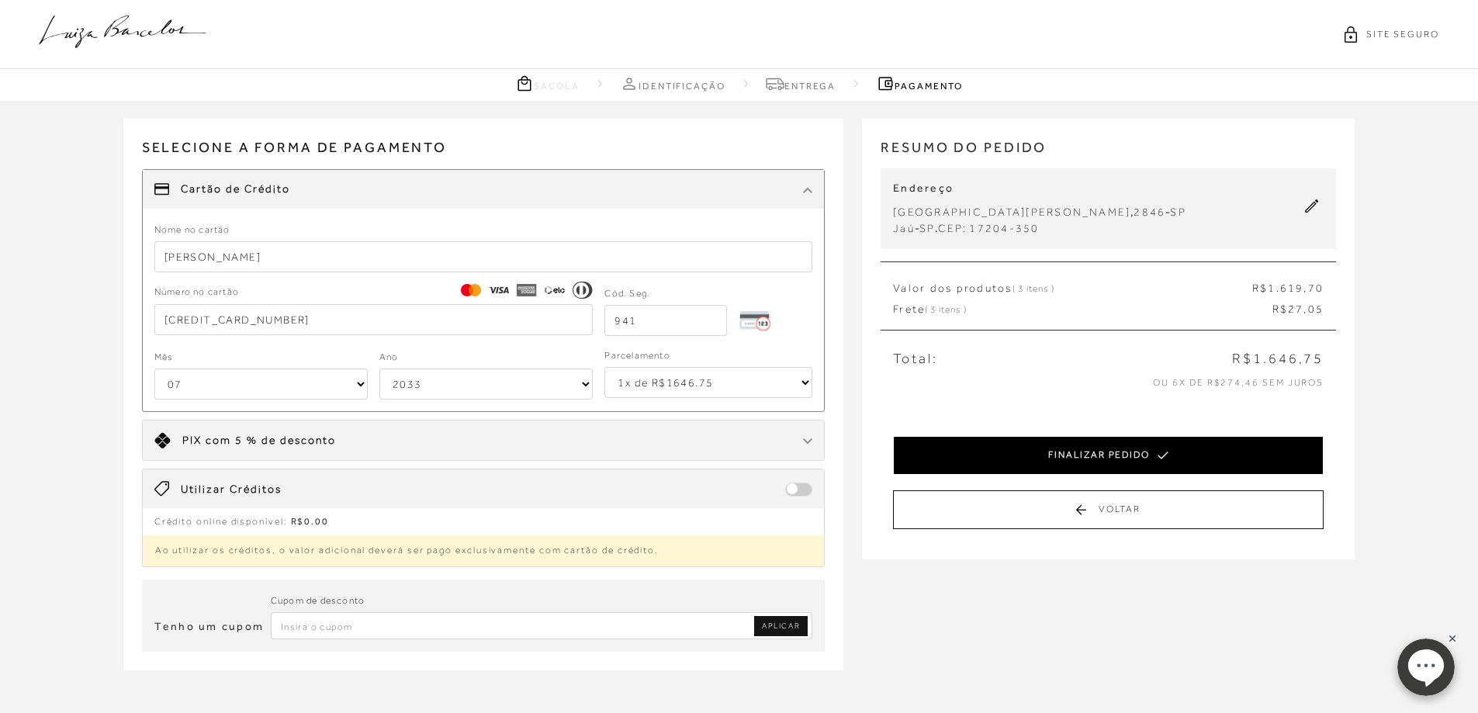
click at [1113, 451] on button "FINALIZAR PEDIDO" at bounding box center [1108, 455] width 431 height 39
select select "07"
select select "2033"
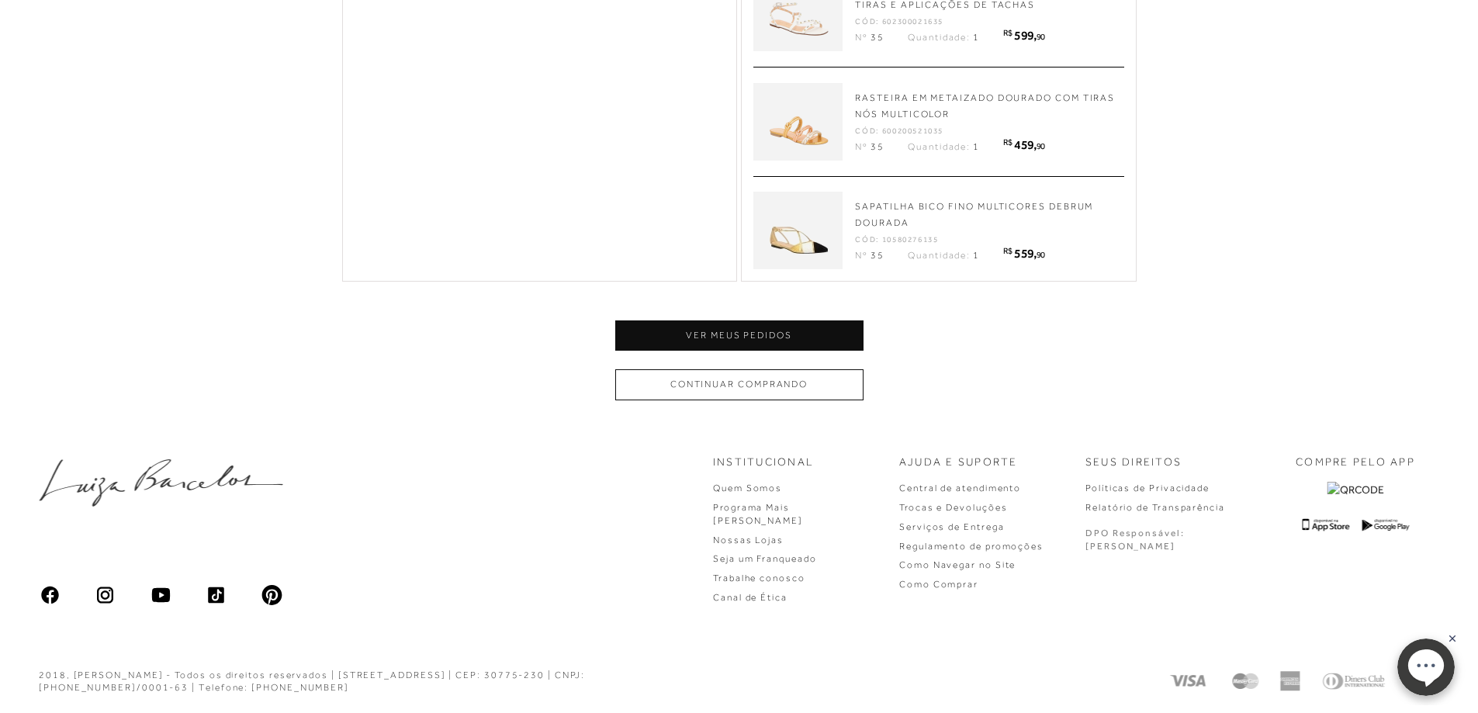
scroll to position [459, 0]
